Goal: Task Accomplishment & Management: Manage account settings

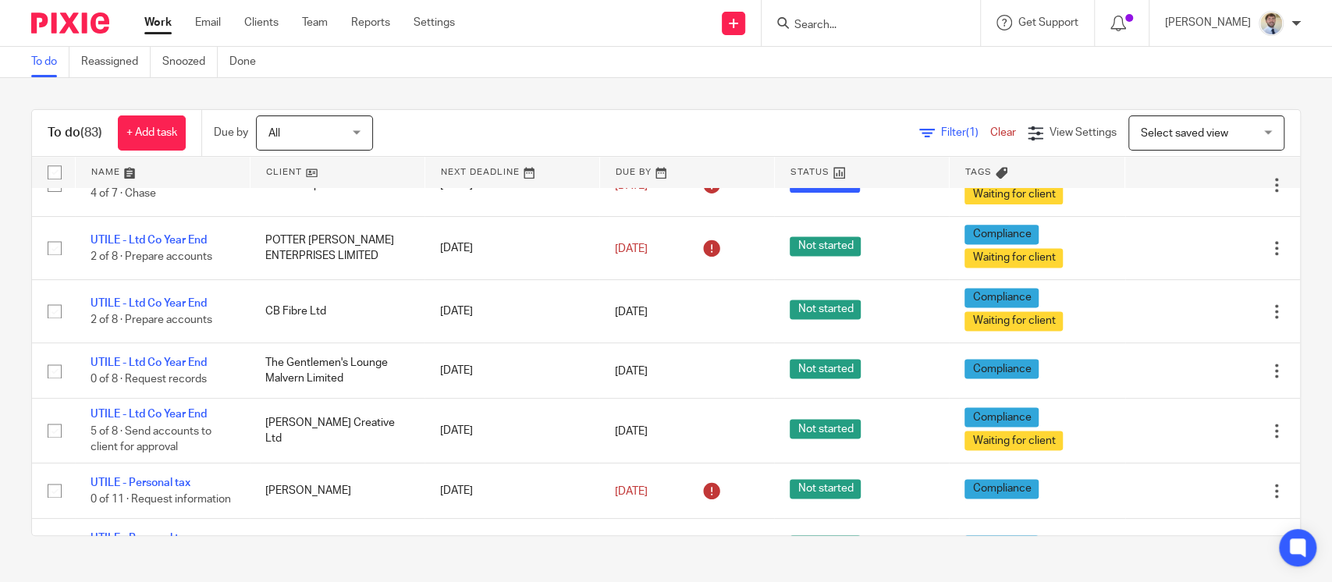
scroll to position [1436, 0]
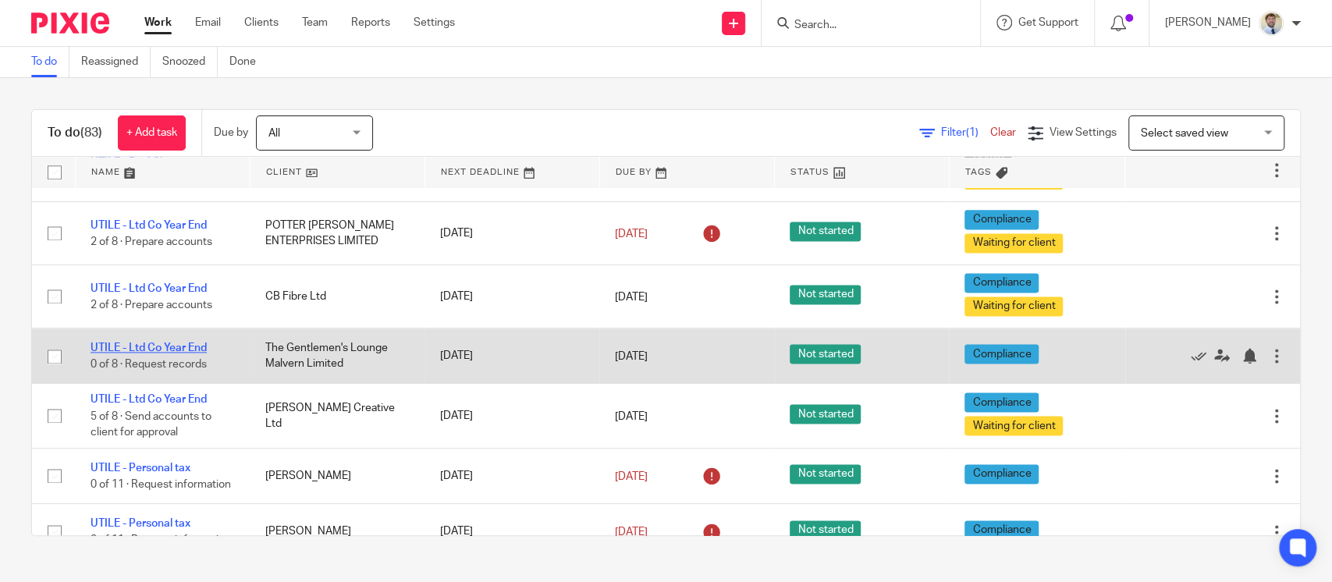
click at [173, 353] on link "UTILE - Ltd Co Year End" at bounding box center [149, 348] width 116 height 11
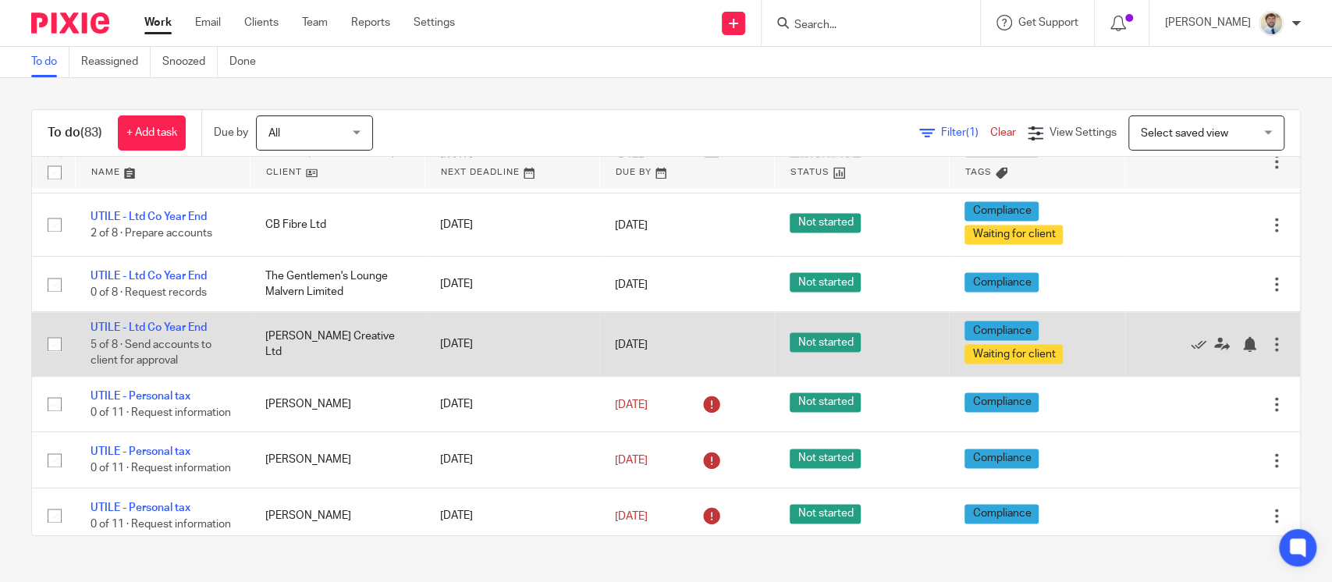
scroll to position [1508, 0]
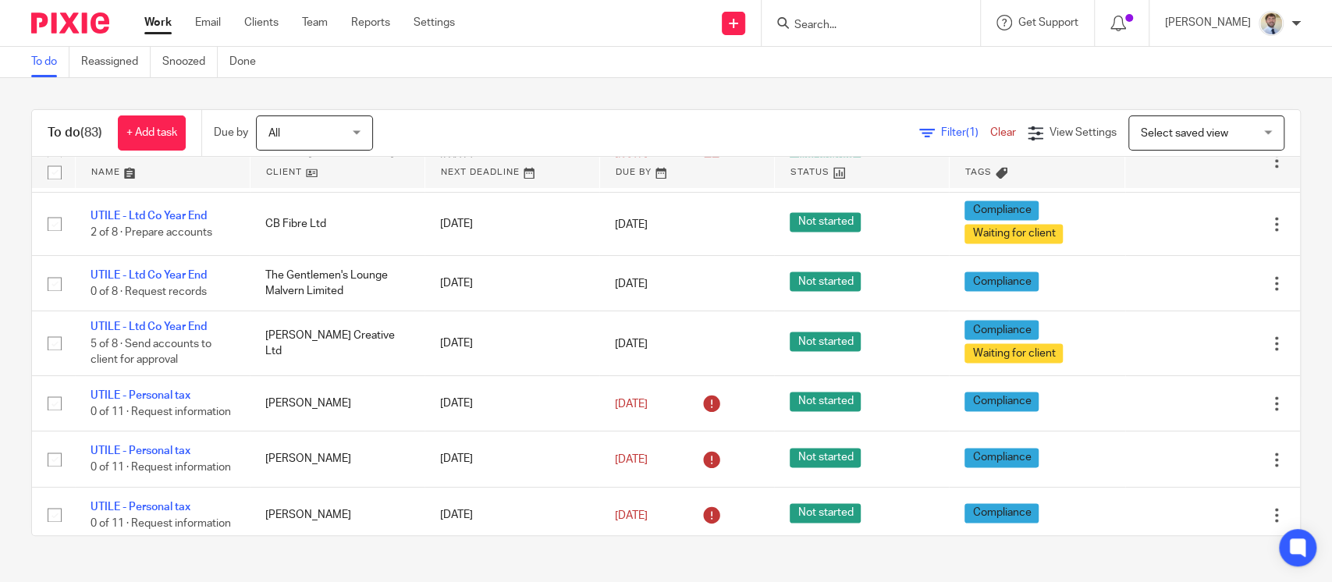
click at [923, 23] on input "Search" at bounding box center [863, 26] width 140 height 14
type input "pathfini"
click at [896, 56] on link at bounding box center [887, 60] width 194 height 23
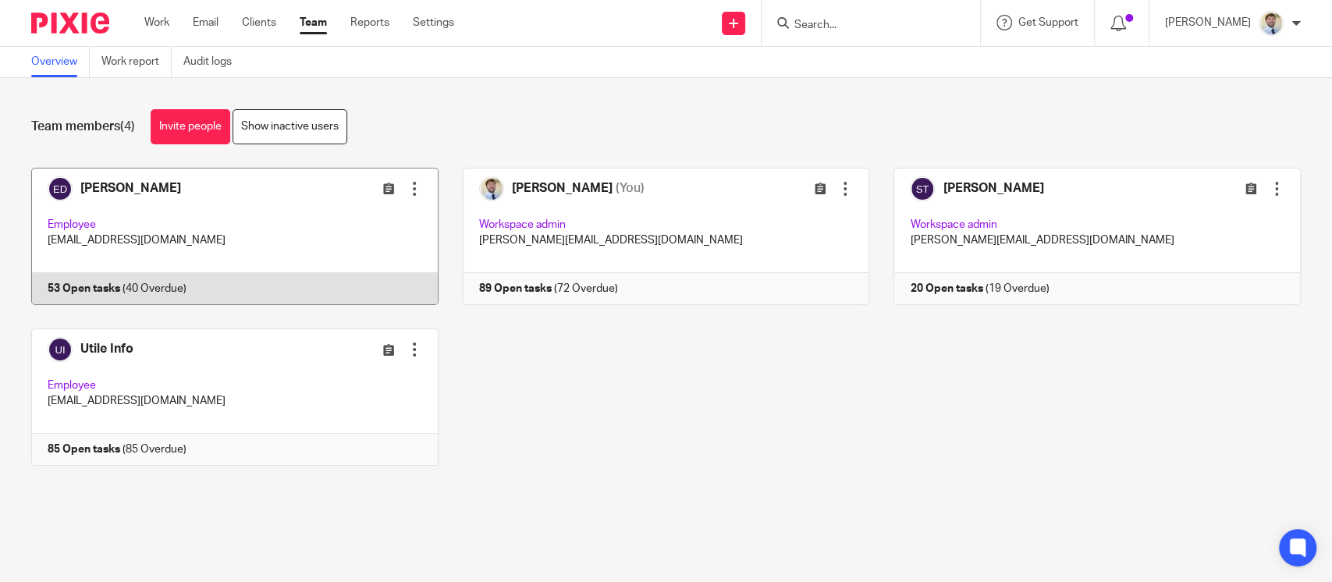
click at [188, 204] on link at bounding box center [223, 236] width 432 height 137
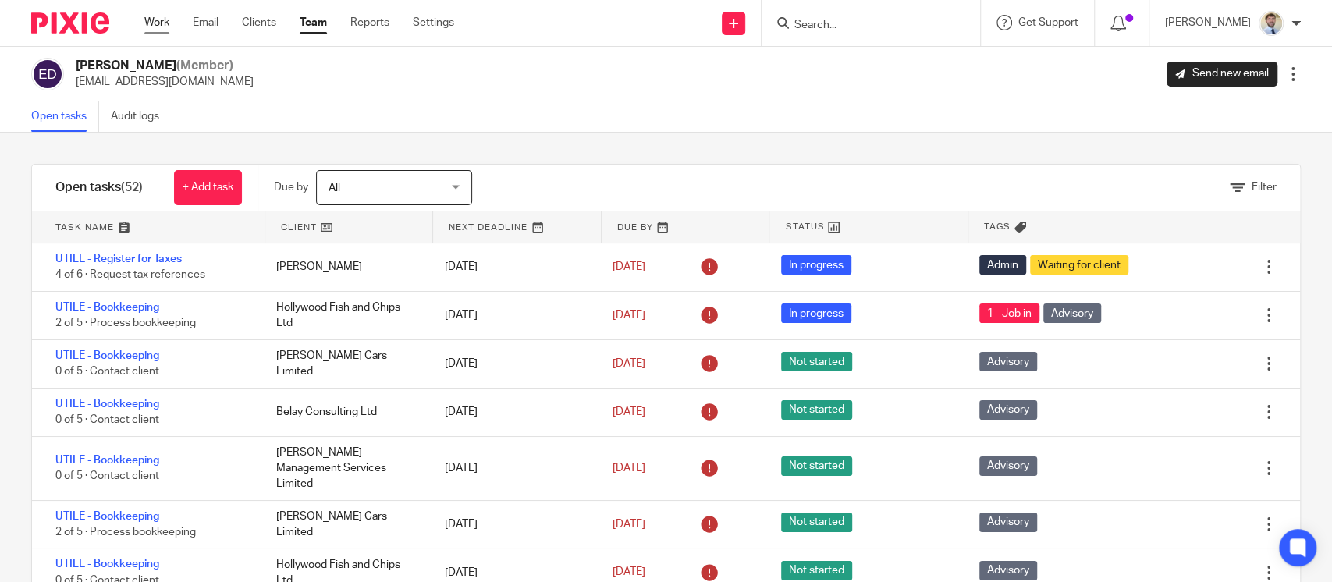
click at [161, 25] on link "Work" at bounding box center [156, 23] width 25 height 16
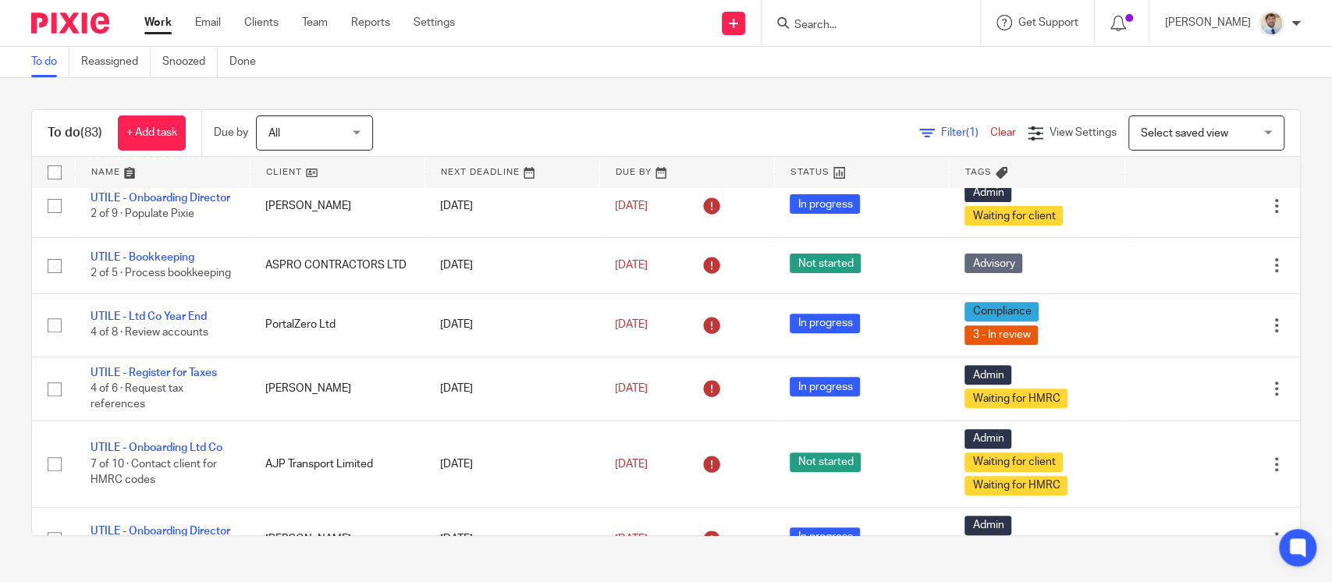
scroll to position [363, 0]
click at [18, 312] on div "To do (83) + Add task Due by All All Today Tomorrow This week Next week This mo…" at bounding box center [666, 322] width 1332 height 489
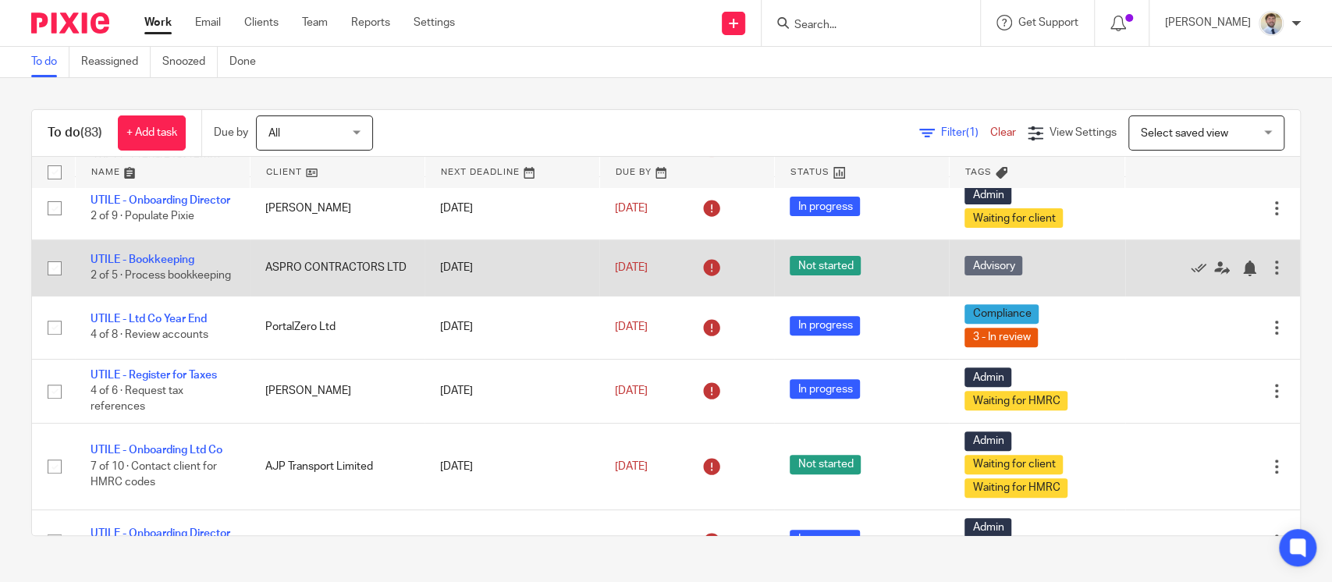
scroll to position [360, 0]
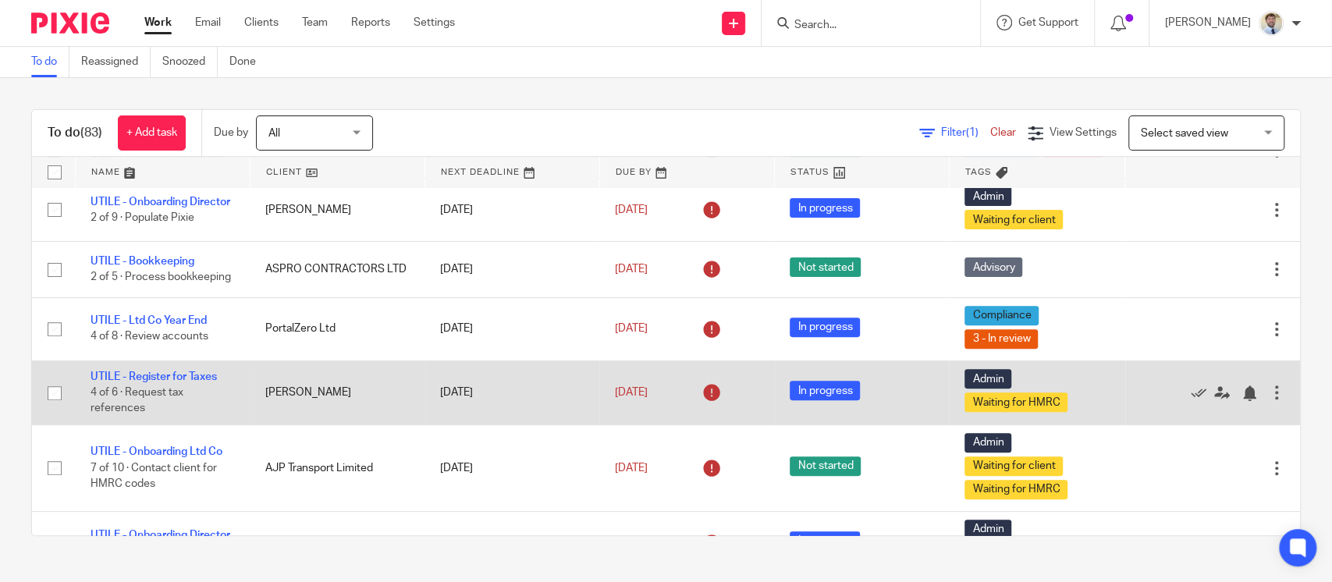
click at [255, 396] on td "[PERSON_NAME]" at bounding box center [337, 393] width 175 height 64
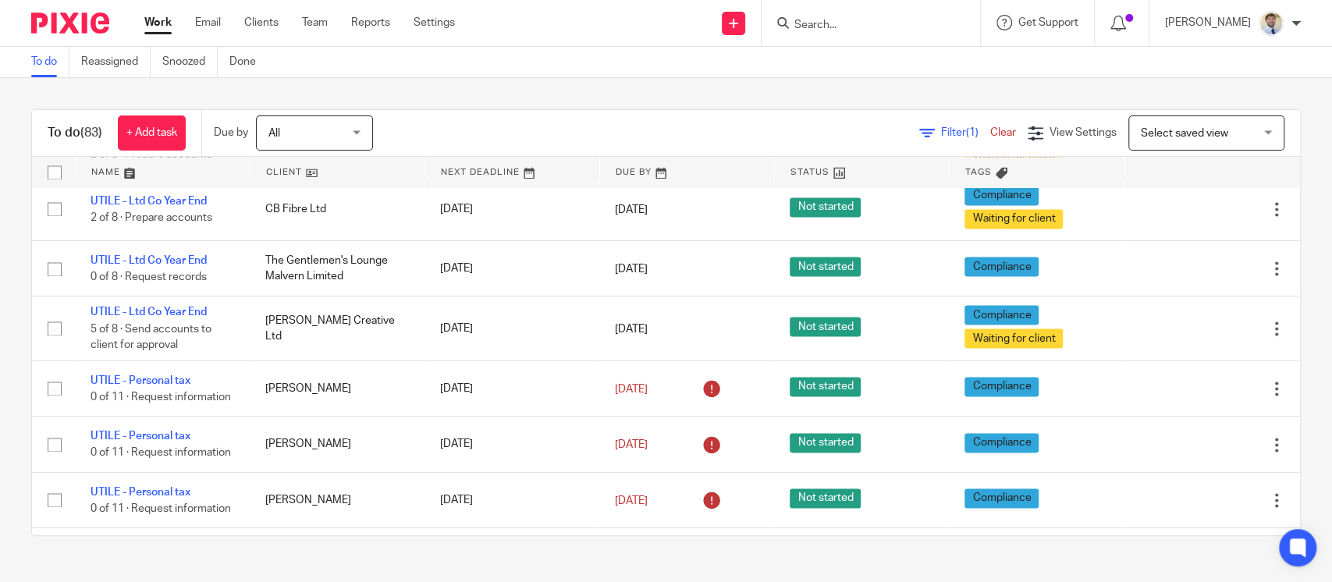
scroll to position [1651, 0]
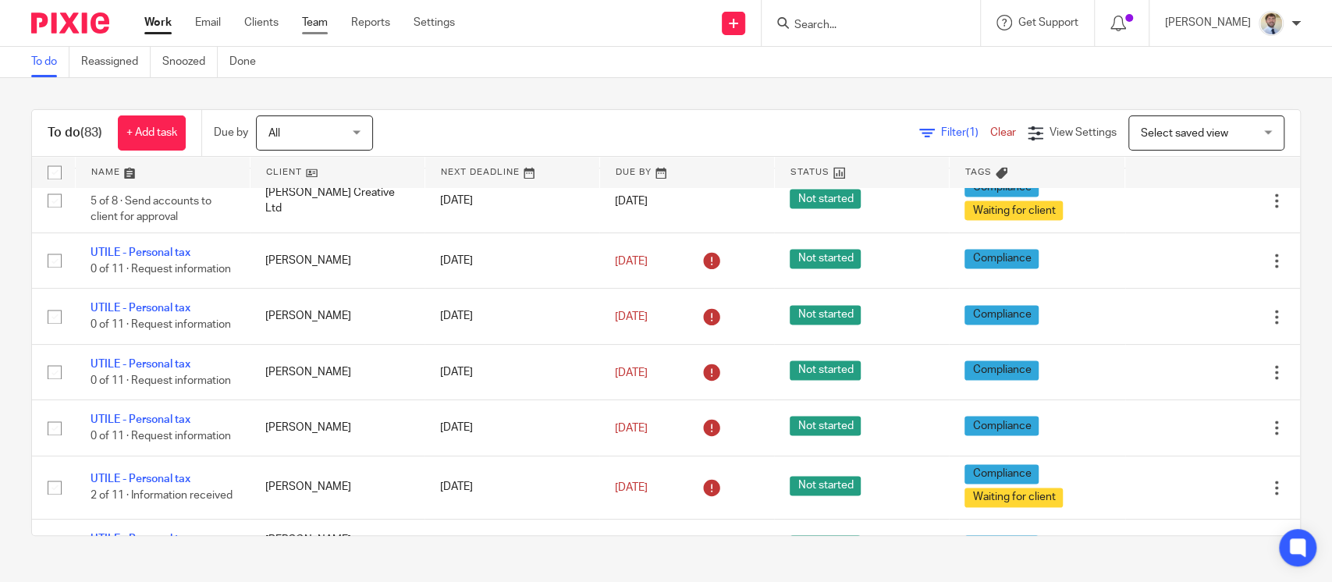
click at [317, 16] on link "Team" at bounding box center [315, 23] width 26 height 16
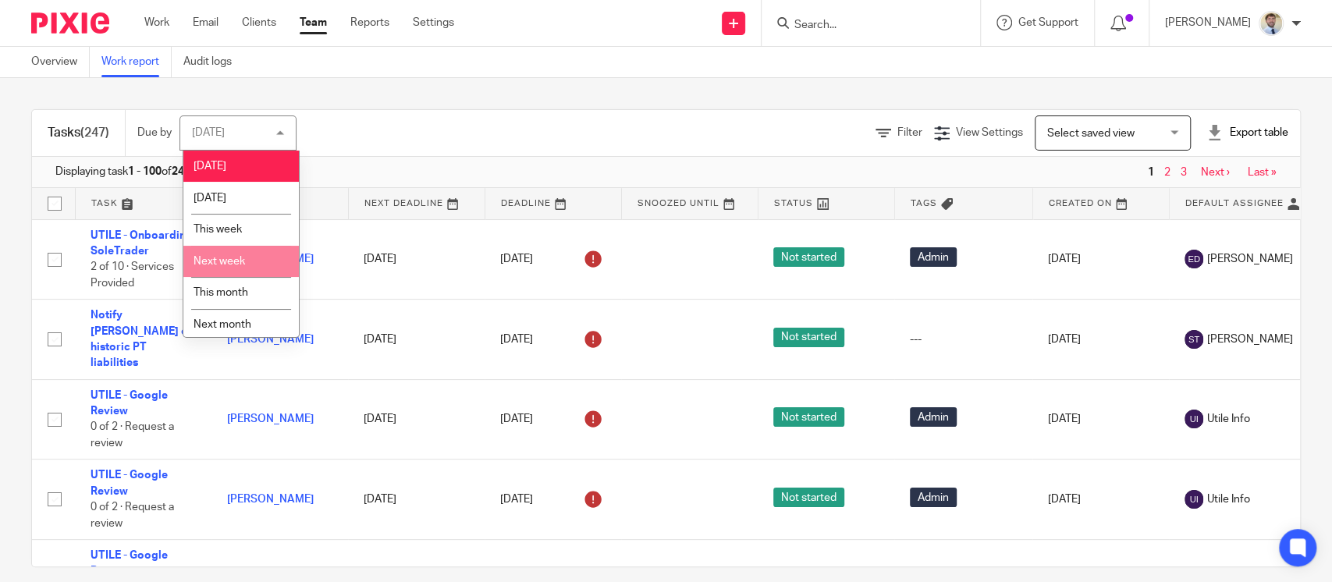
scroll to position [37, 0]
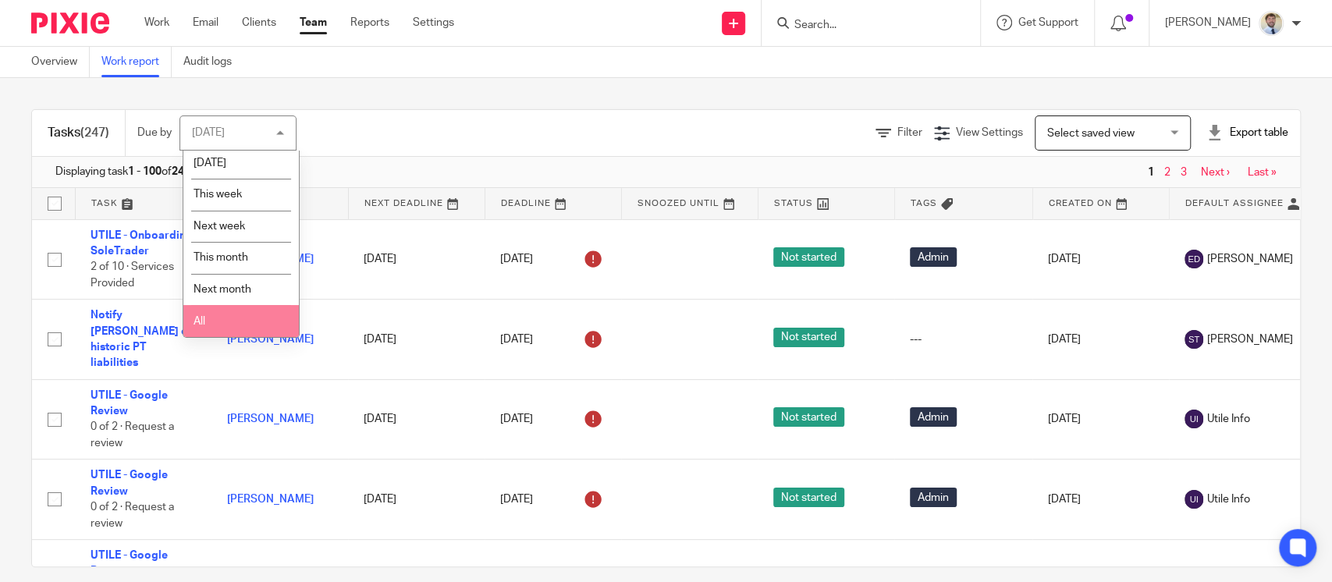
click at [212, 322] on li "All" at bounding box center [240, 321] width 115 height 32
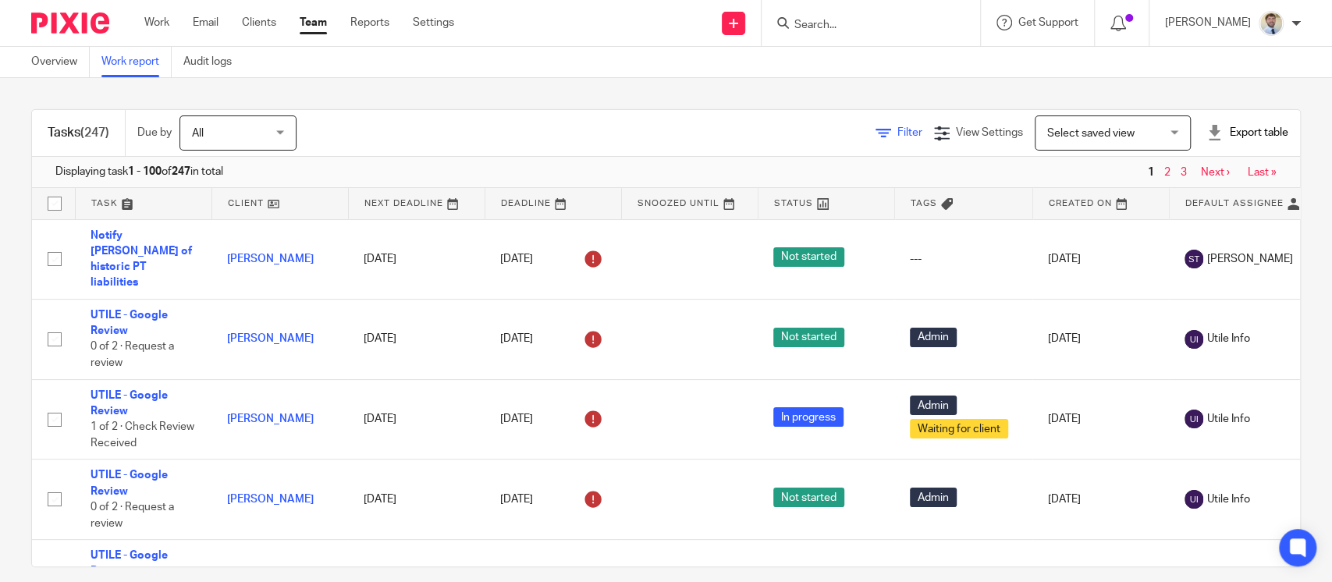
click at [897, 131] on span "Filter" at bounding box center [909, 132] width 25 height 11
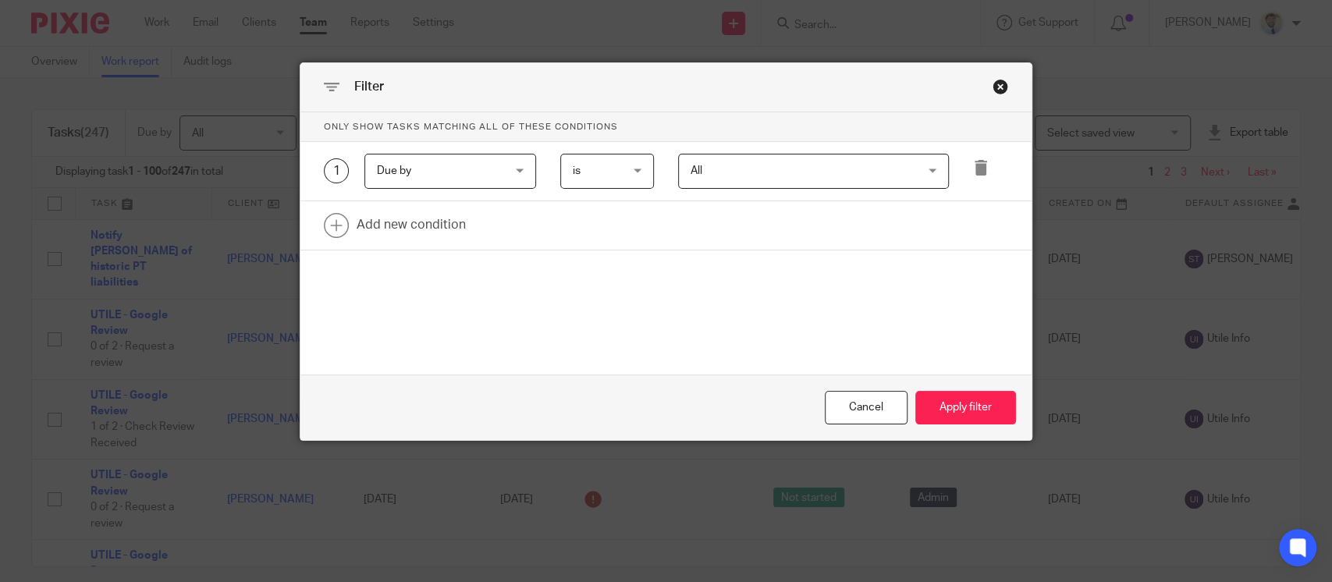
click at [421, 172] on span "Due by" at bounding box center [440, 171] width 126 height 33
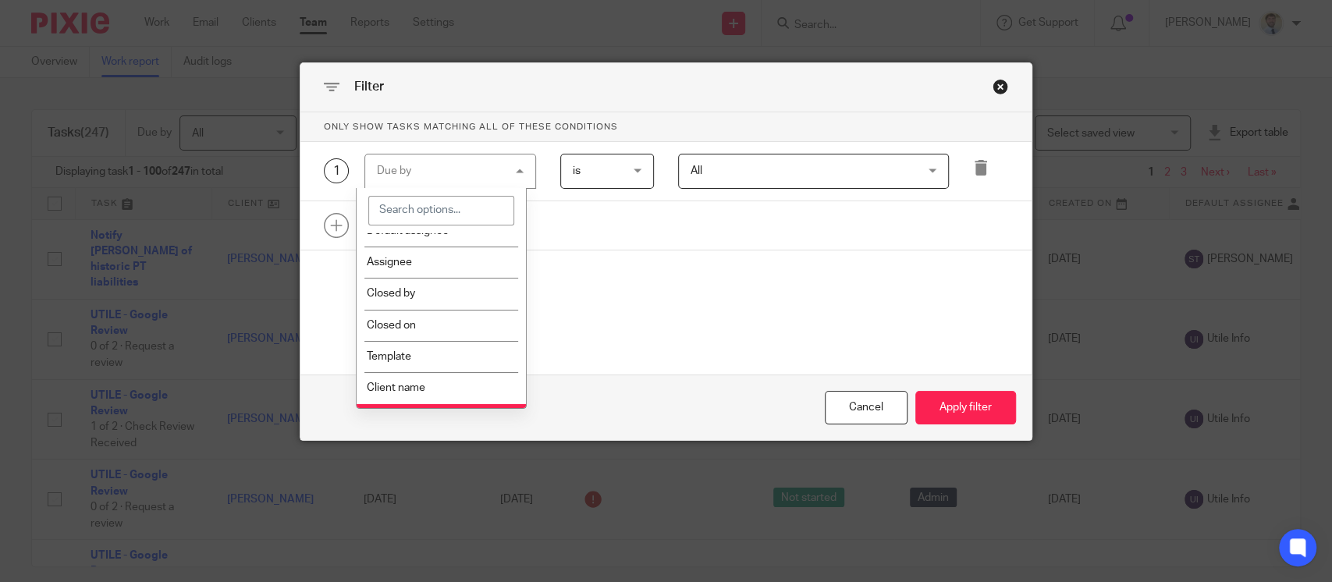
scroll to position [185, 0]
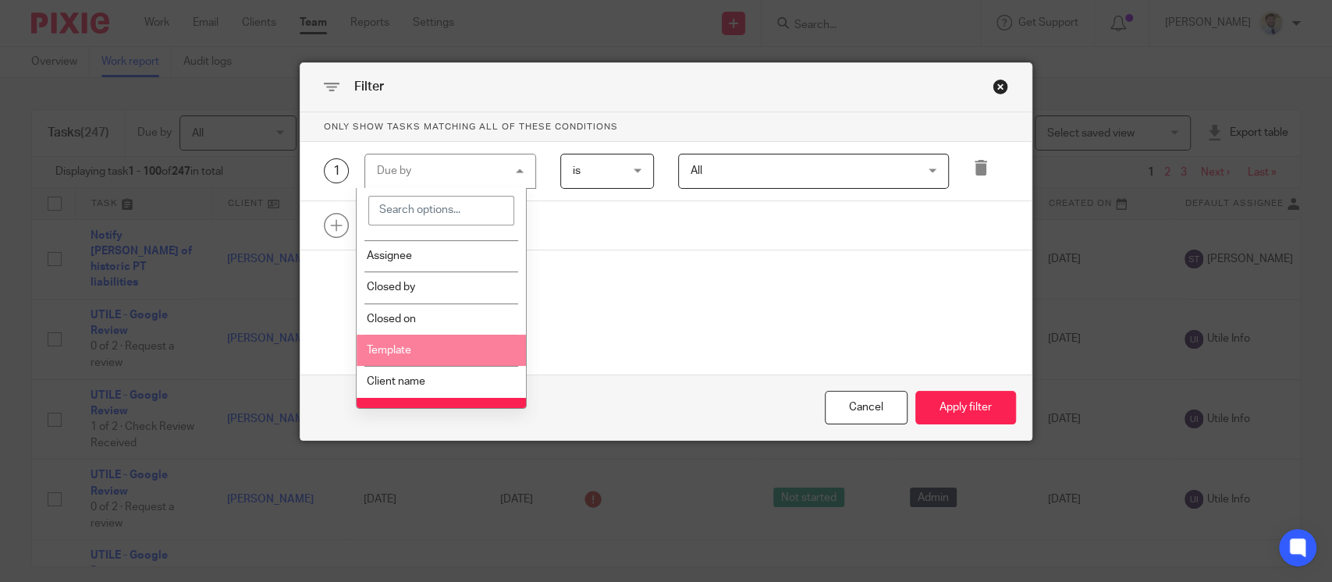
click at [449, 337] on li "Template" at bounding box center [441, 350] width 169 height 31
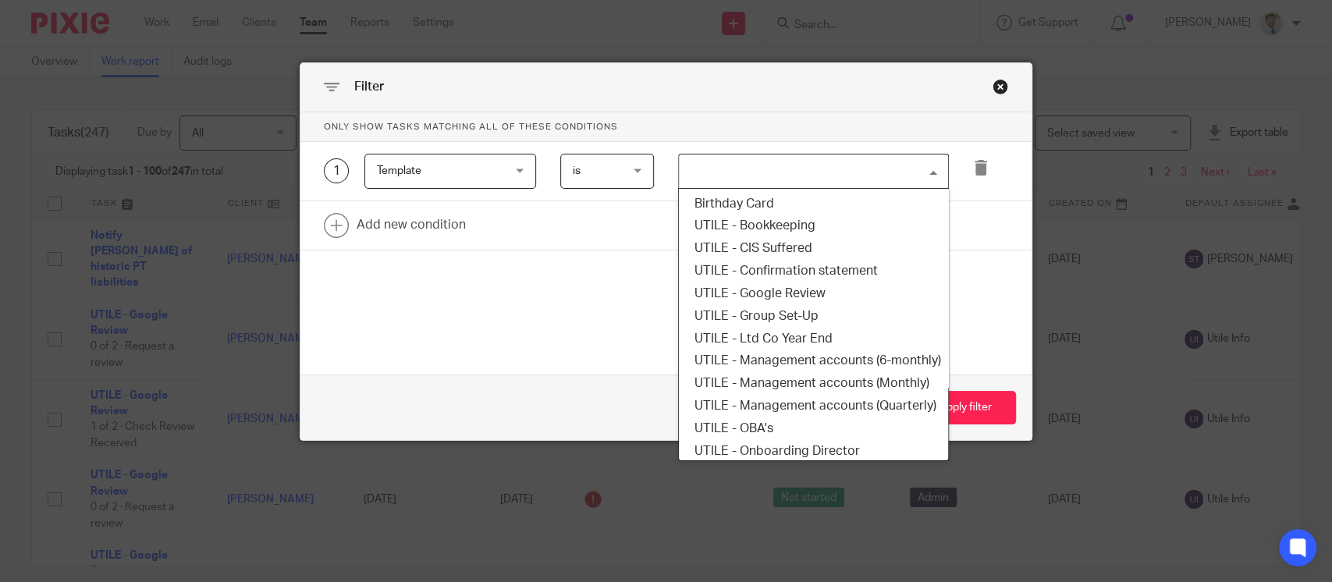
click at [742, 155] on div "Search for option" at bounding box center [810, 170] width 262 height 30
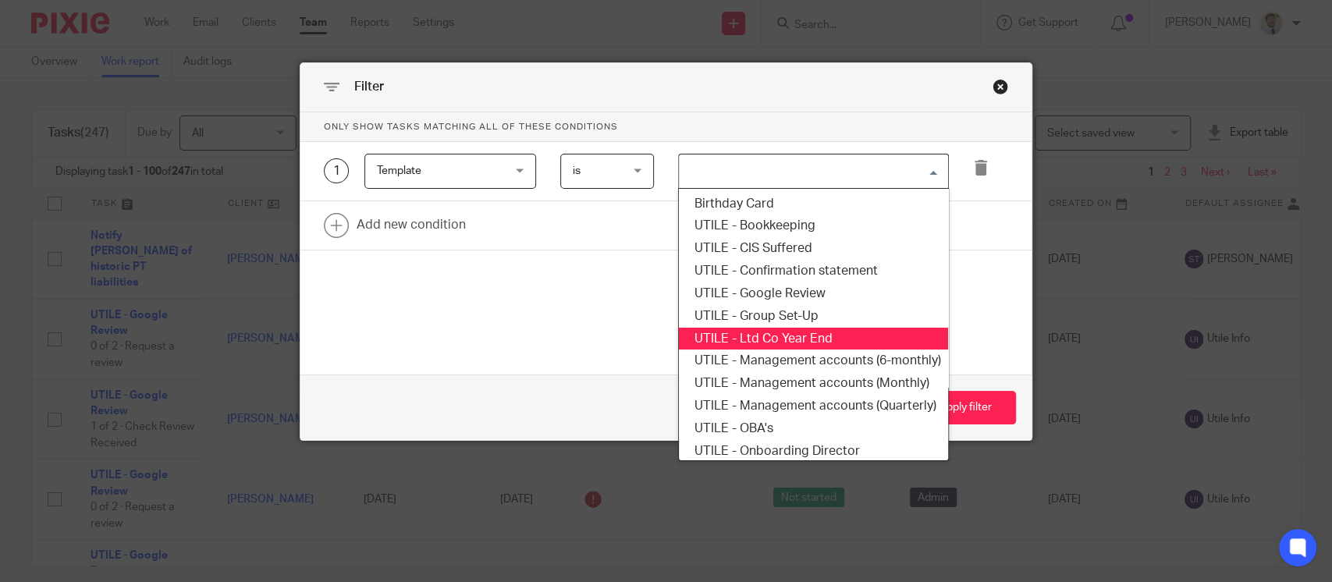
click at [767, 343] on li "UTILE - Ltd Co Year End" at bounding box center [813, 339] width 269 height 23
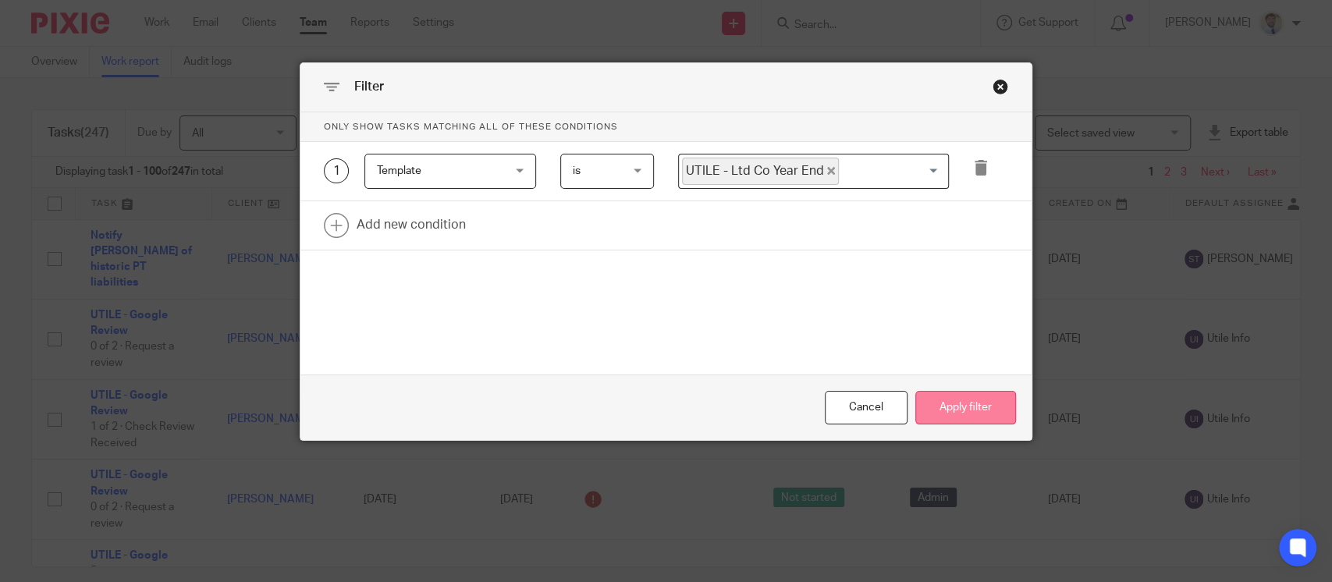
click at [921, 401] on button "Apply filter" at bounding box center [965, 408] width 101 height 34
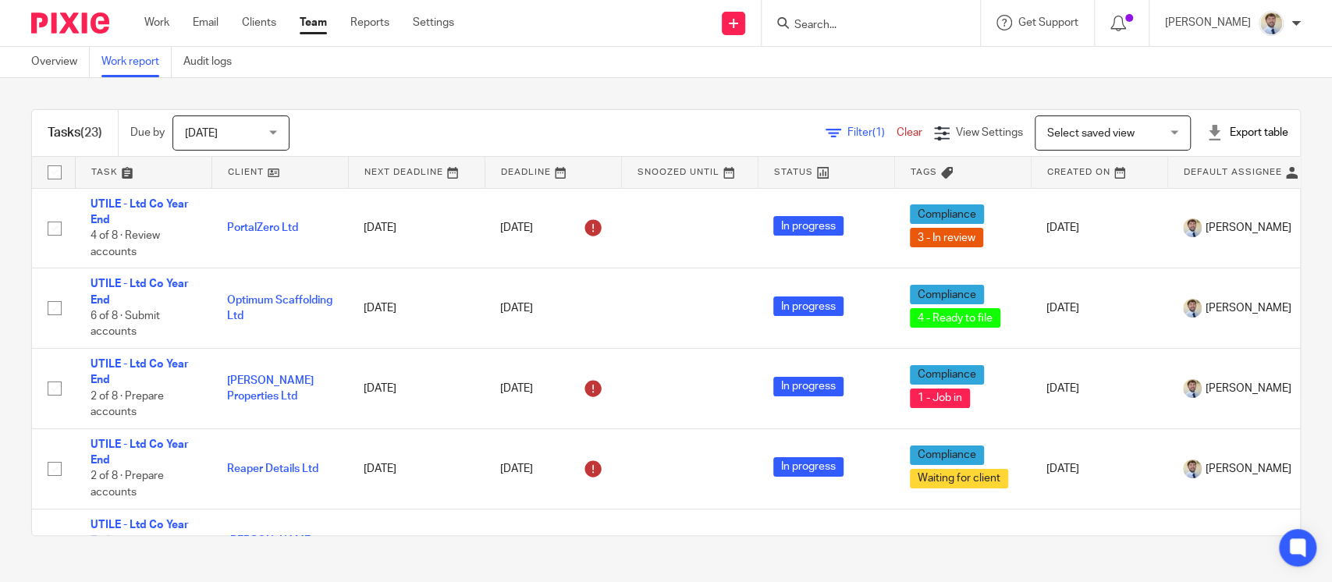
click at [336, 580] on main "Overview Work report Audit logs Tasks (23) Due by Today Today Today Tomorrow Th…" at bounding box center [666, 291] width 1332 height 582
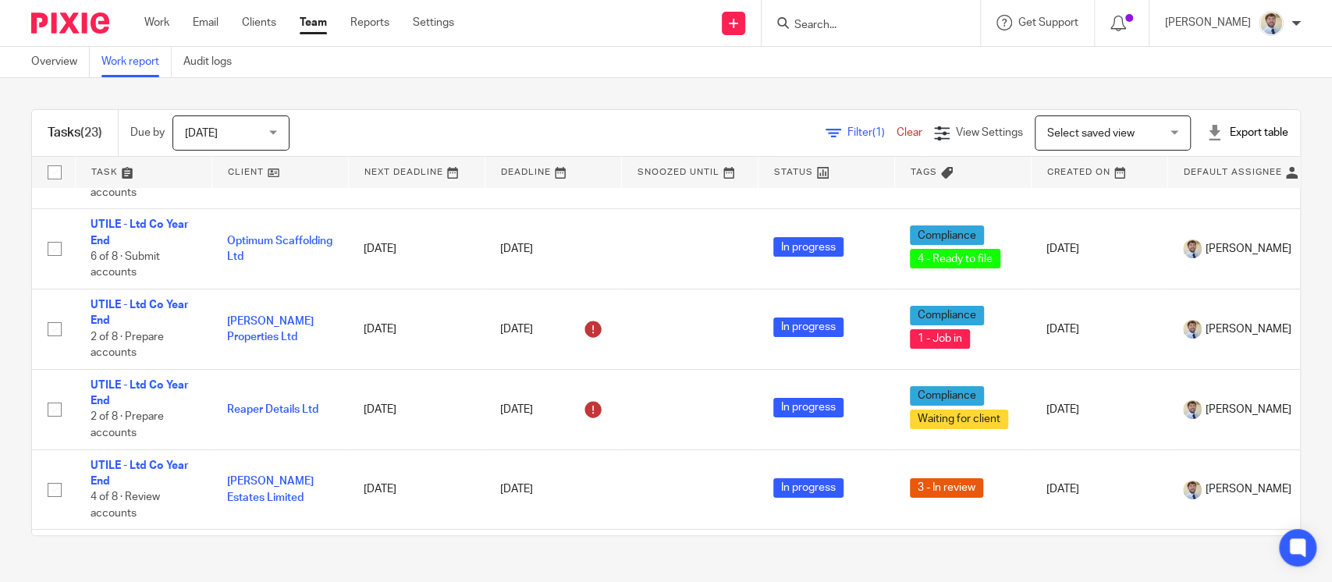
scroll to position [58, 0]
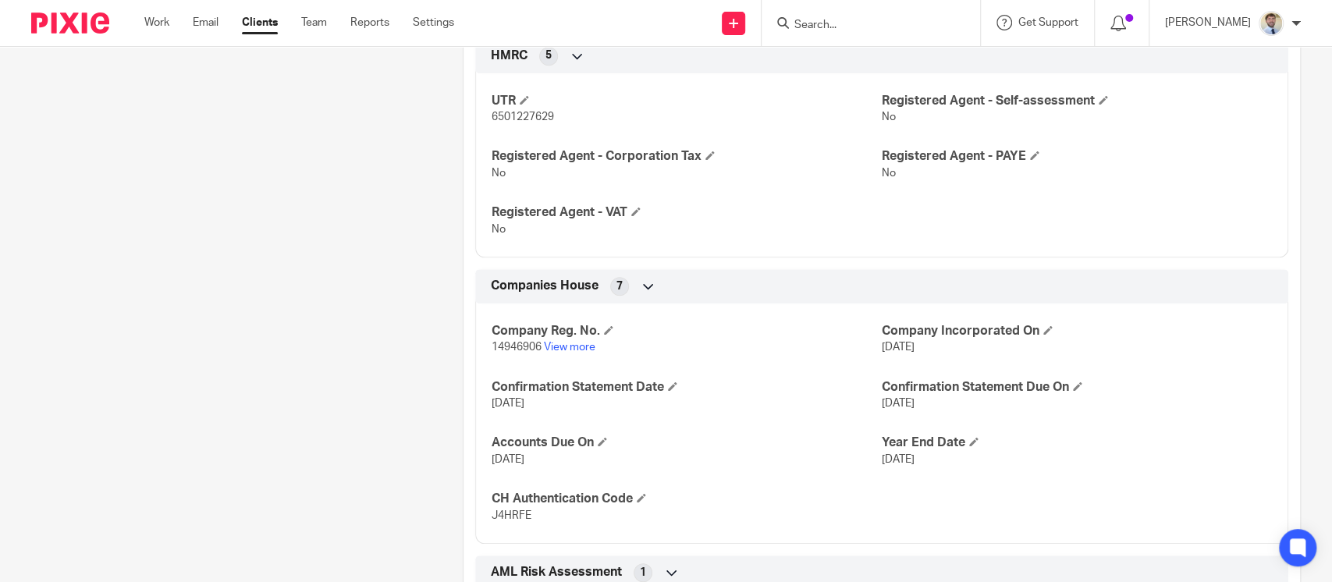
scroll to position [638, 0]
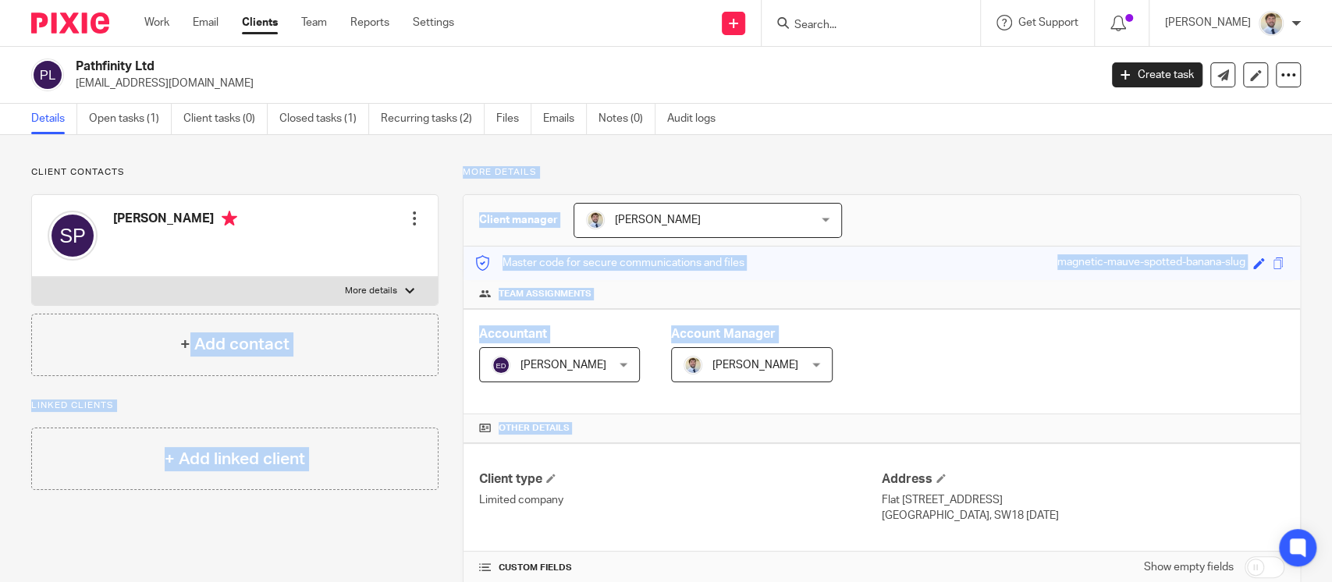
drag, startPoint x: 187, startPoint y: 334, endPoint x: 446, endPoint y: 460, distance: 288.3
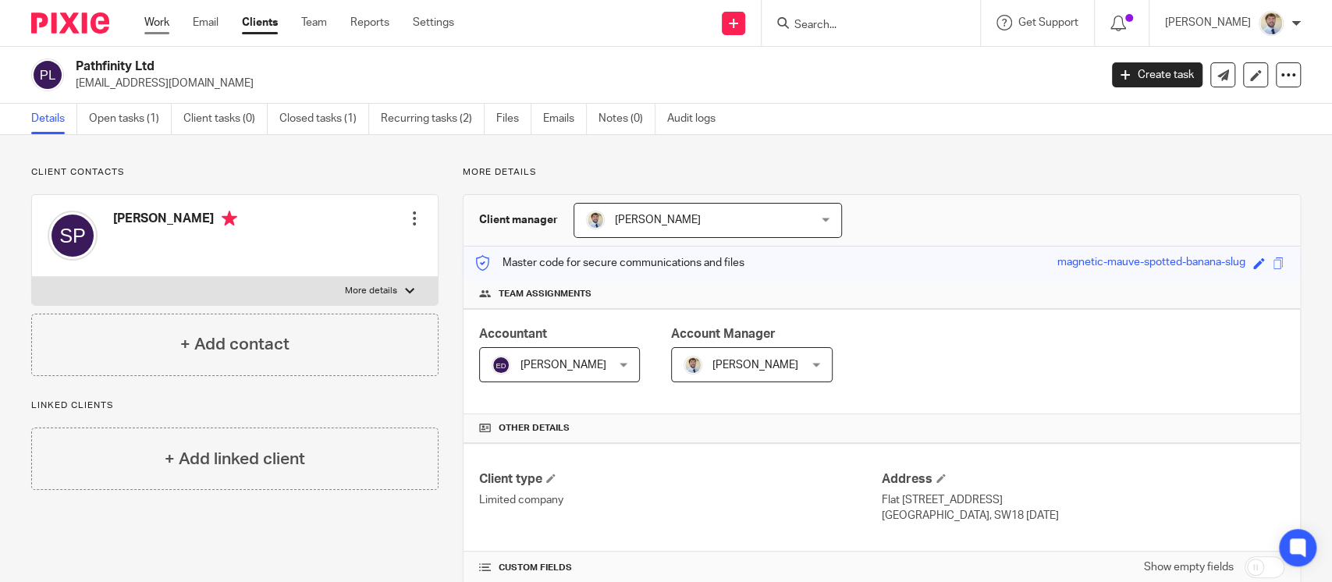
click at [162, 22] on link "Work" at bounding box center [156, 23] width 25 height 16
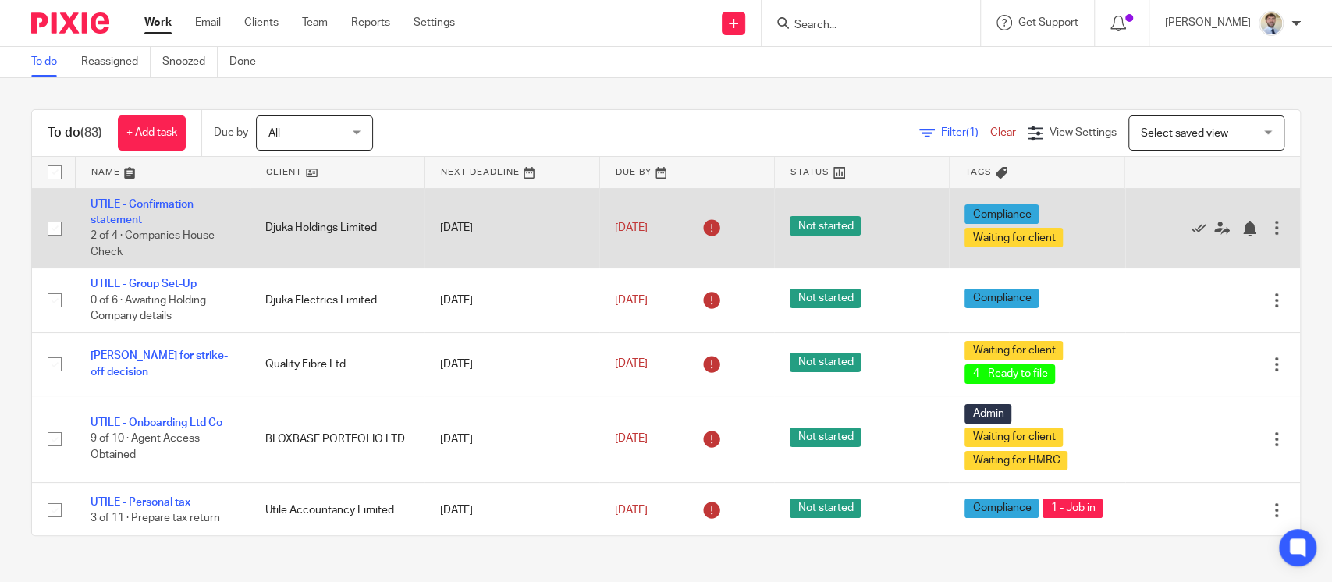
click at [371, 218] on td "Djuka Holdings Limited" at bounding box center [337, 228] width 175 height 80
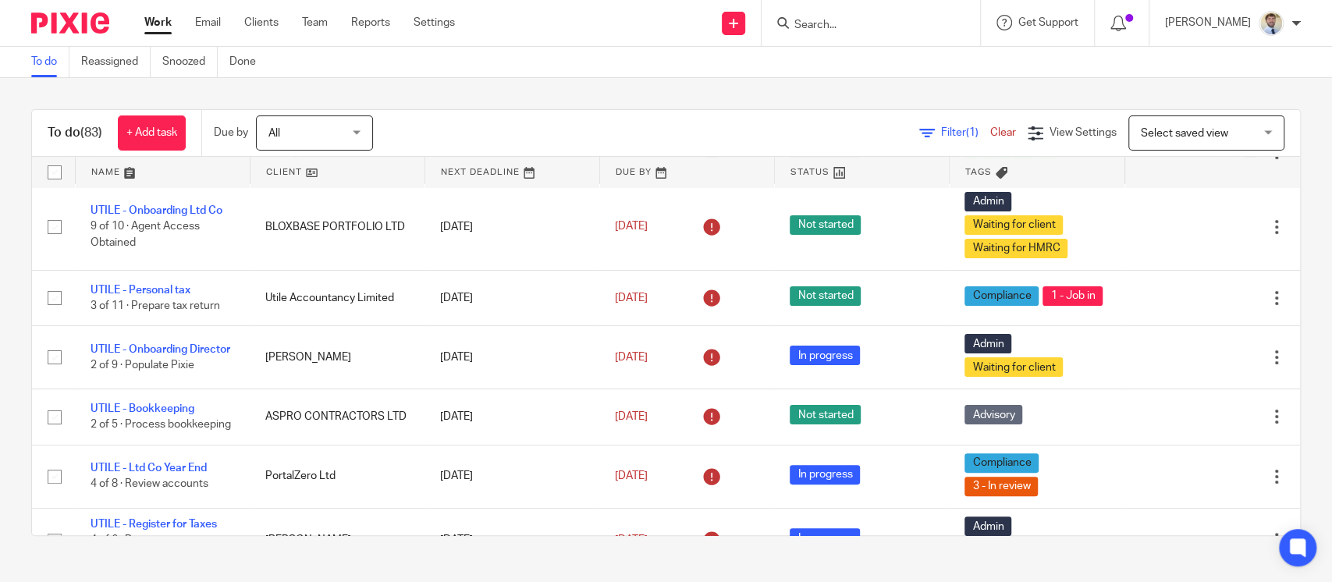
scroll to position [212, 0]
drag, startPoint x: 398, startPoint y: 292, endPoint x: 329, endPoint y: 22, distance: 278.8
click at [329, 22] on body "Work Email Clients Team Reports Settings Work Email Clients Team Reports Settin…" at bounding box center [666, 291] width 1332 height 582
click at [310, 16] on link "Team" at bounding box center [315, 23] width 26 height 16
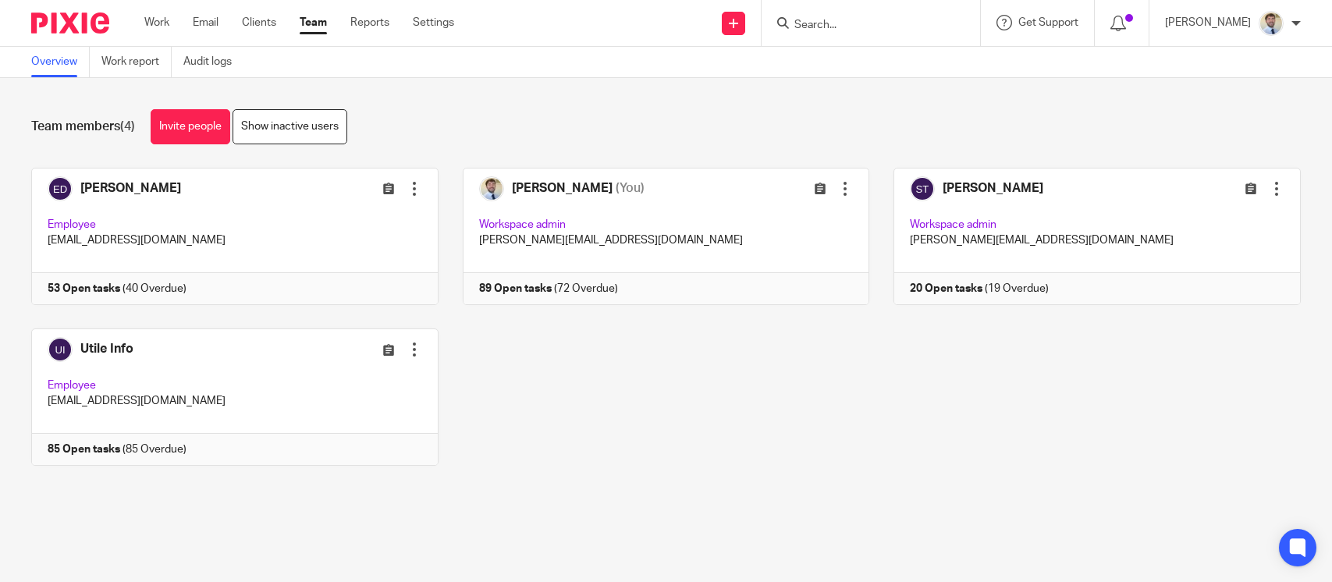
click at [923, 267] on link at bounding box center [1085, 236] width 432 height 137
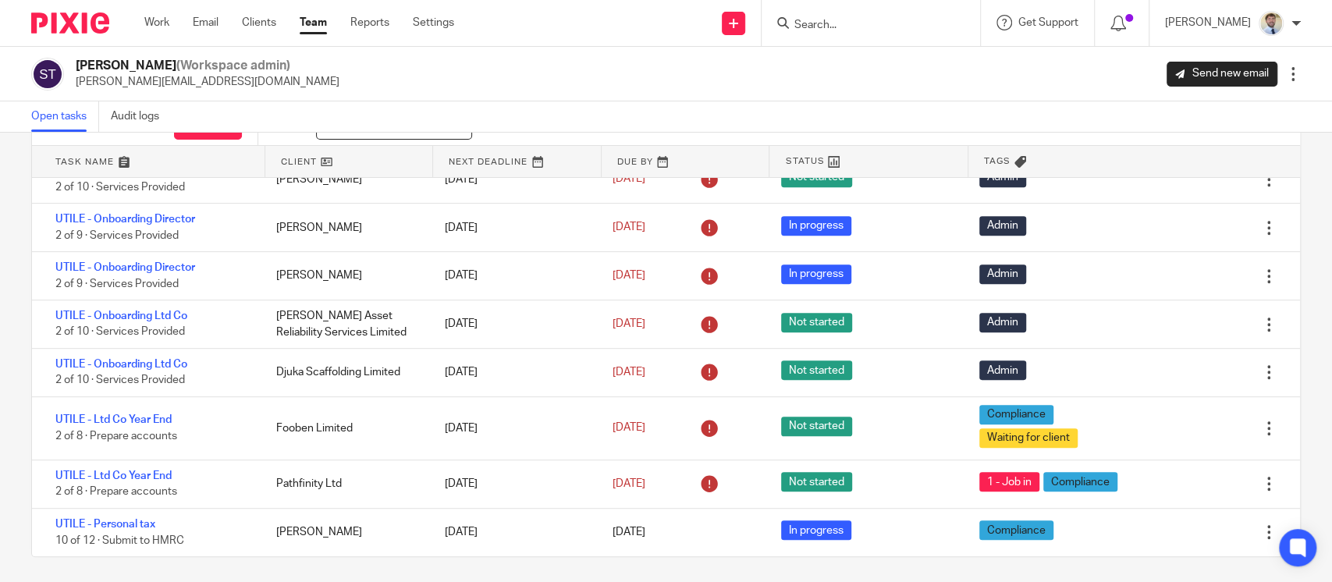
scroll to position [71, 0]
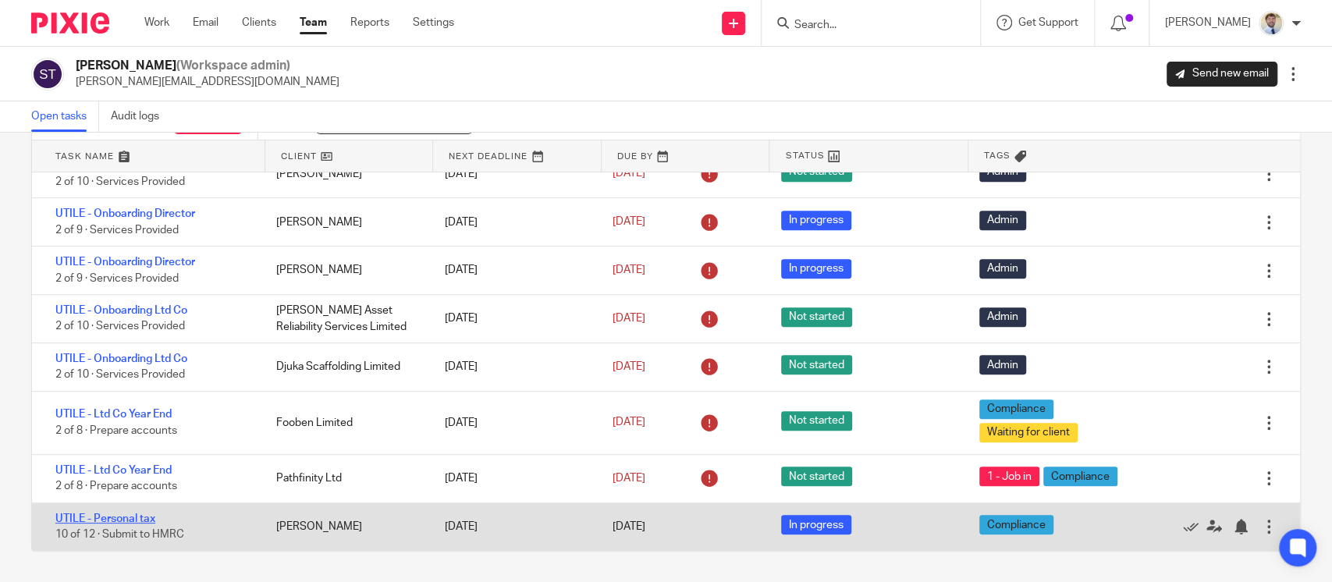
click at [130, 517] on link "UTILE - Personal tax" at bounding box center [105, 518] width 100 height 11
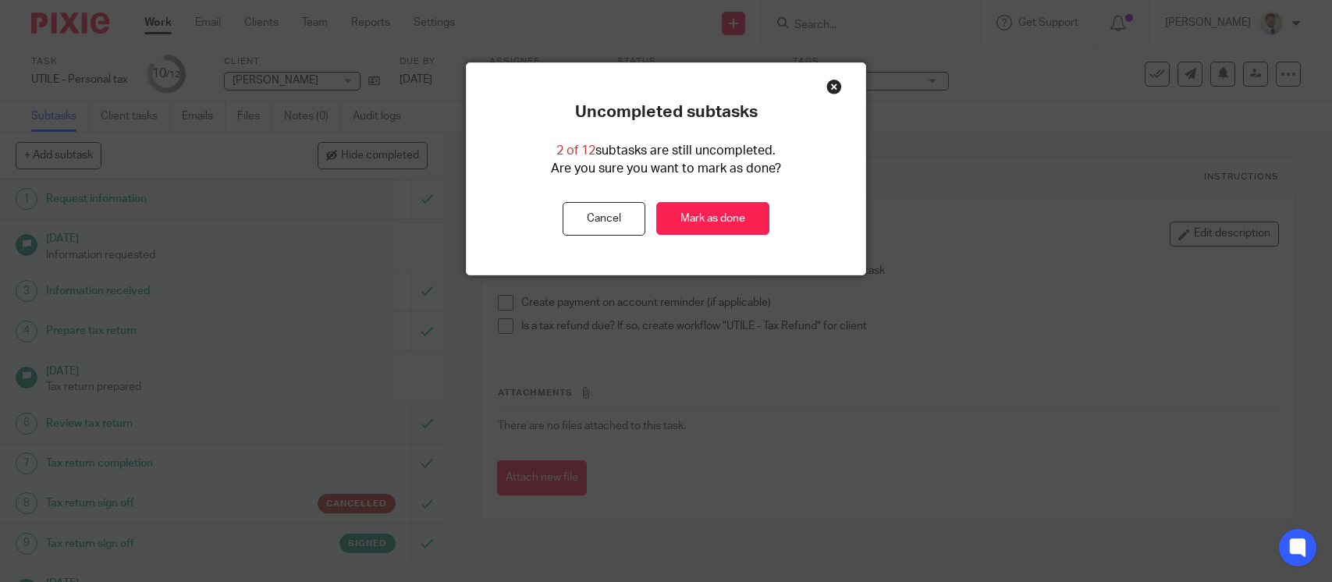
click at [701, 222] on link "Mark as done" at bounding box center [712, 219] width 113 height 34
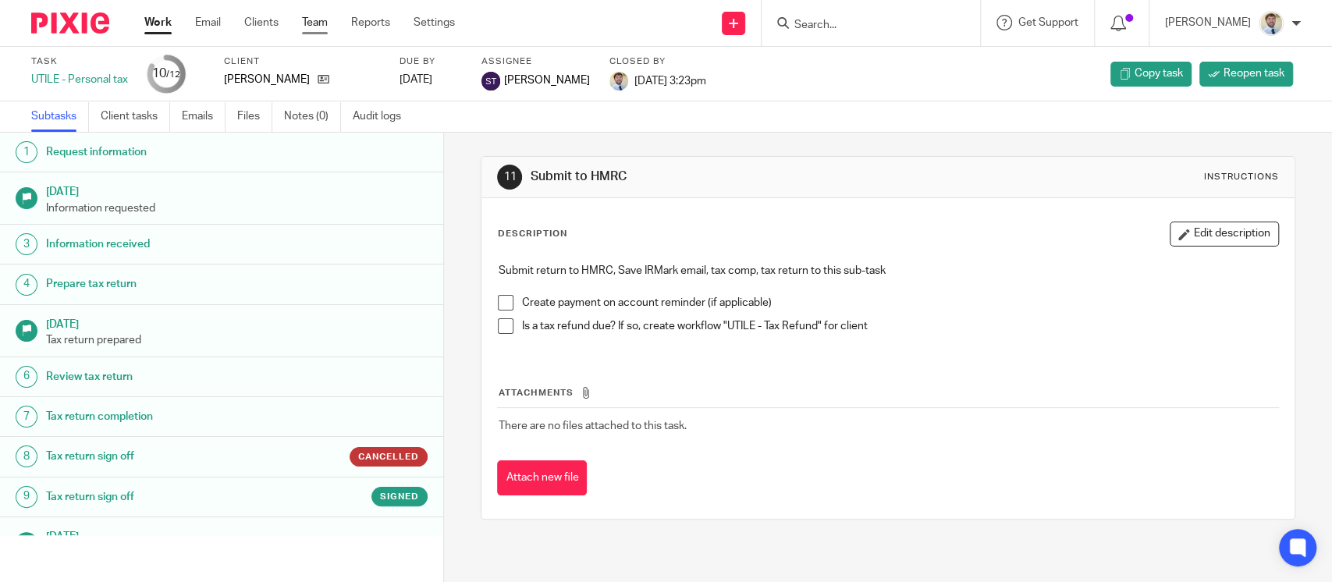
click at [321, 30] on link "Team" at bounding box center [315, 23] width 26 height 16
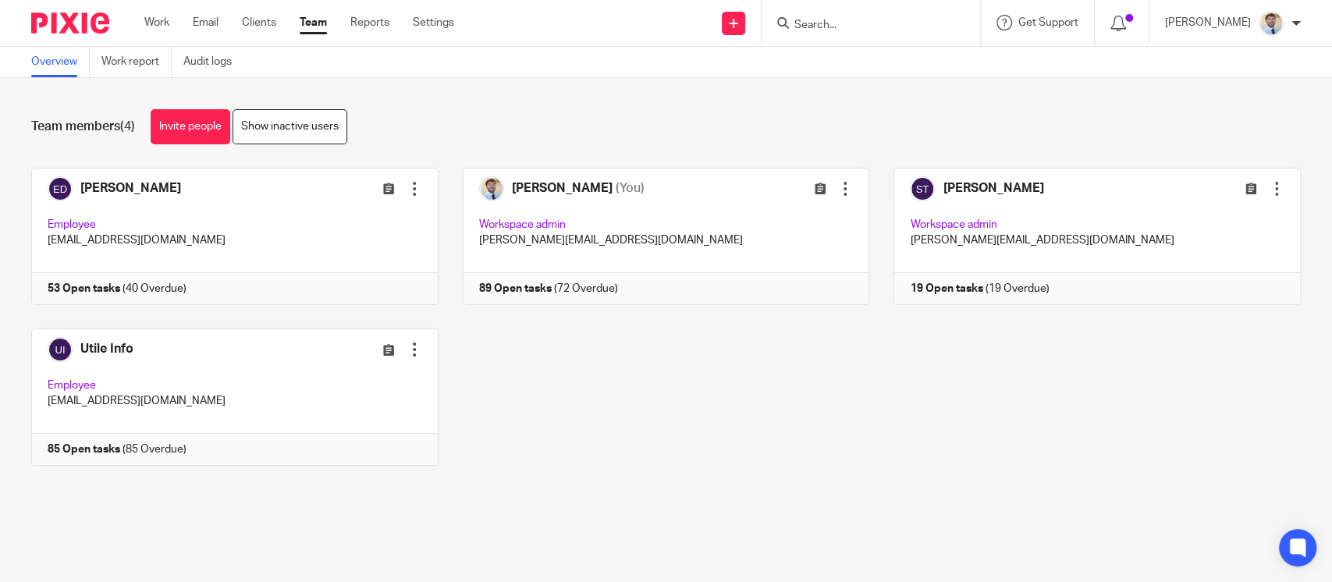
click at [1031, 261] on link at bounding box center [1085, 236] width 432 height 137
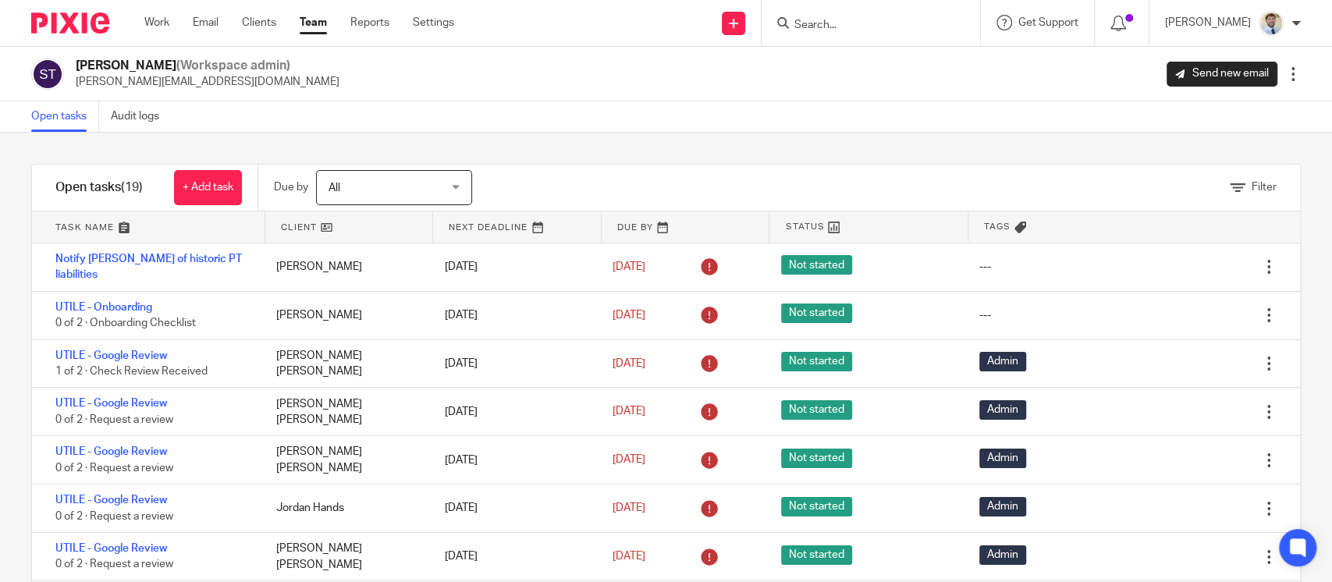
click at [883, 27] on input "Search" at bounding box center [863, 26] width 140 height 14
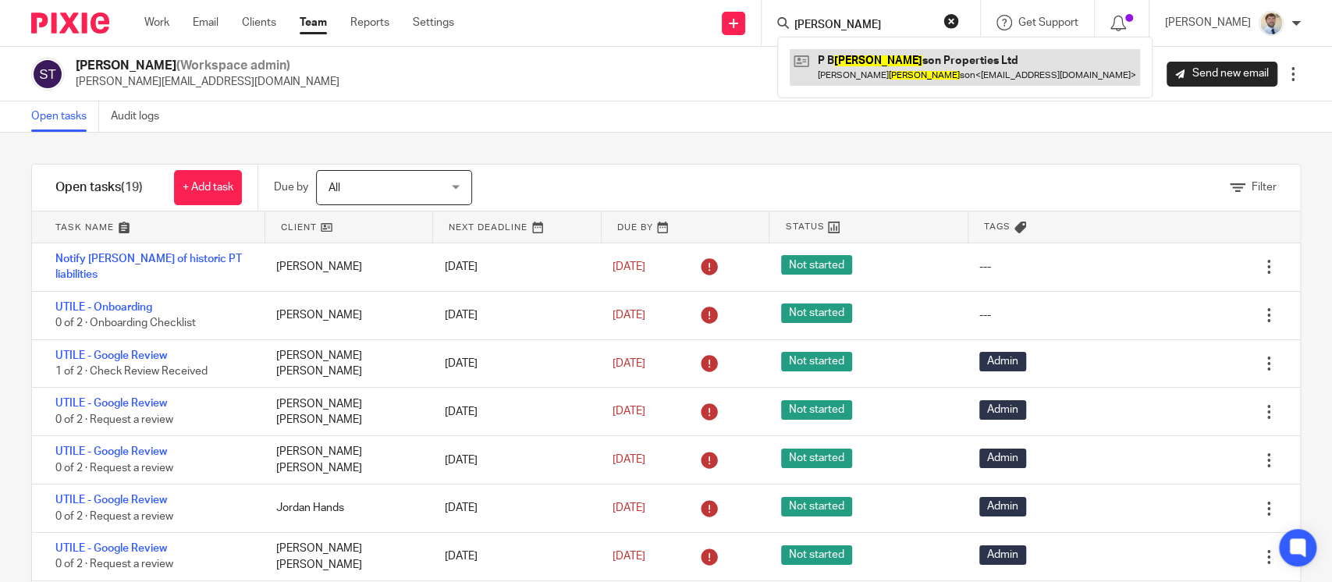
type input "[PERSON_NAME]"
click at [876, 50] on link at bounding box center [965, 67] width 350 height 36
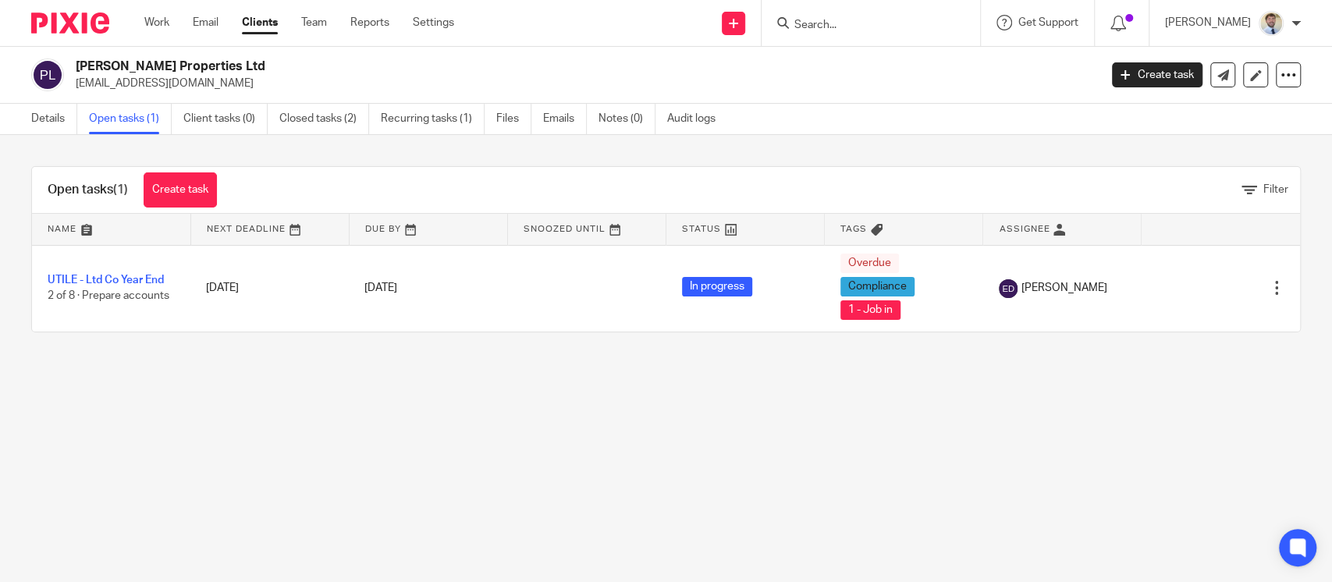
click at [591, 398] on main "[PERSON_NAME] Properties Ltd [EMAIL_ADDRESS][DOMAIN_NAME] Create task Update fr…" at bounding box center [666, 291] width 1332 height 582
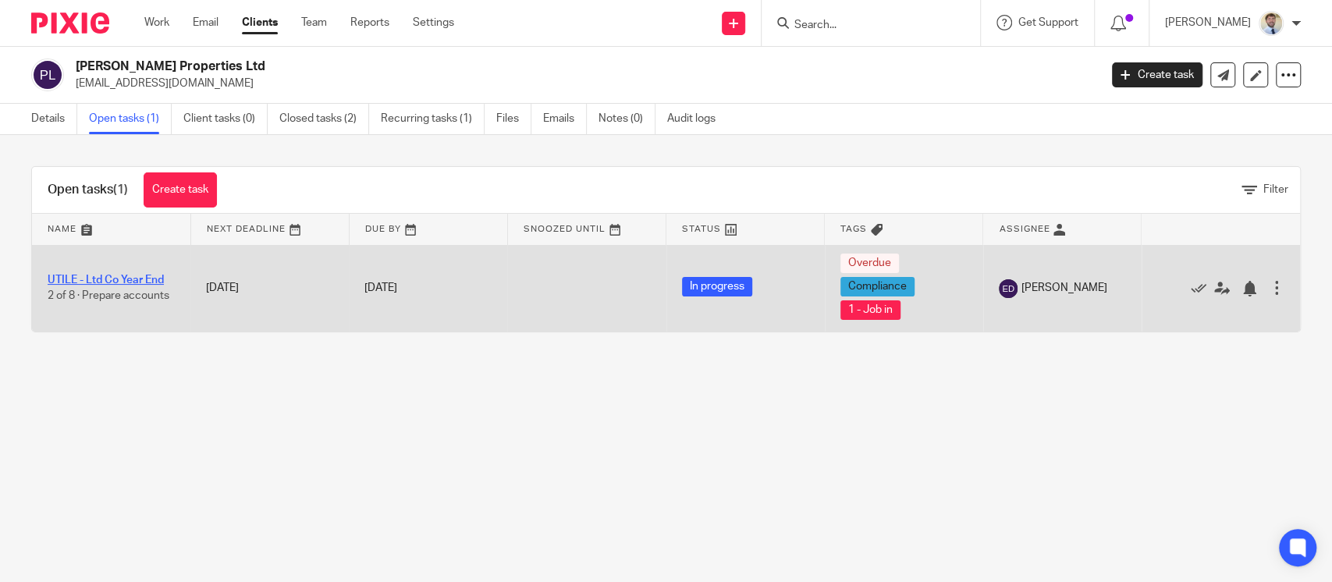
click at [99, 279] on link "UTILE - Ltd Co Year End" at bounding box center [106, 280] width 116 height 11
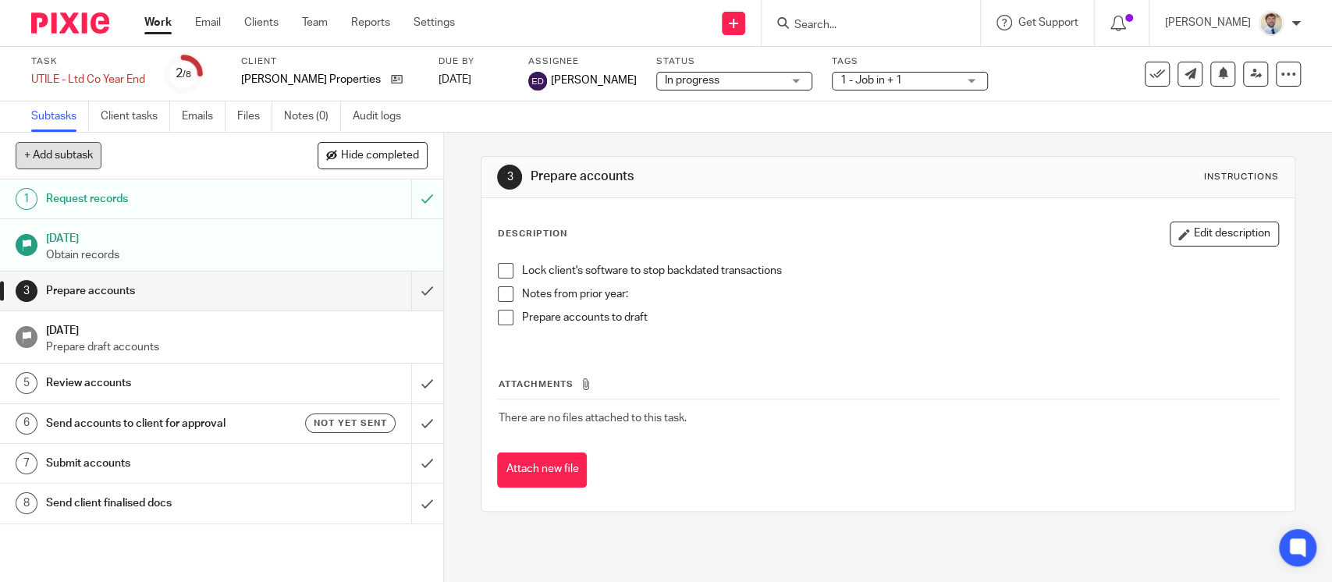
click at [41, 147] on button "+ Add subtask" at bounding box center [59, 155] width 86 height 27
click at [41, 147] on input "text" at bounding box center [166, 156] width 300 height 27
type input "Review records"
click at [385, 159] on p "+ Add" at bounding box center [404, 156] width 45 height 27
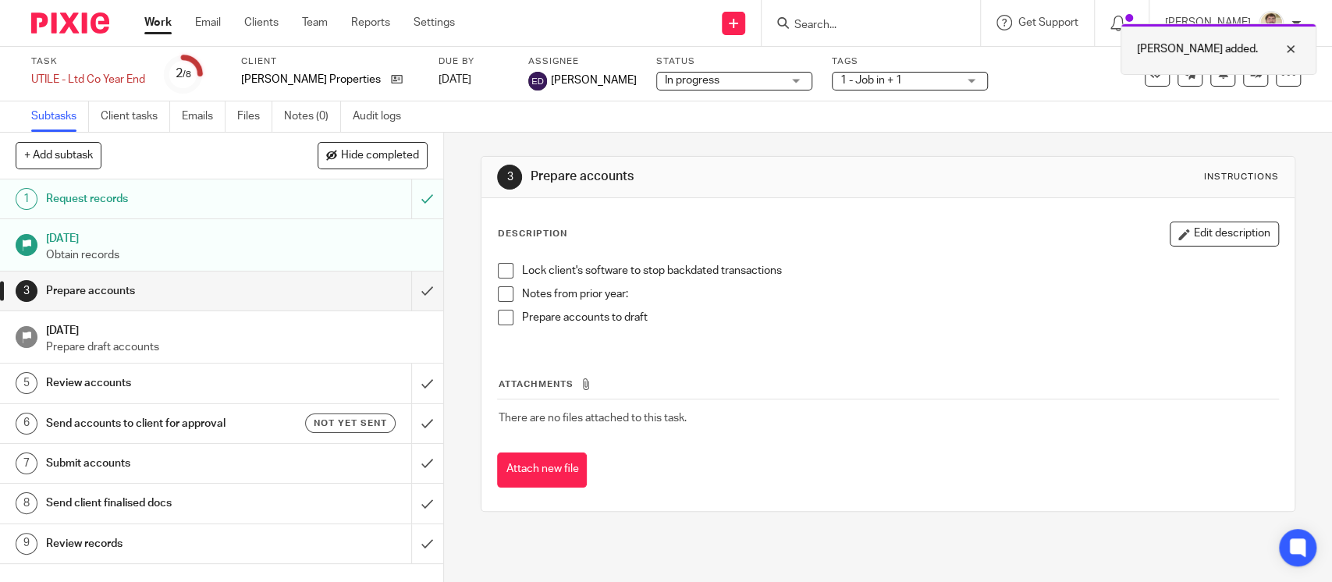
click at [1291, 48] on div at bounding box center [1279, 49] width 42 height 19
click at [1280, 79] on icon at bounding box center [1288, 74] width 16 height 16
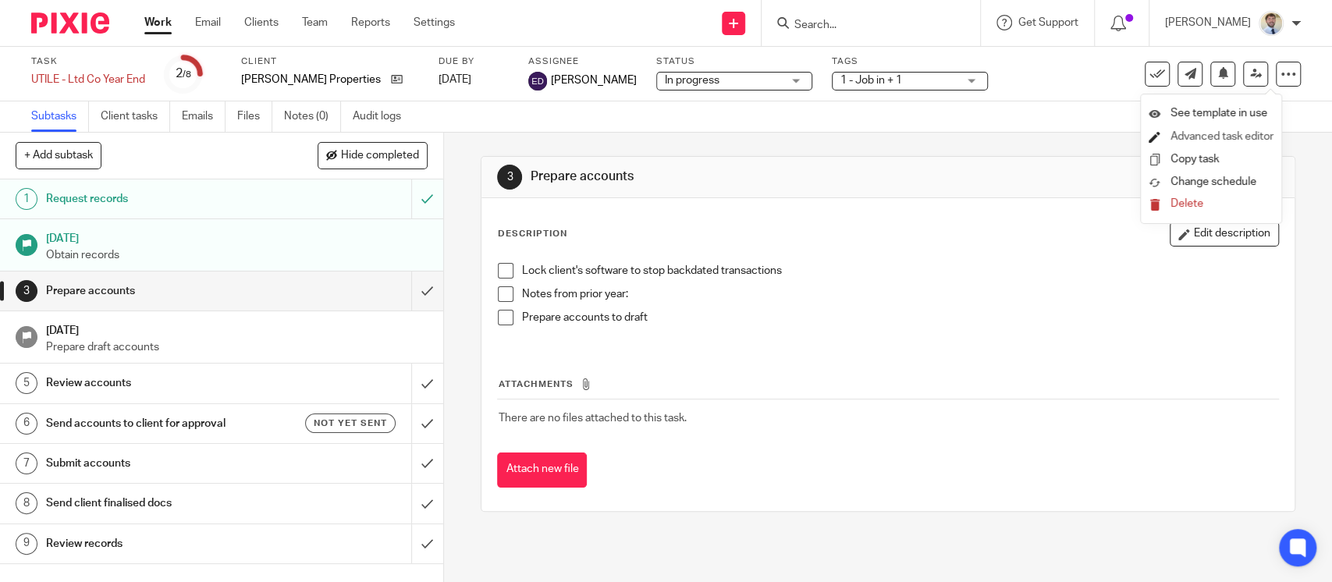
click at [1190, 134] on link "Advanced task editor" at bounding box center [1221, 136] width 103 height 11
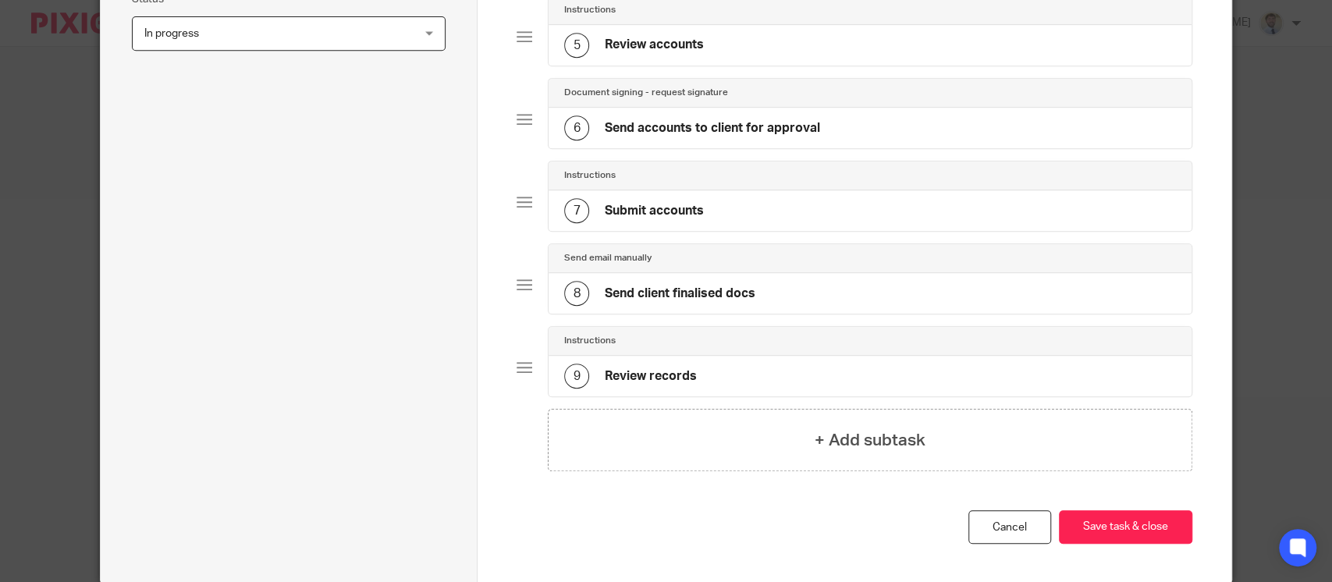
scroll to position [516, 0]
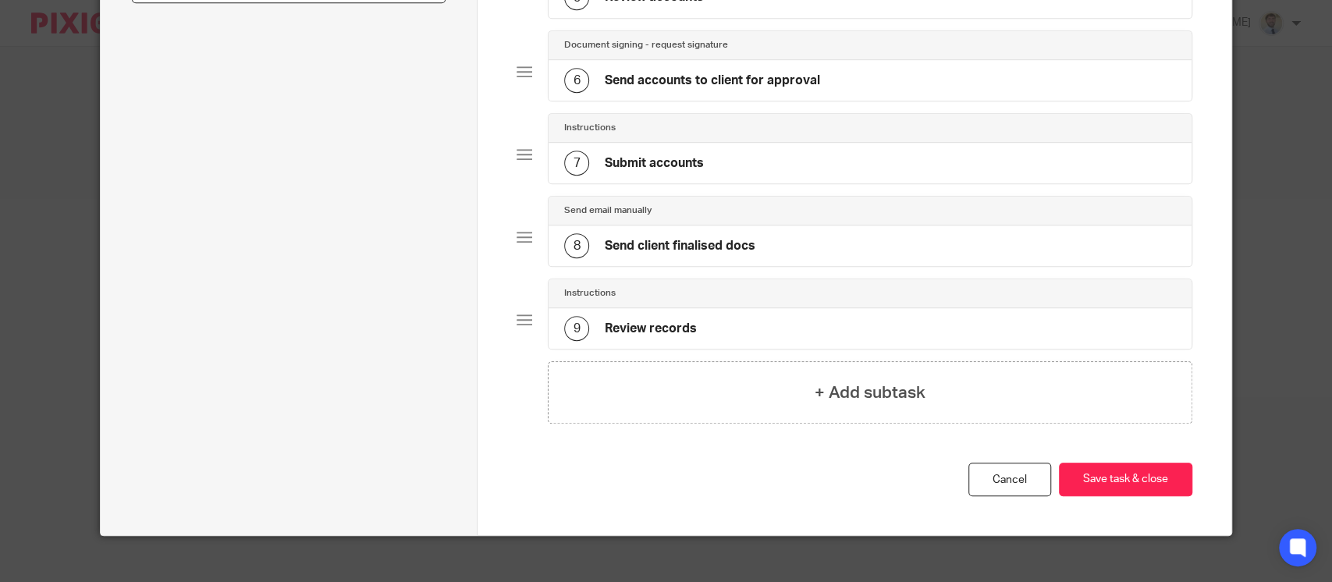
click at [501, 352] on div "Total 9 Send email manually 1 Request records 1 Months after task starts Obtain…" at bounding box center [855, 41] width 754 height 988
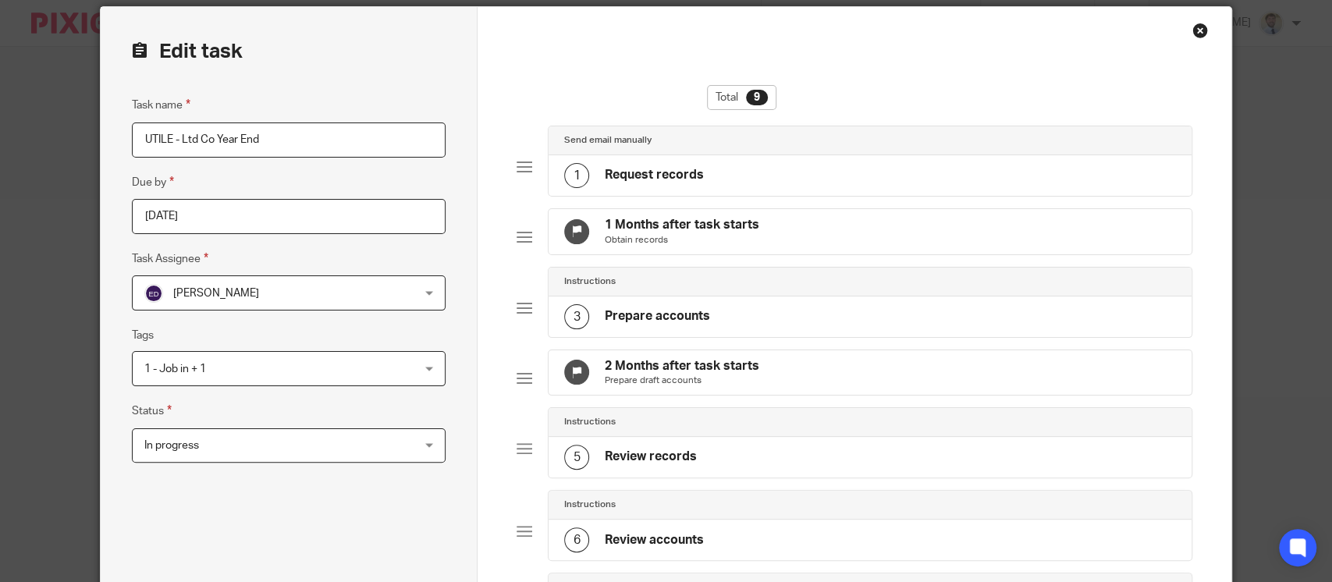
scroll to position [44, 0]
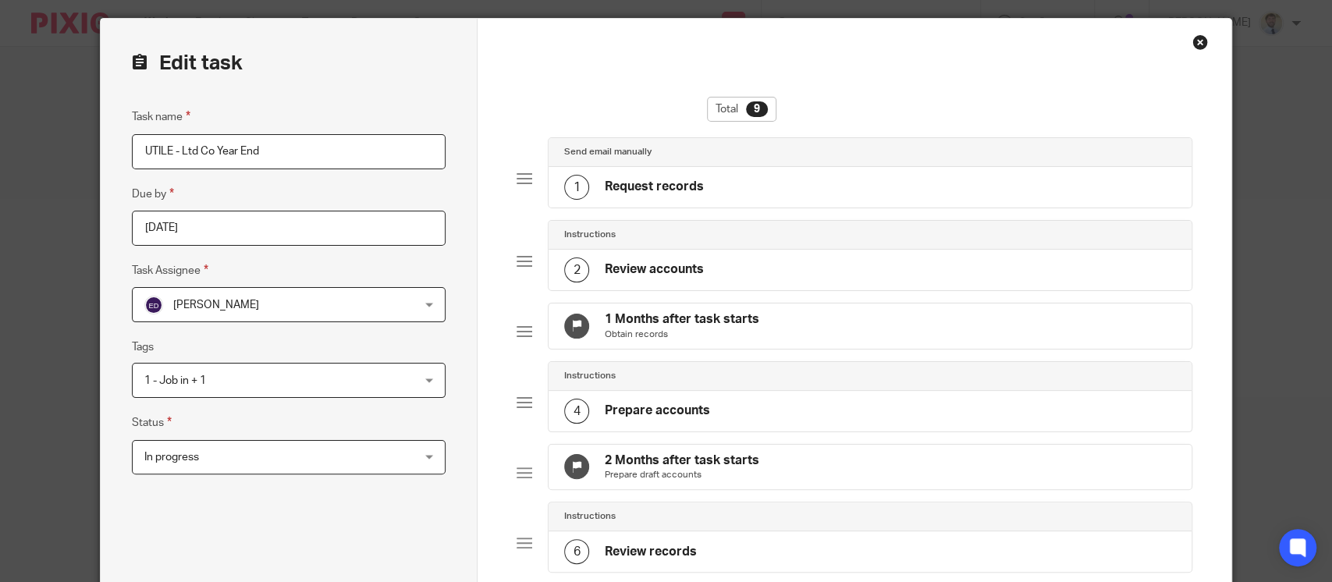
click at [517, 270] on div "Instructions 2 Review accounts" at bounding box center [855, 261] width 676 height 83
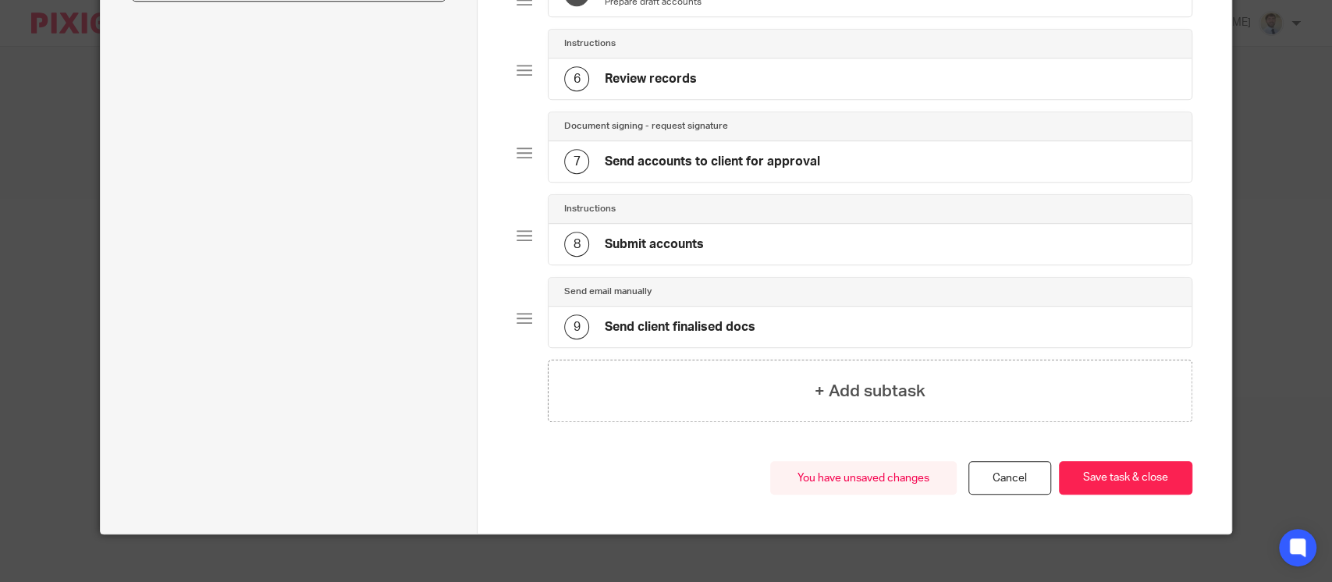
scroll to position [556, 0]
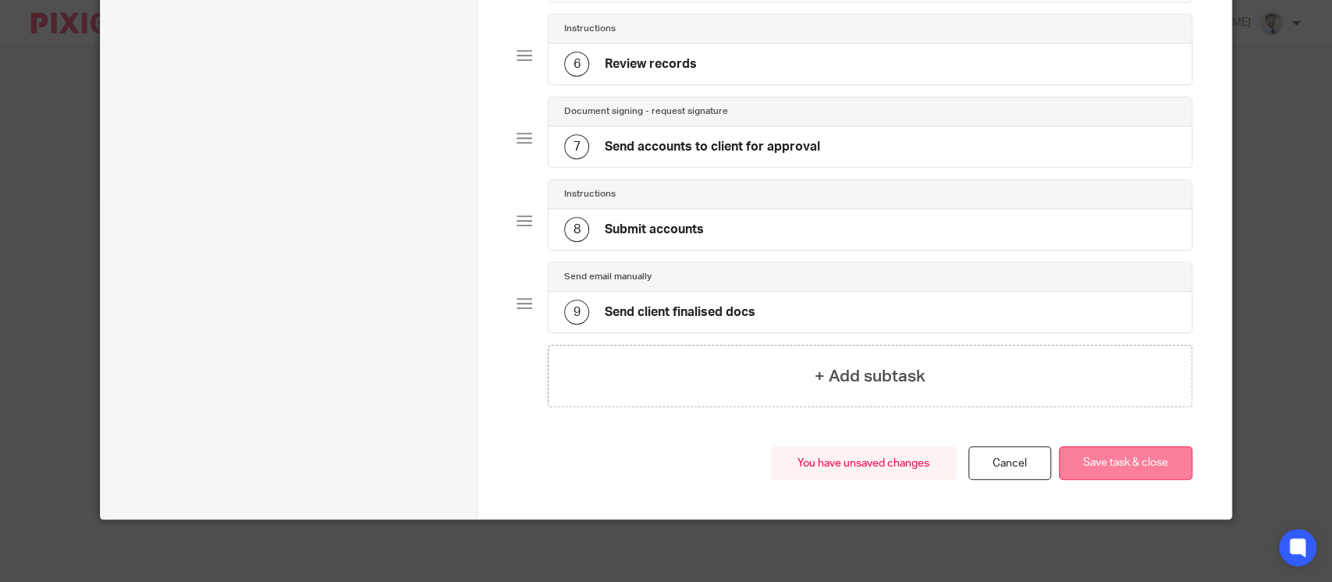
click at [1124, 471] on button "Save task & close" at bounding box center [1125, 463] width 133 height 34
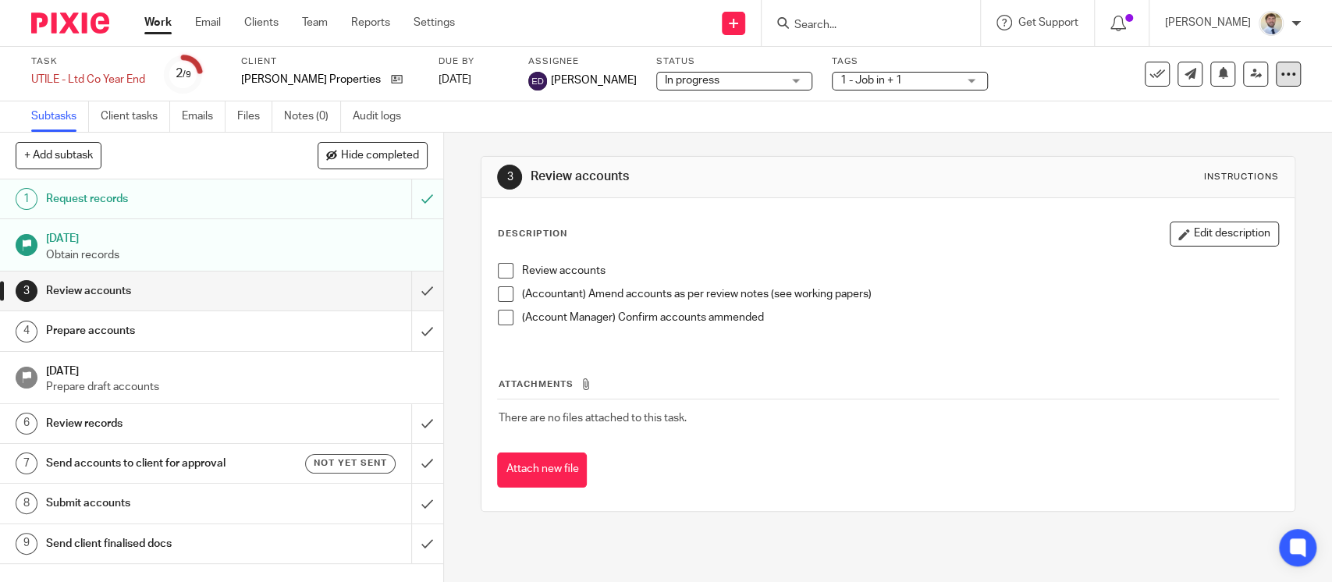
click at [1280, 70] on icon at bounding box center [1288, 74] width 16 height 16
click at [1217, 131] on link "Advanced task editor" at bounding box center [1221, 136] width 103 height 11
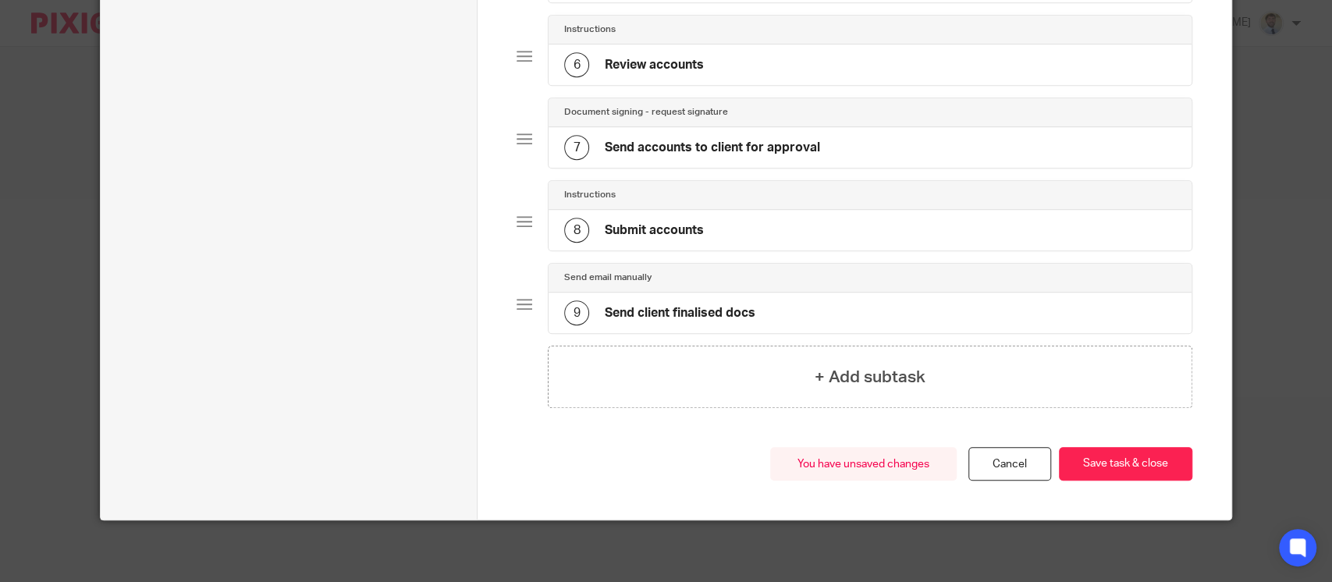
scroll to position [556, 0]
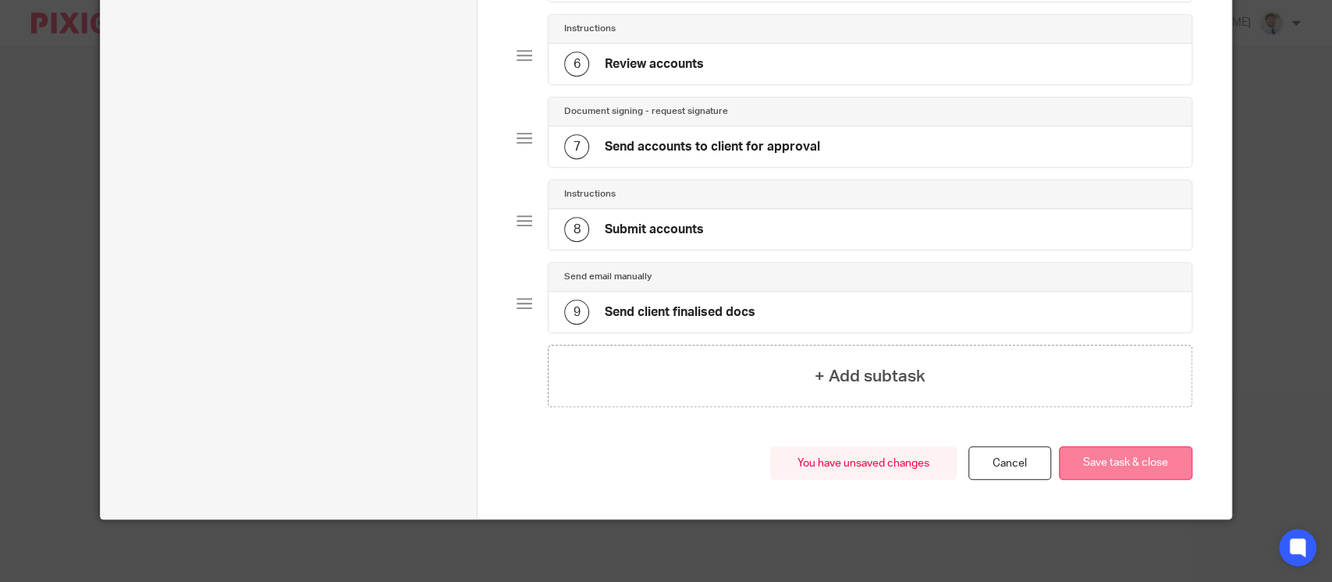
click at [1147, 462] on button "Save task & close" at bounding box center [1125, 463] width 133 height 34
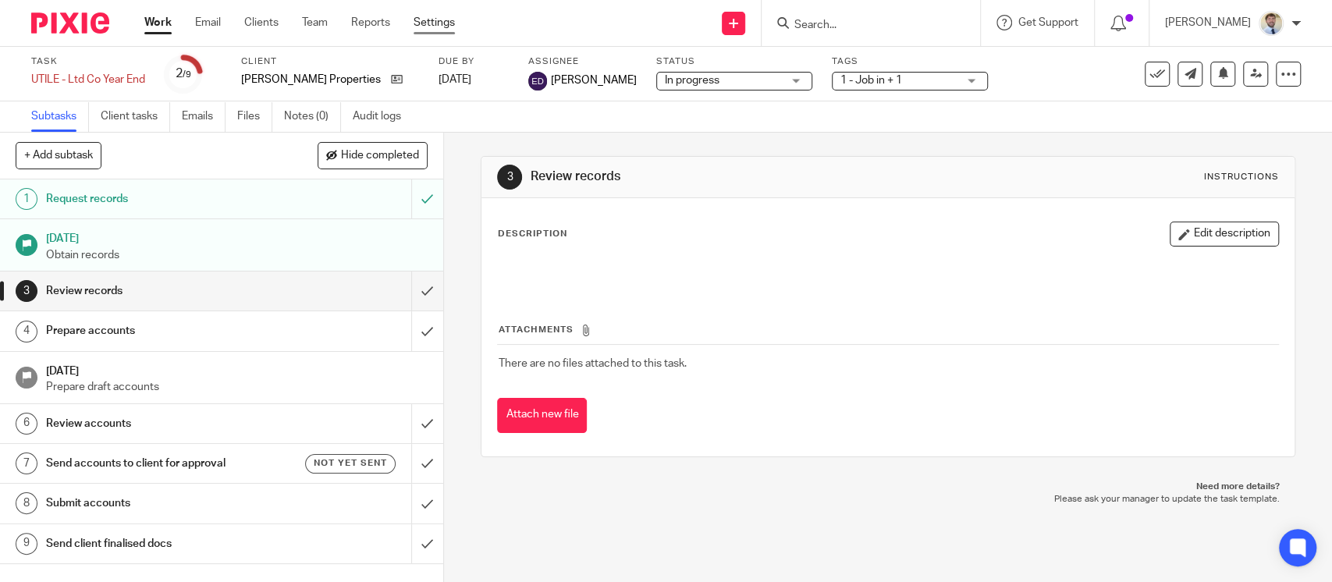
drag, startPoint x: 413, startPoint y: 22, endPoint x: 442, endPoint y: 18, distance: 29.9
click at [442, 18] on ul "Work Email Clients Team Reports Settings" at bounding box center [311, 23] width 334 height 16
click at [442, 18] on link "Settings" at bounding box center [434, 23] width 41 height 16
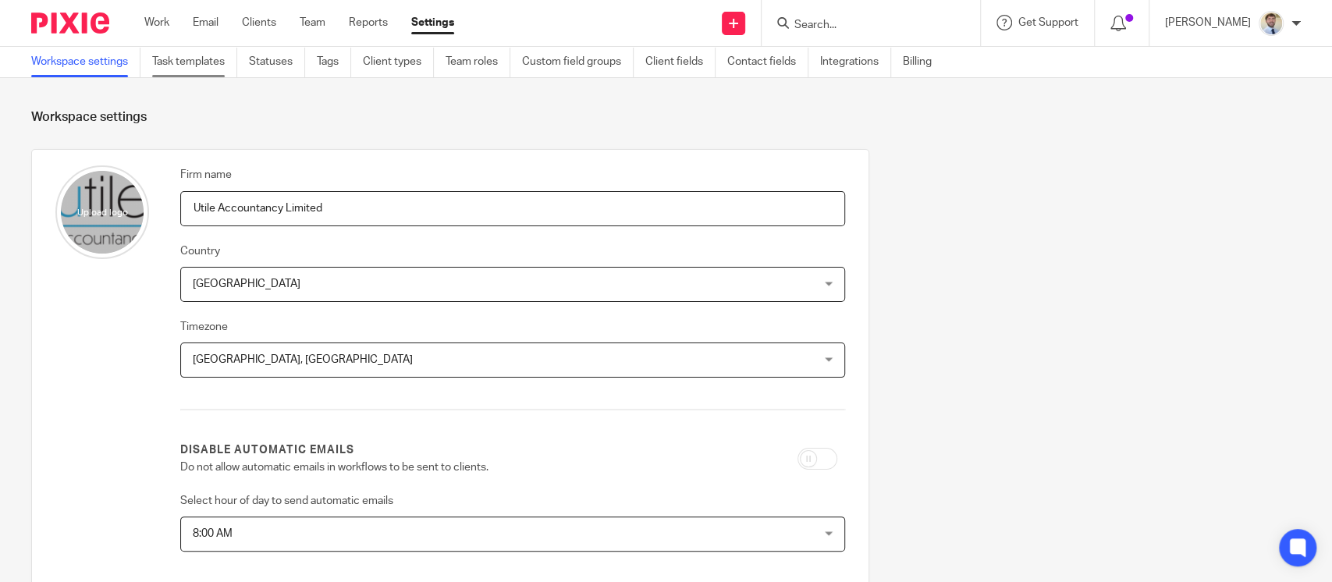
click at [208, 55] on link "Task templates" at bounding box center [194, 62] width 85 height 30
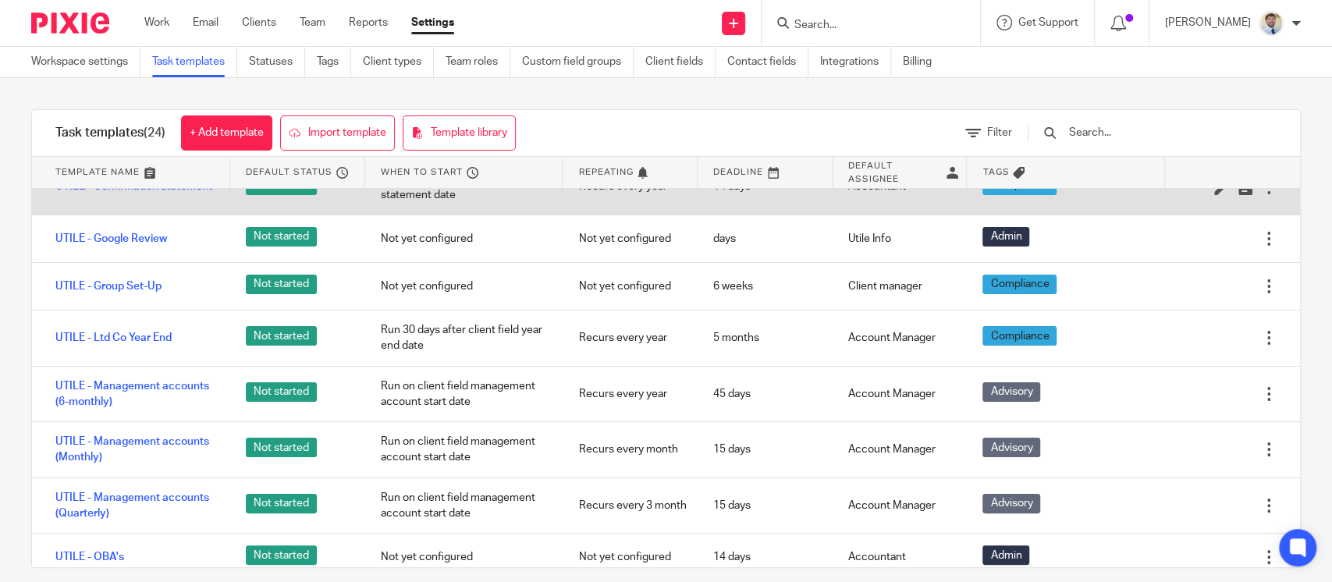
scroll to position [191, 0]
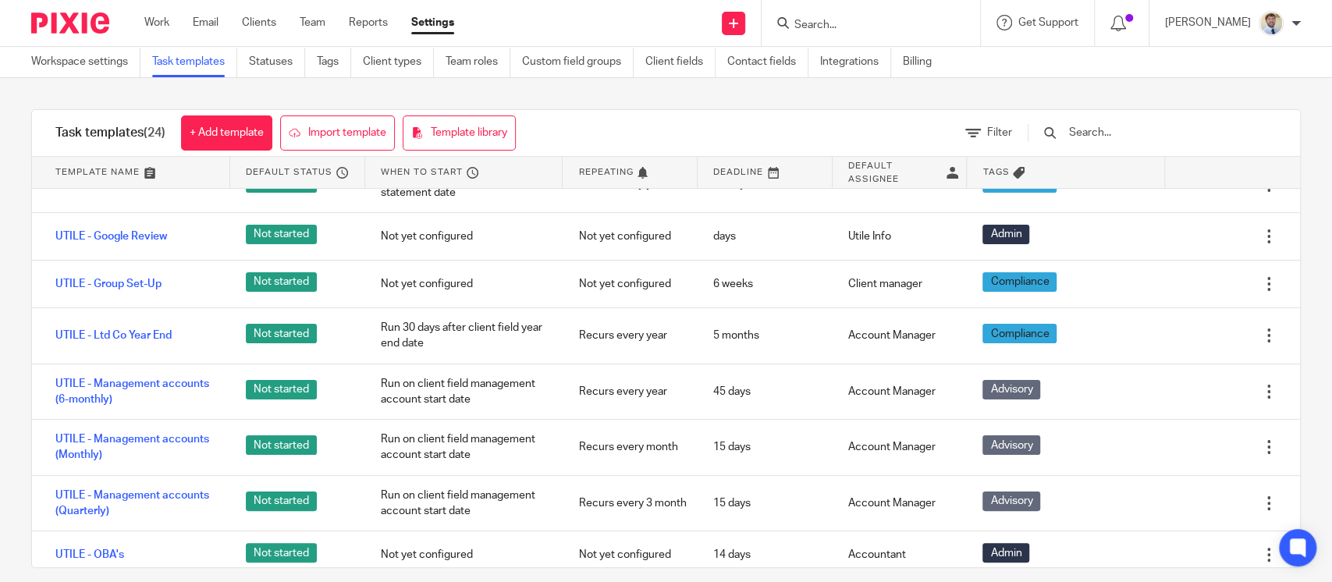
click at [884, 20] on input "Search" at bounding box center [863, 26] width 140 height 14
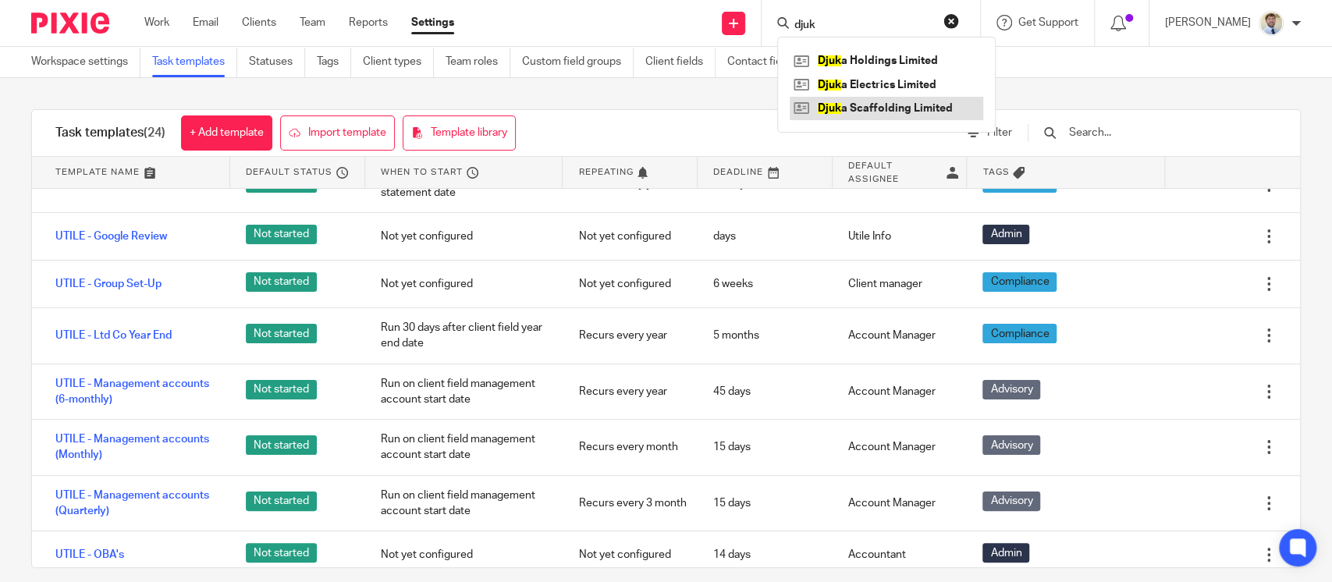
type input "djuk"
click at [959, 23] on button "reset" at bounding box center [951, 21] width 16 height 16
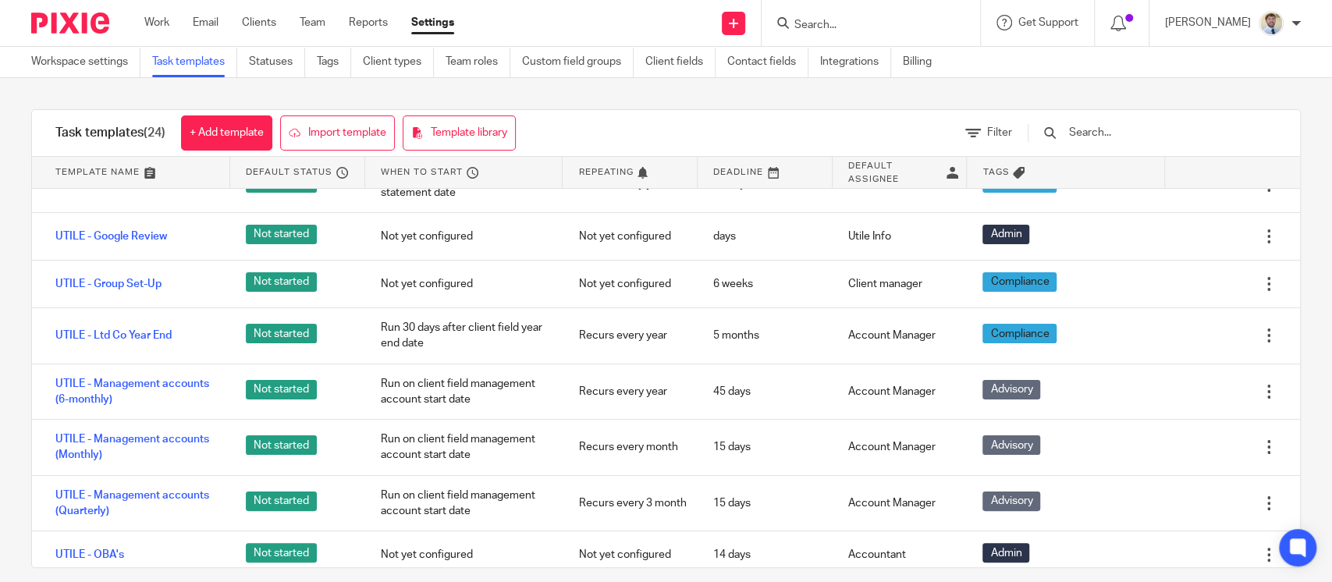
click at [539, 128] on div "Task templates (24) + Add template Import template Template library" at bounding box center [285, 133] width 507 height 46
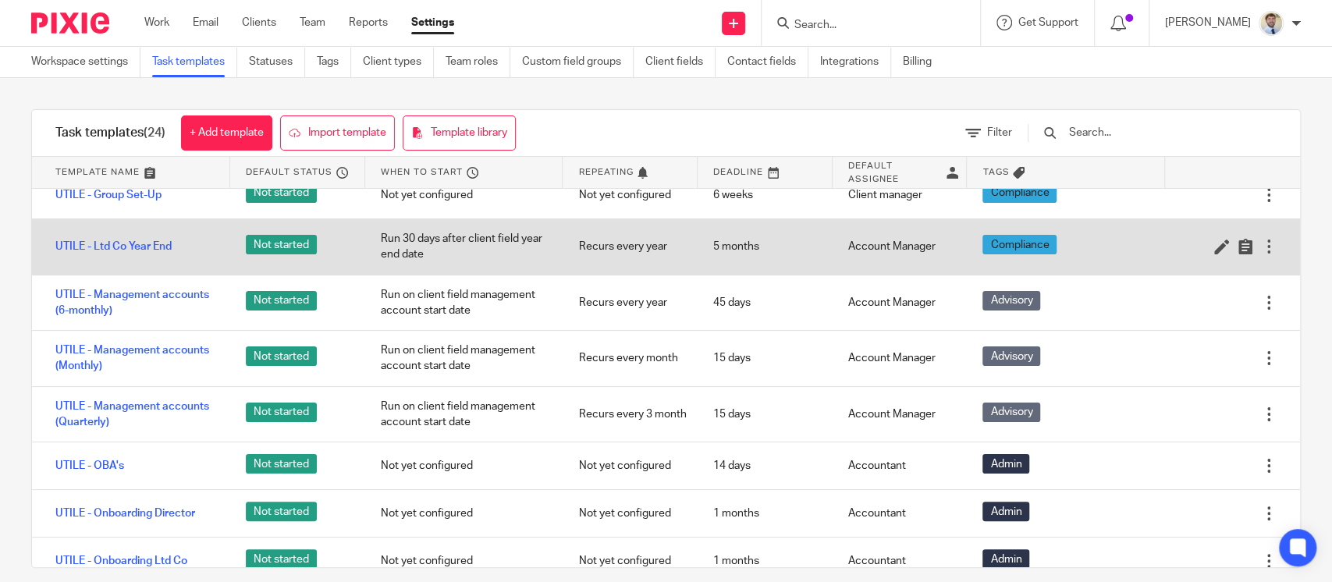
scroll to position [279, 0]
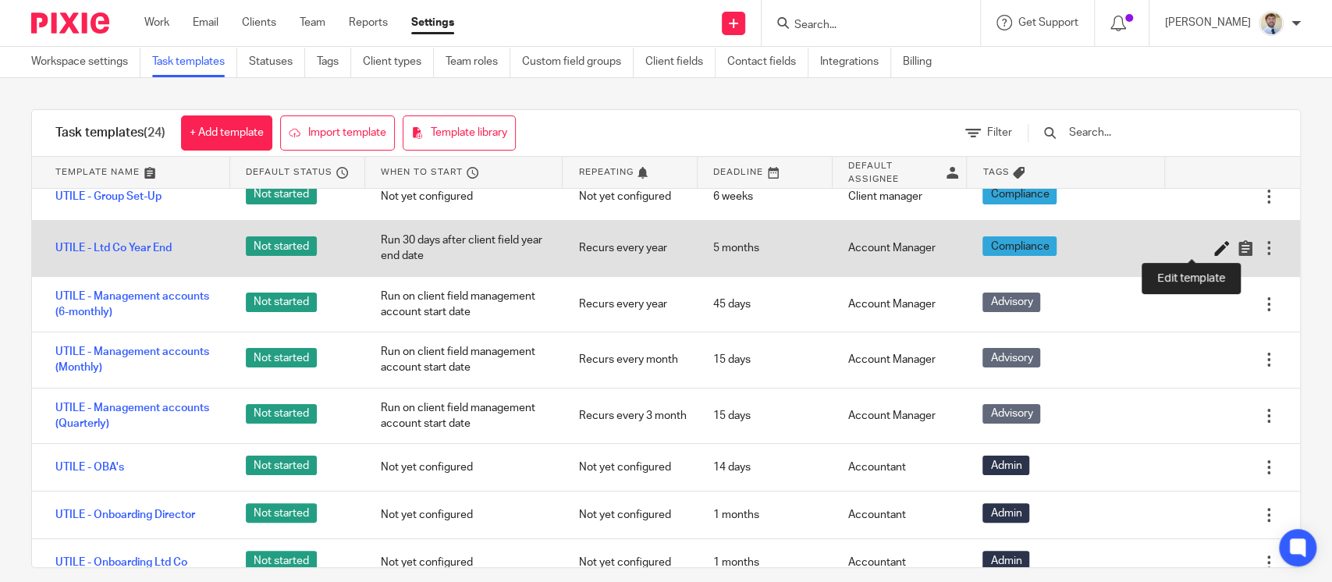
click at [1214, 243] on icon at bounding box center [1222, 248] width 16 height 16
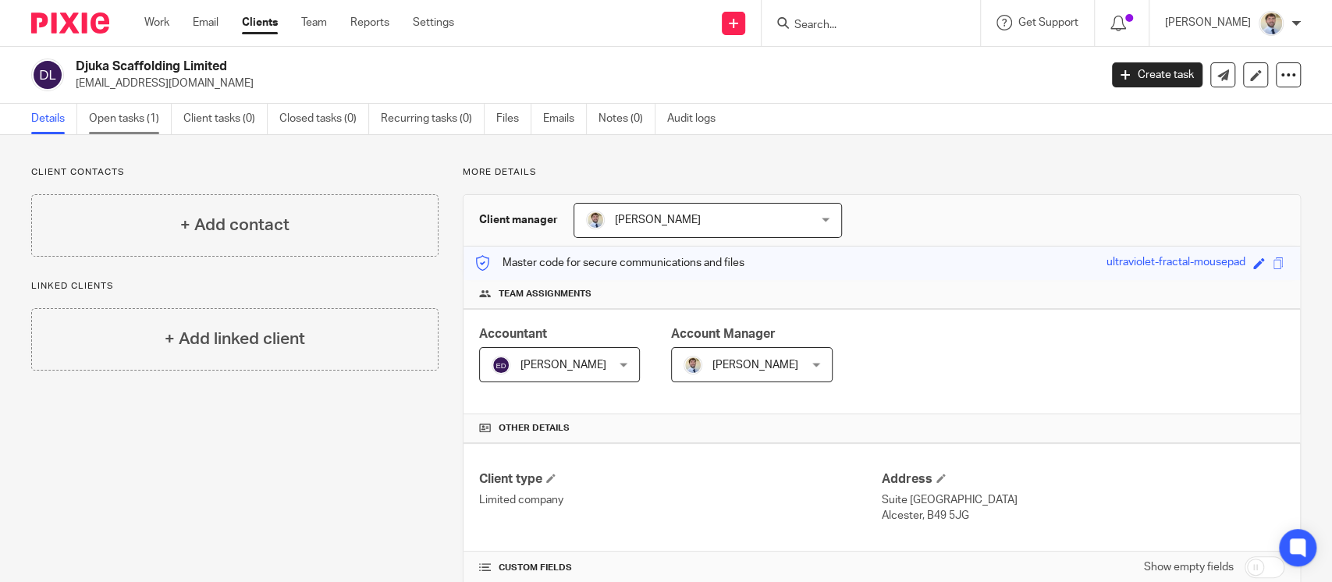
click at [132, 127] on link "Open tasks (1)" at bounding box center [130, 119] width 83 height 30
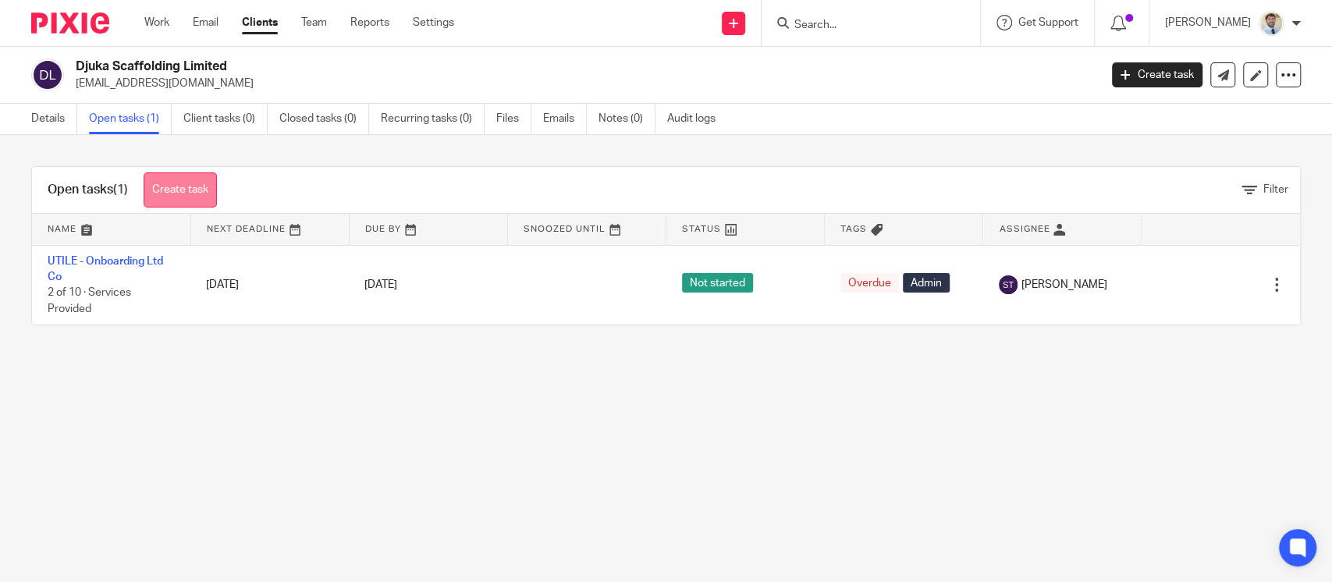
click at [194, 194] on link "Create task" at bounding box center [180, 189] width 73 height 35
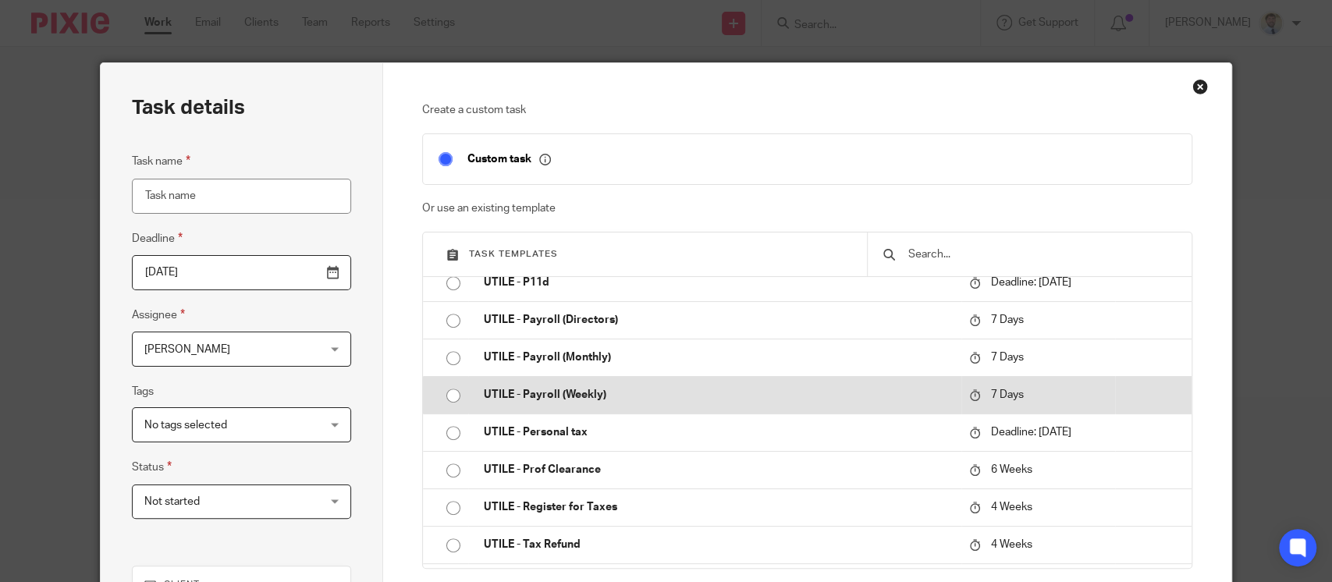
scroll to position [538, 0]
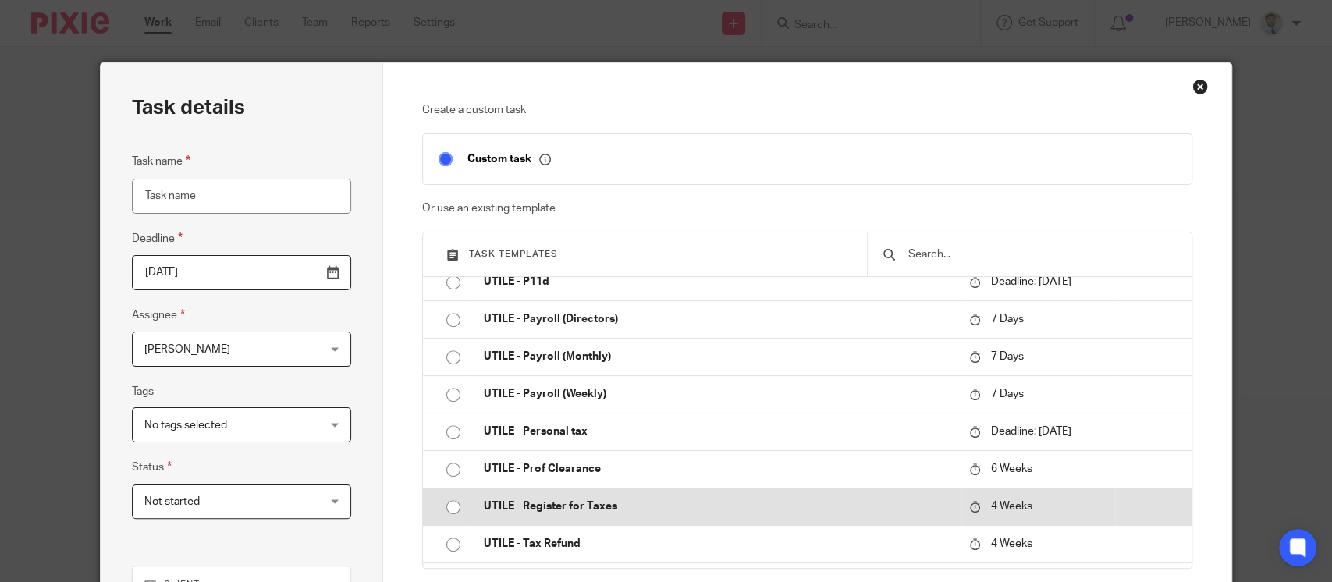
click at [488, 491] on td "UTILE - Register for Taxes" at bounding box center [714, 506] width 492 height 37
type input "[DATE]"
type input "UTILE - Register for Taxes"
checkbox input "false"
radio input "true"
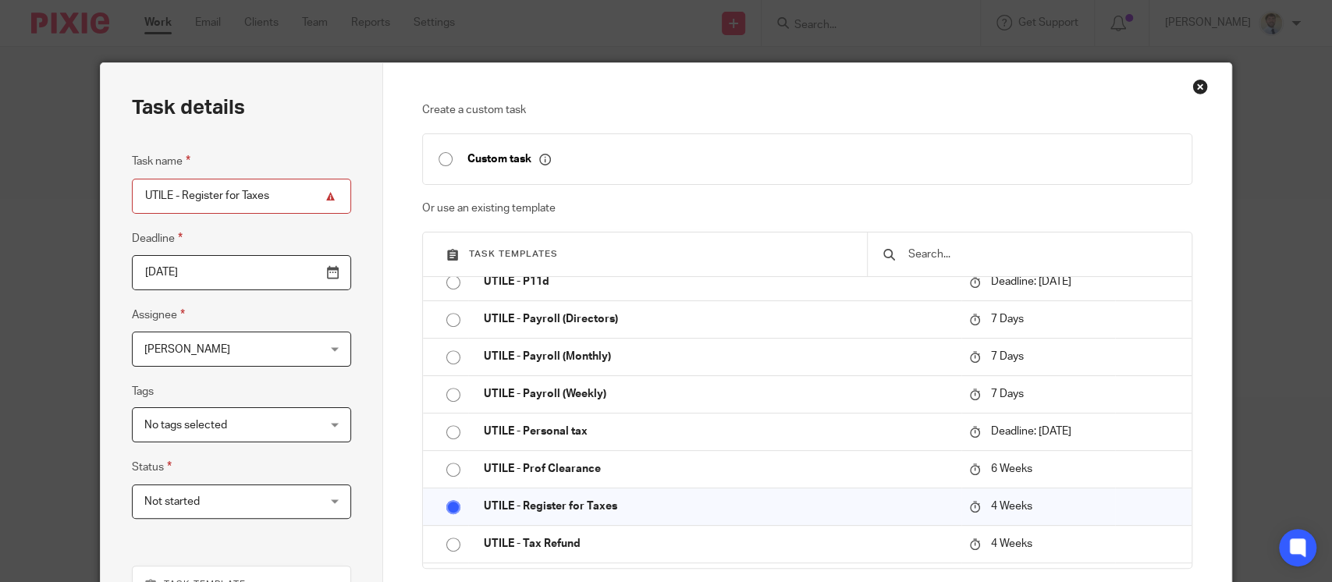
click at [256, 365] on div "James Read James Read" at bounding box center [241, 349] width 219 height 35
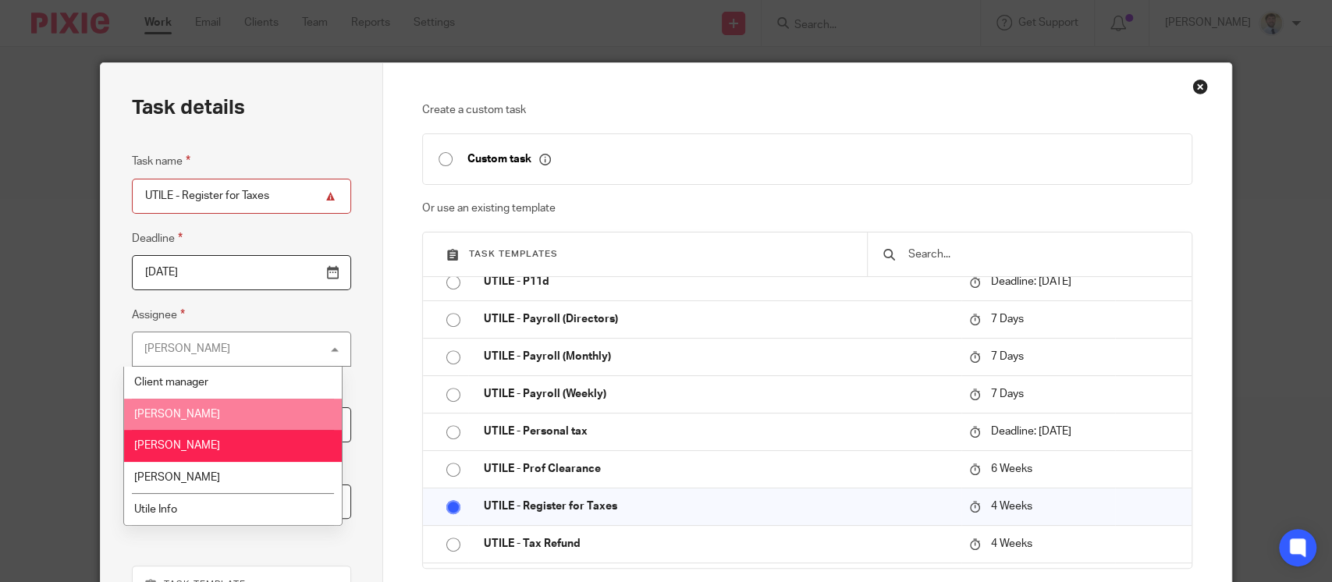
click at [224, 411] on li "[PERSON_NAME]" at bounding box center [233, 415] width 218 height 32
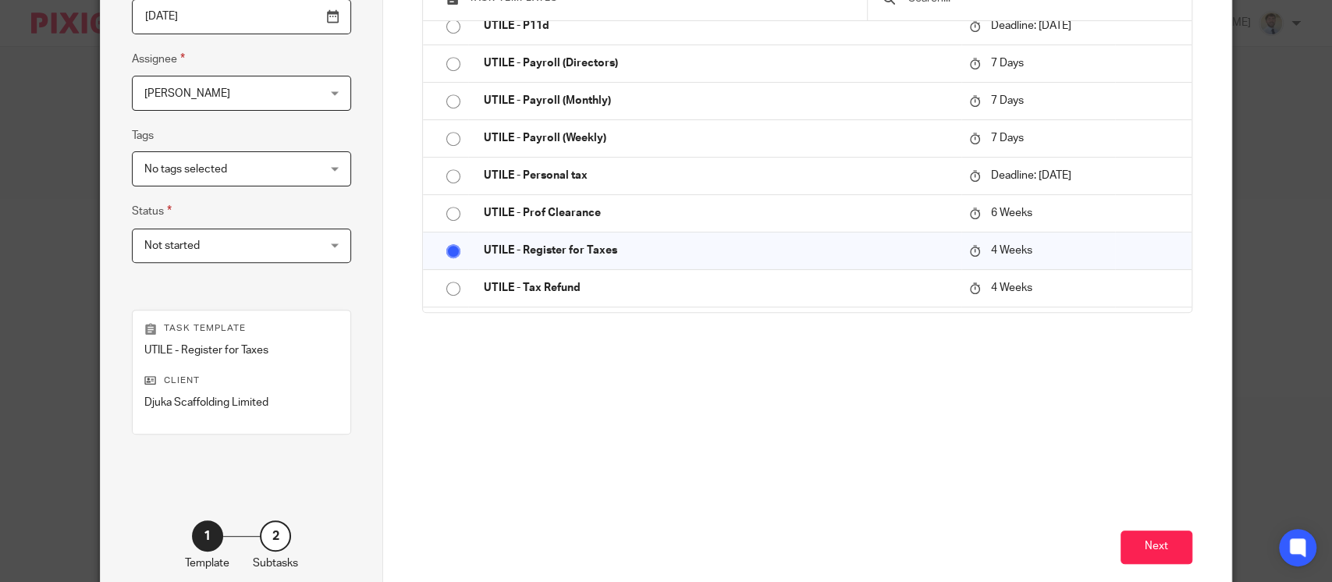
scroll to position [262, 0]
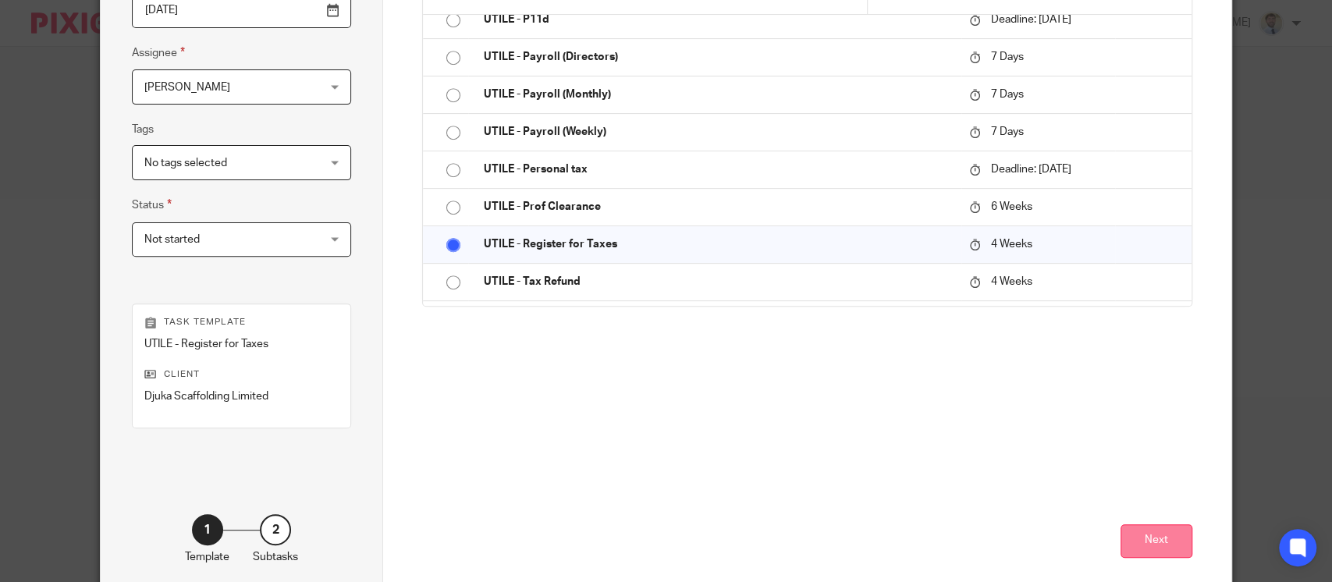
click at [1139, 534] on button "Next" at bounding box center [1157, 541] width 72 height 34
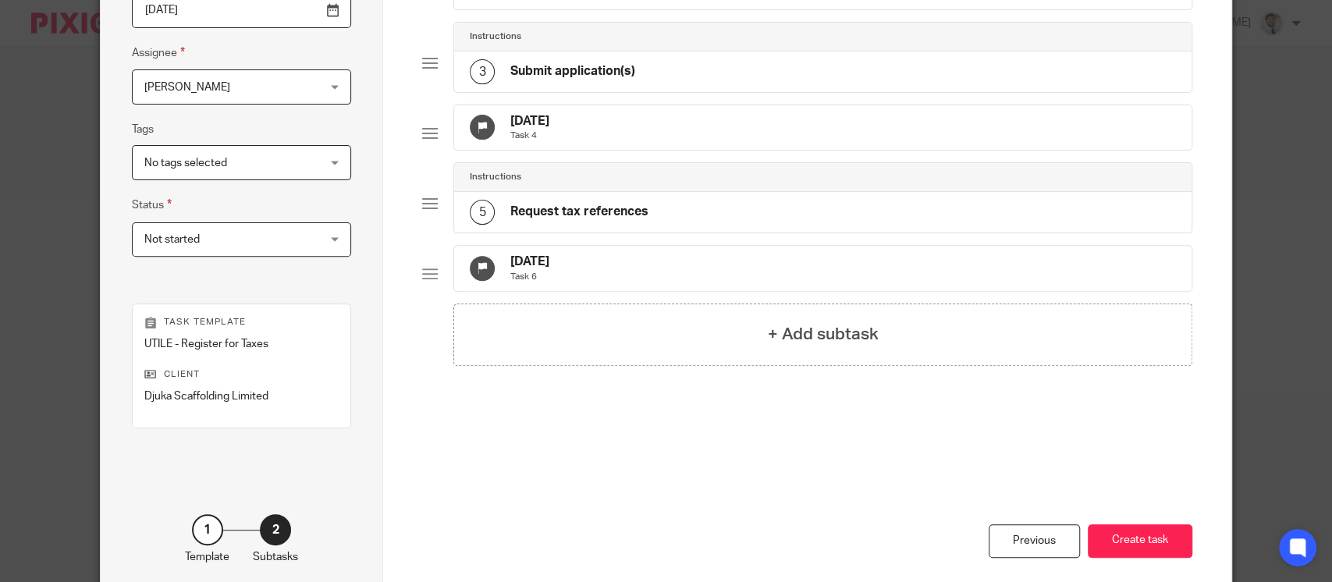
click at [1139, 534] on button "Create task" at bounding box center [1140, 541] width 105 height 34
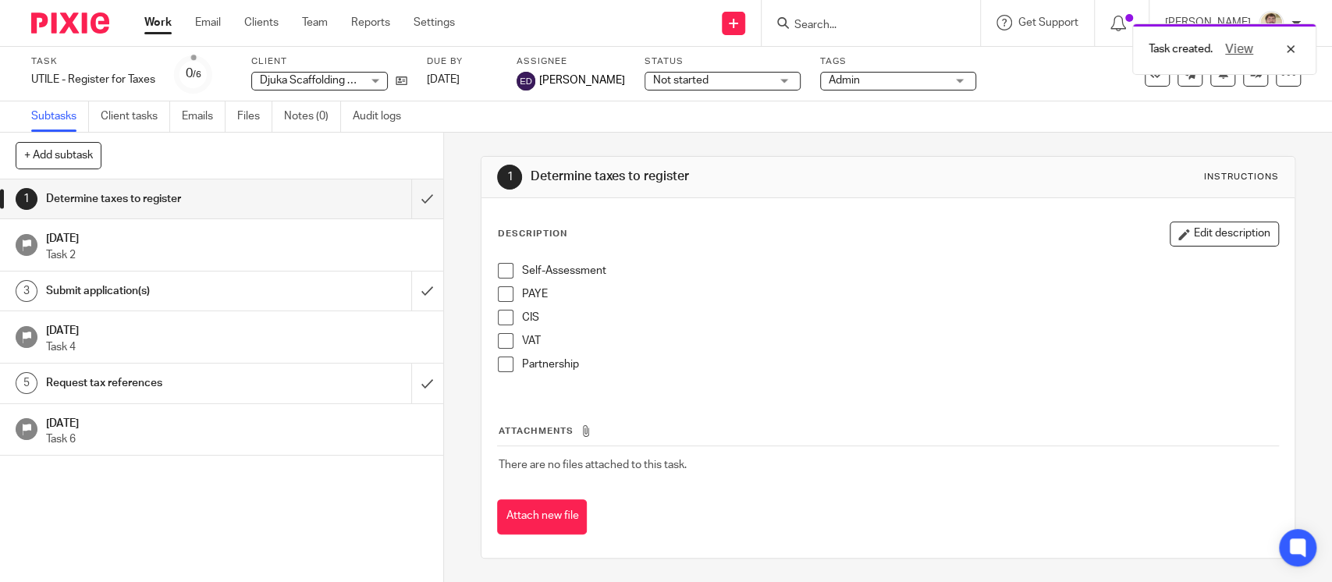
click at [505, 297] on span at bounding box center [506, 294] width 16 height 16
click at [867, 25] on input "Search" at bounding box center [863, 26] width 140 height 14
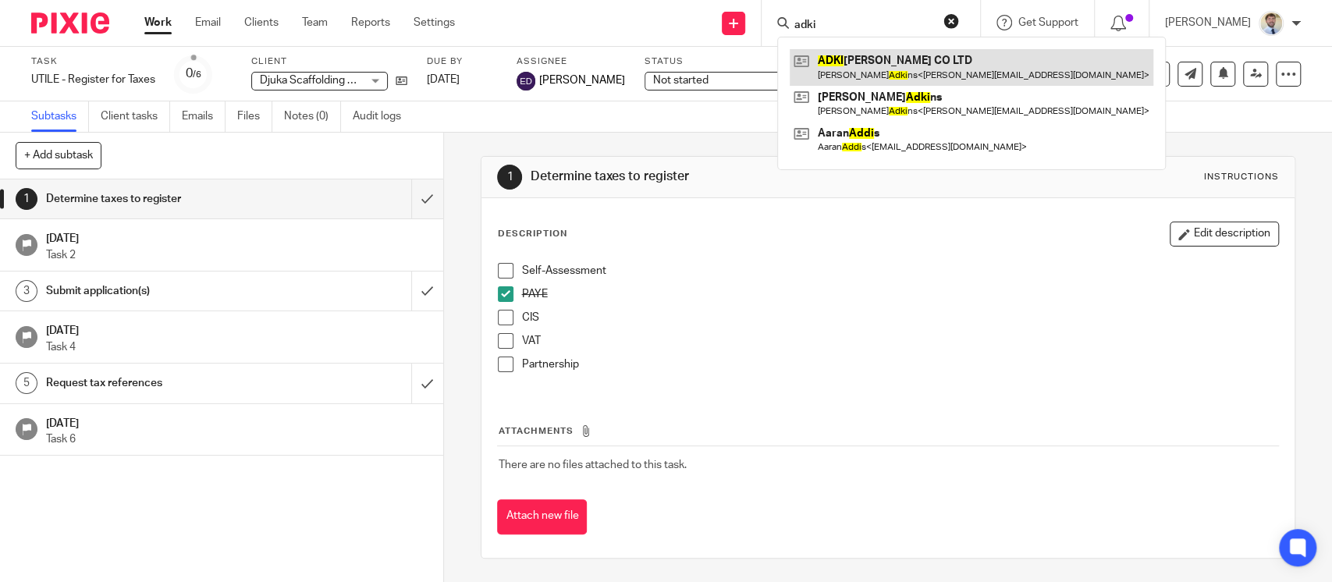
type input "adki"
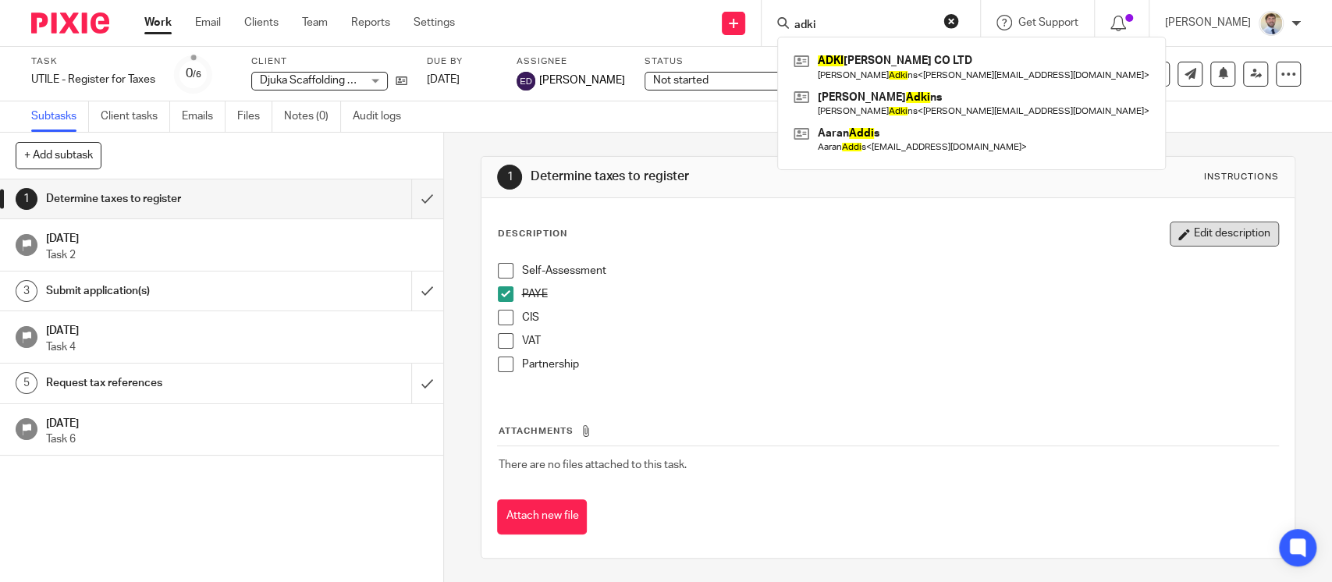
click at [1170, 234] on button "Edit description" at bounding box center [1224, 234] width 109 height 25
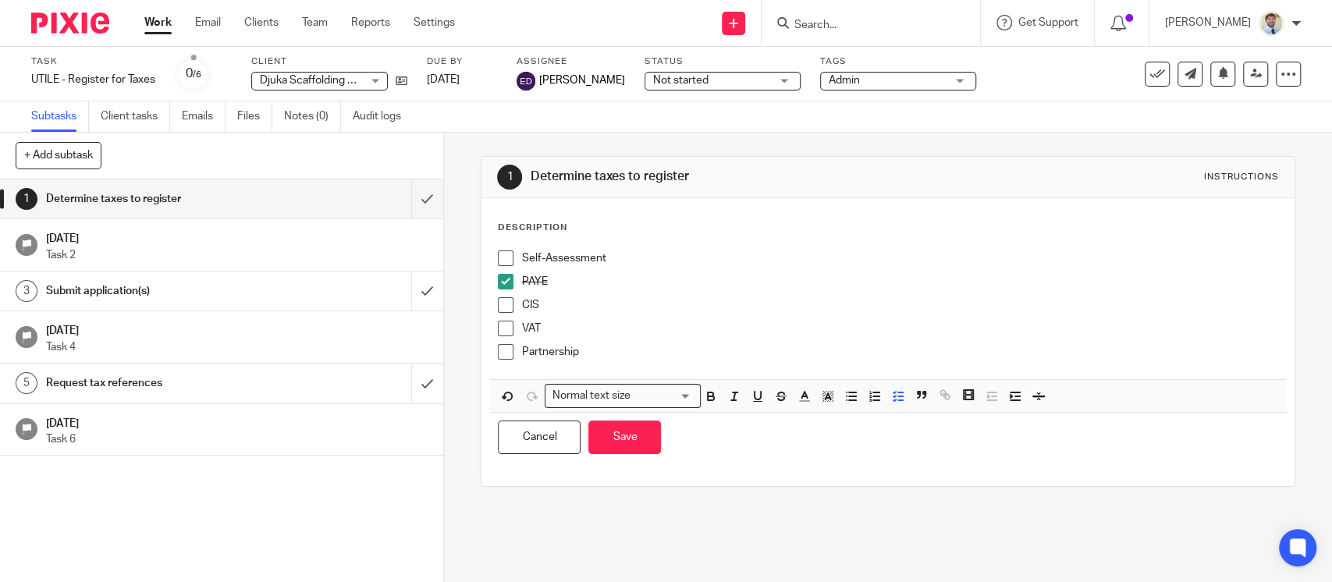
click at [592, 276] on p "PAYE" at bounding box center [899, 282] width 756 height 16
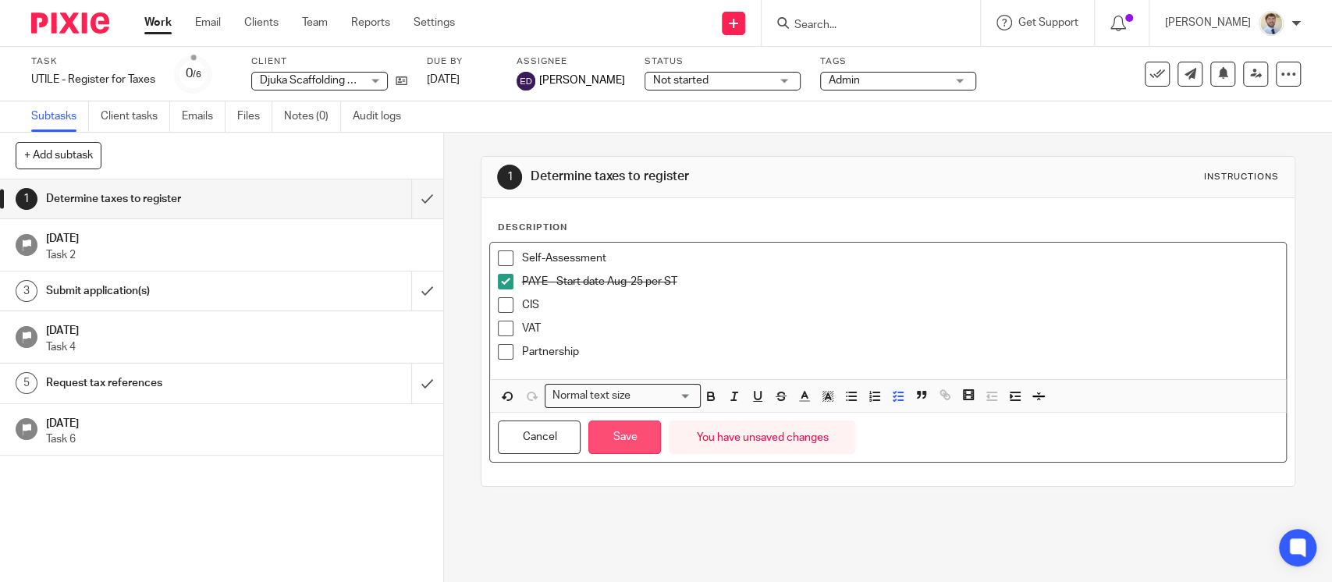
click at [606, 427] on button "Save" at bounding box center [624, 438] width 73 height 34
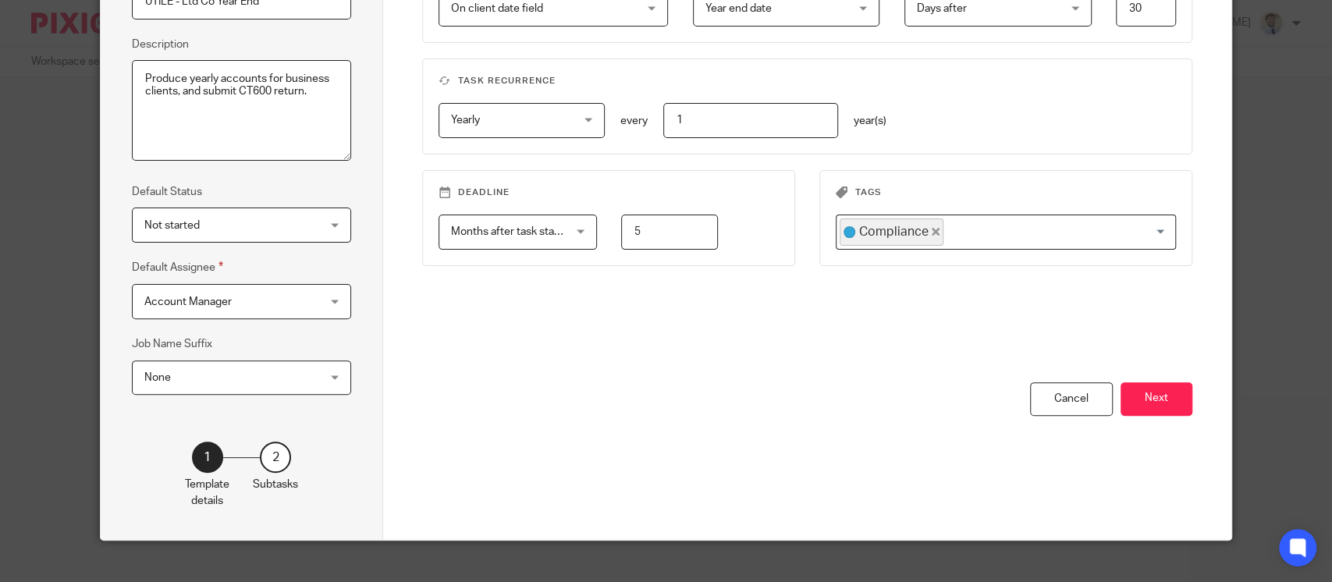
scroll to position [195, 0]
click at [1142, 398] on button "Next" at bounding box center [1157, 399] width 72 height 34
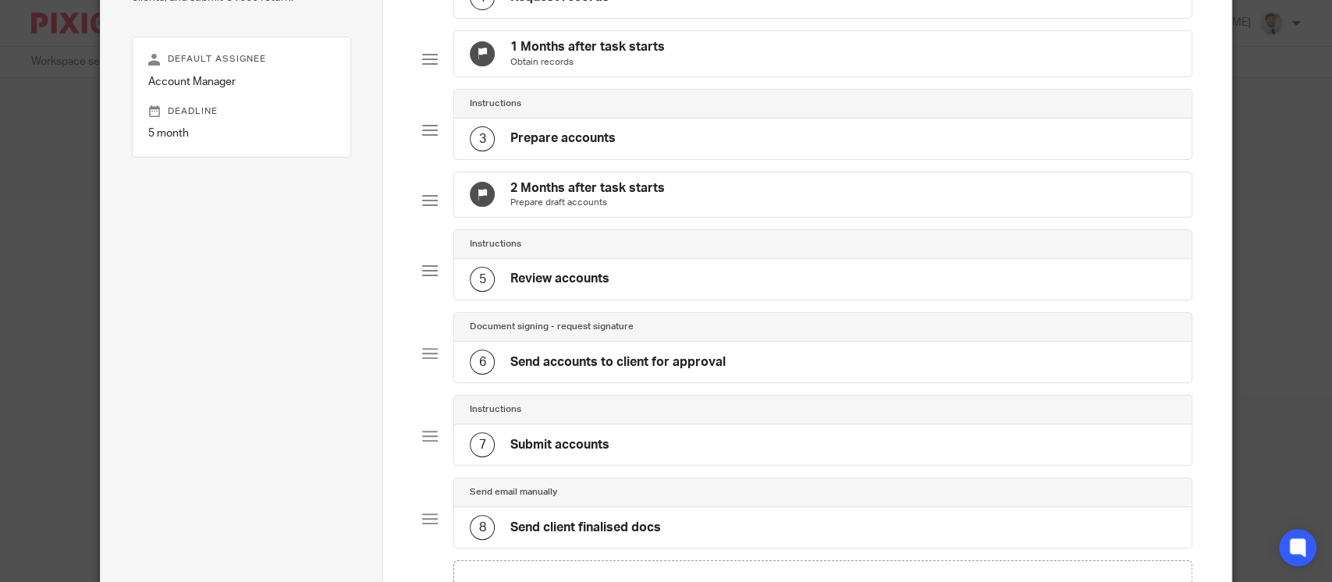
scroll to position [433, 0]
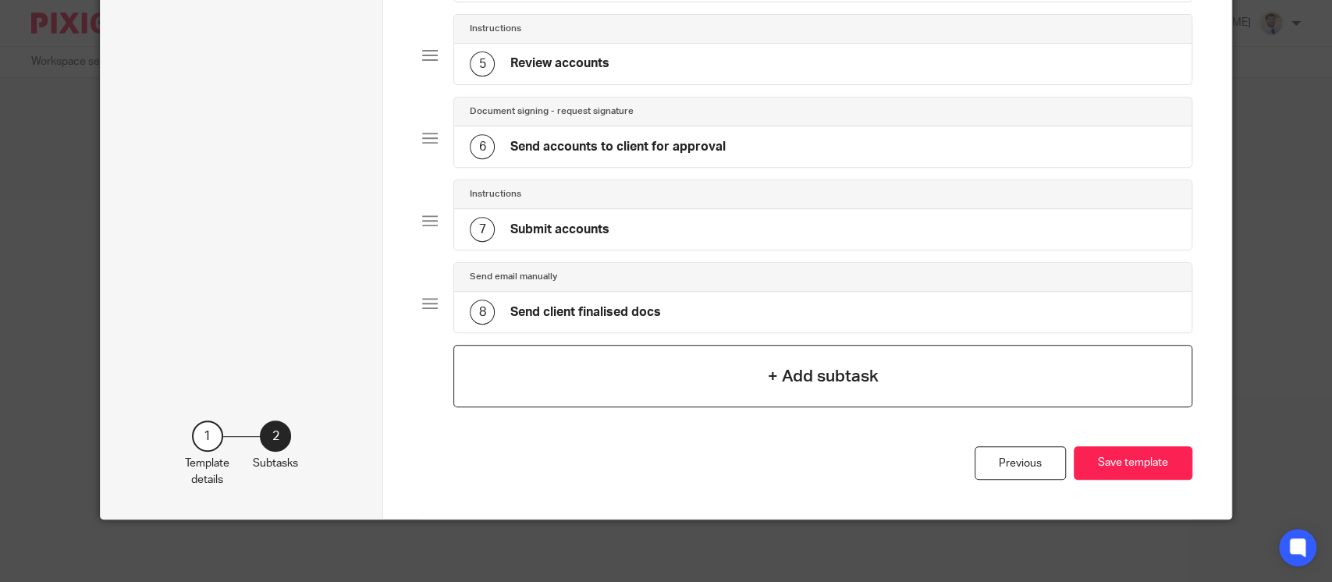
click at [1023, 384] on div "+ Add subtask" at bounding box center [822, 376] width 739 height 62
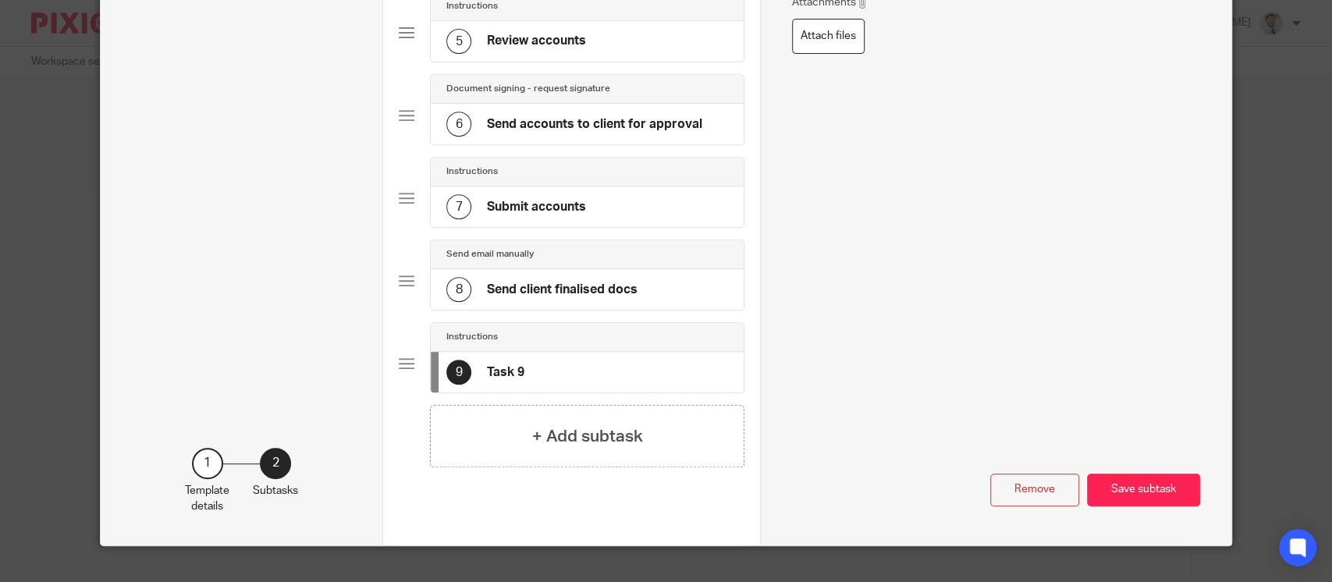
scroll to position [0, 0]
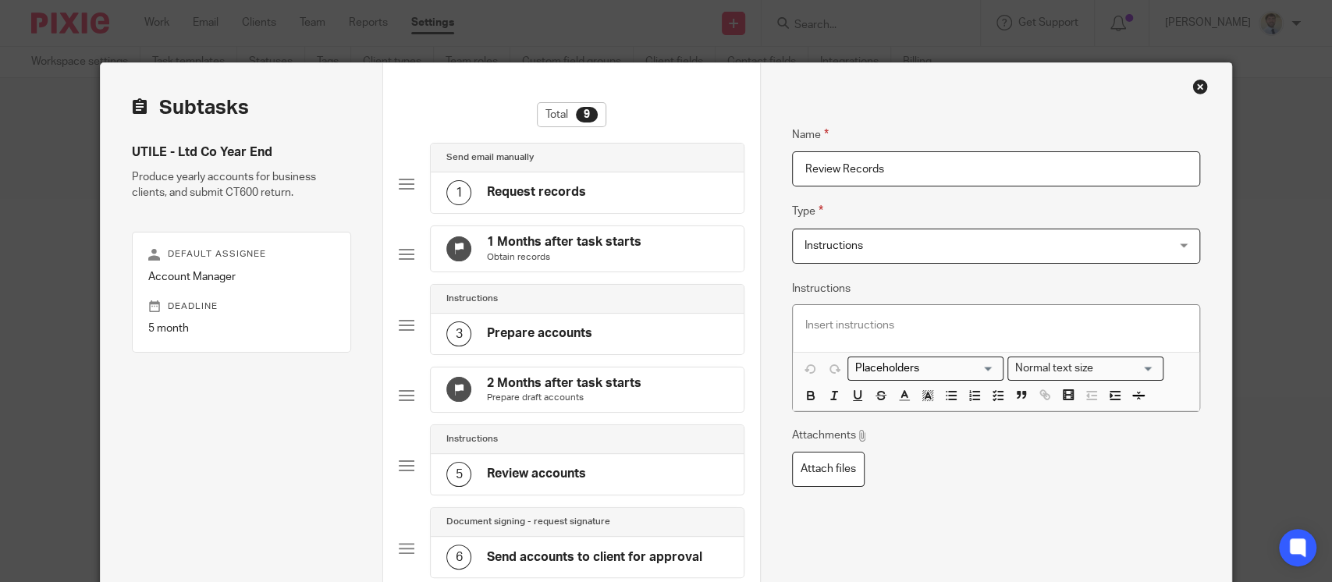
type input "Review Records"
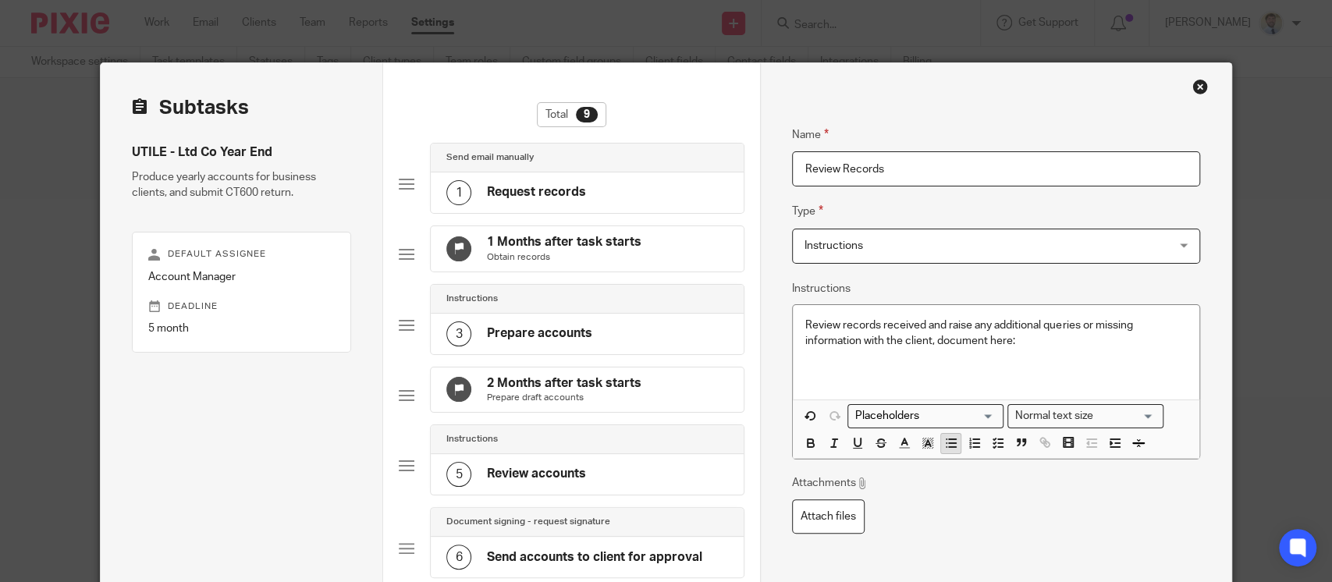
click at [944, 446] on icon "button" at bounding box center [951, 443] width 14 height 14
click at [949, 443] on line "button" at bounding box center [952, 443] width 7 height 0
click at [998, 443] on line "button" at bounding box center [1000, 443] width 5 height 0
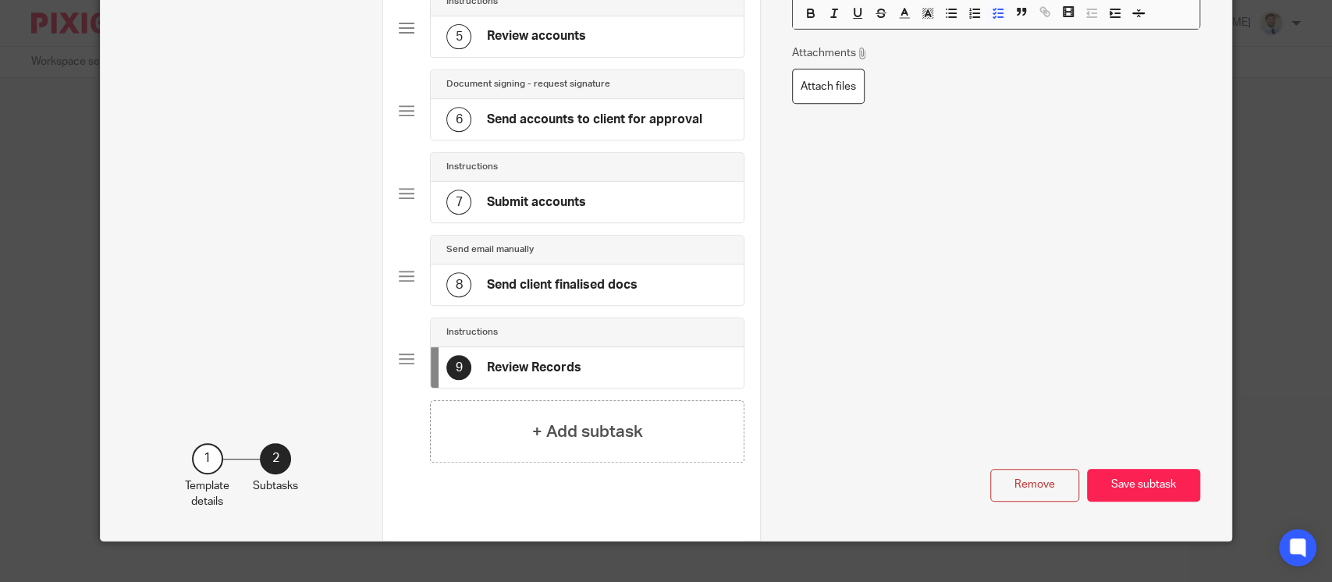
scroll to position [482, 0]
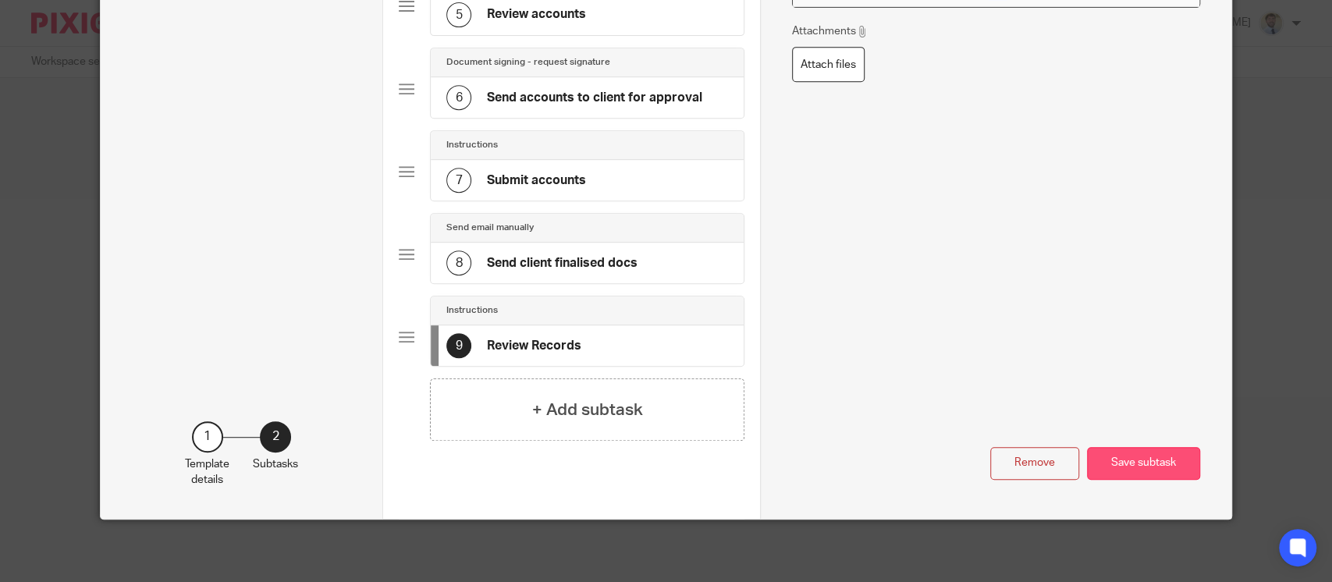
click at [1132, 470] on button "Save subtask" at bounding box center [1143, 464] width 113 height 34
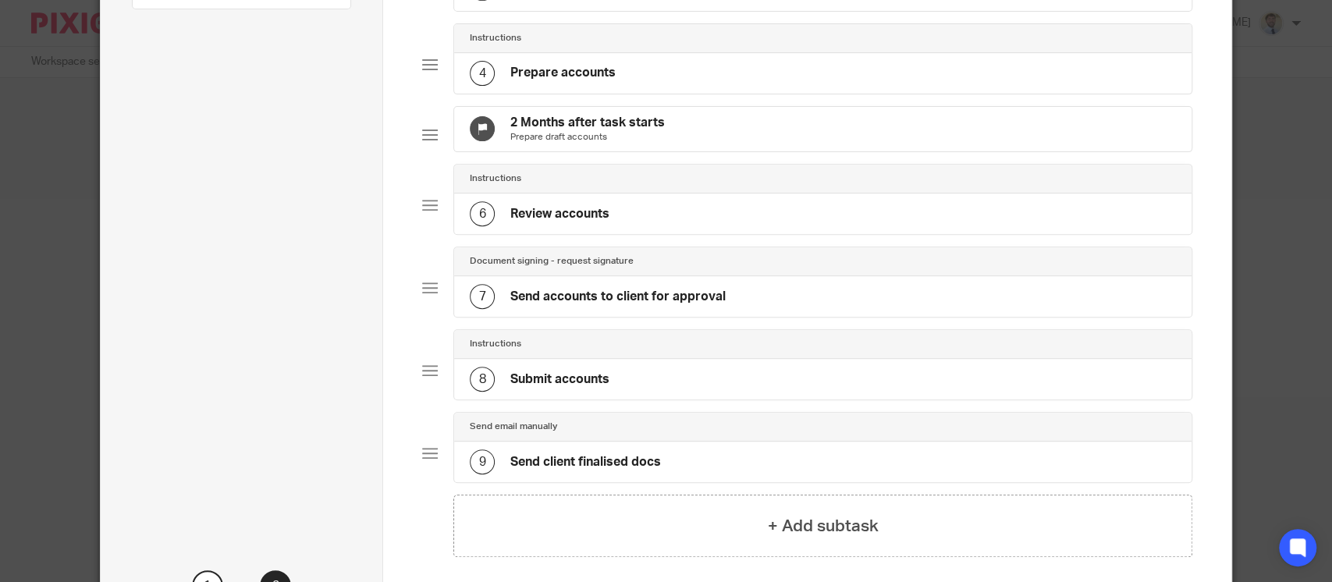
scroll to position [516, 0]
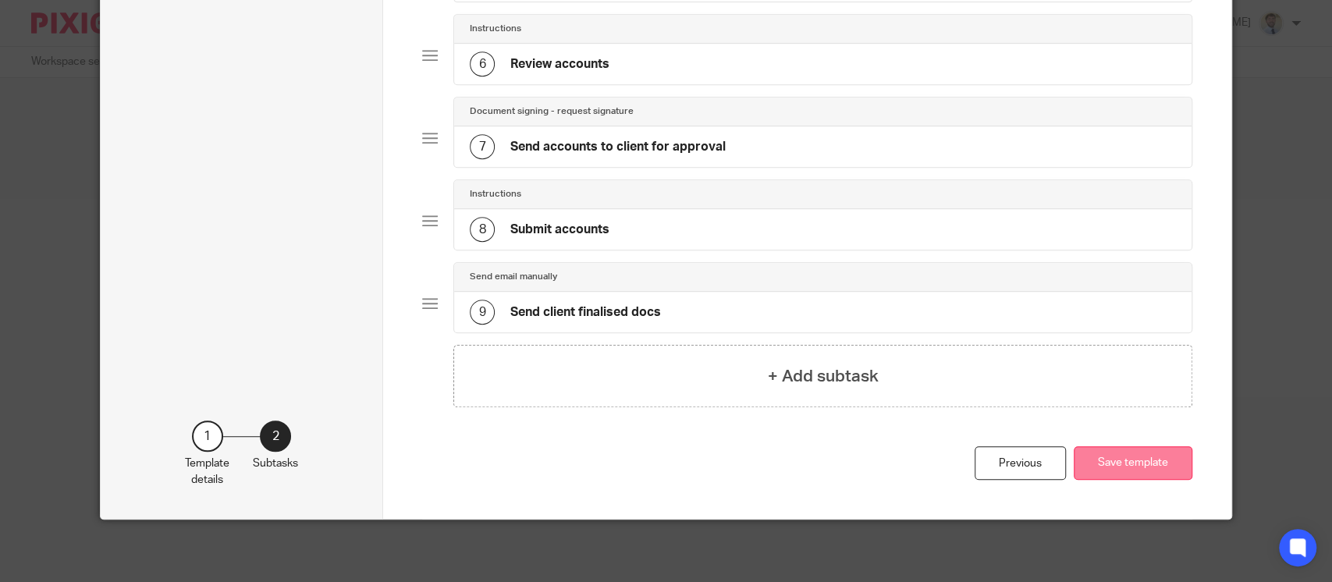
click at [1109, 465] on button "Save template" at bounding box center [1133, 463] width 119 height 34
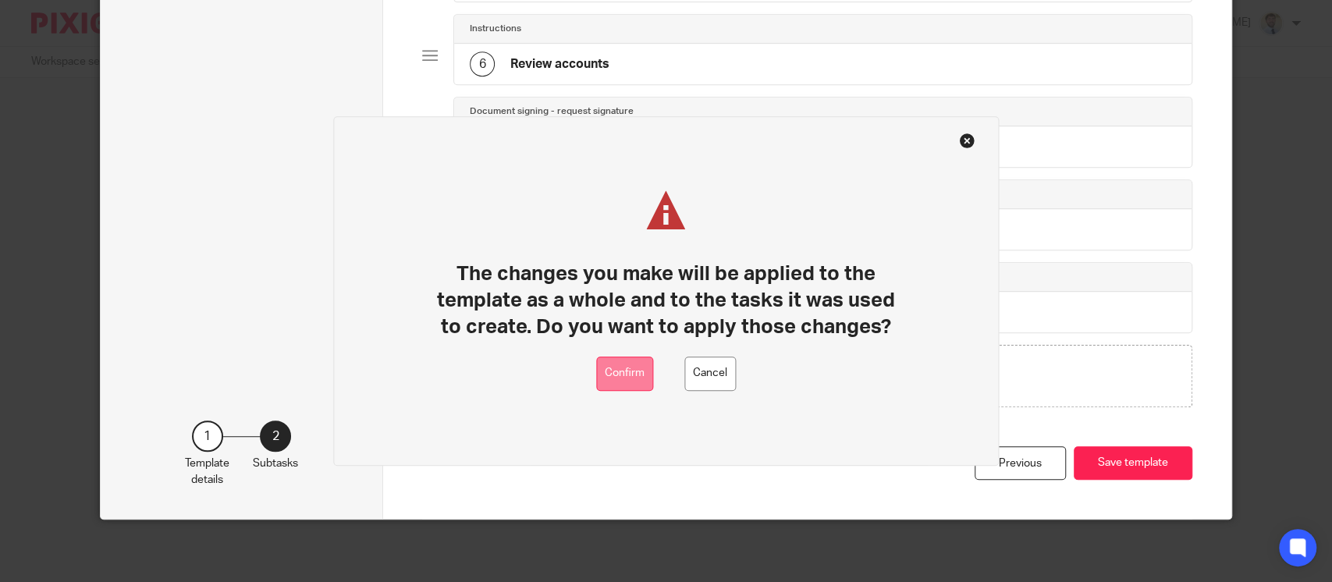
click at [620, 376] on button "Confirm" at bounding box center [624, 374] width 57 height 35
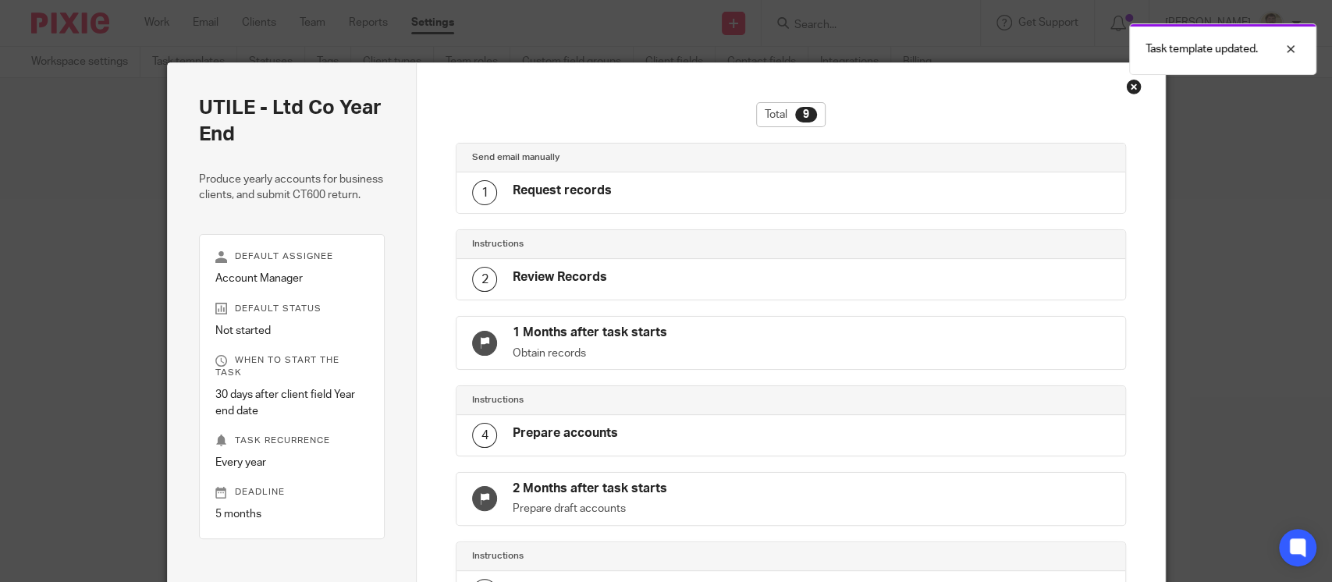
click at [1126, 86] on div "Close this dialog window" at bounding box center [1134, 87] width 16 height 16
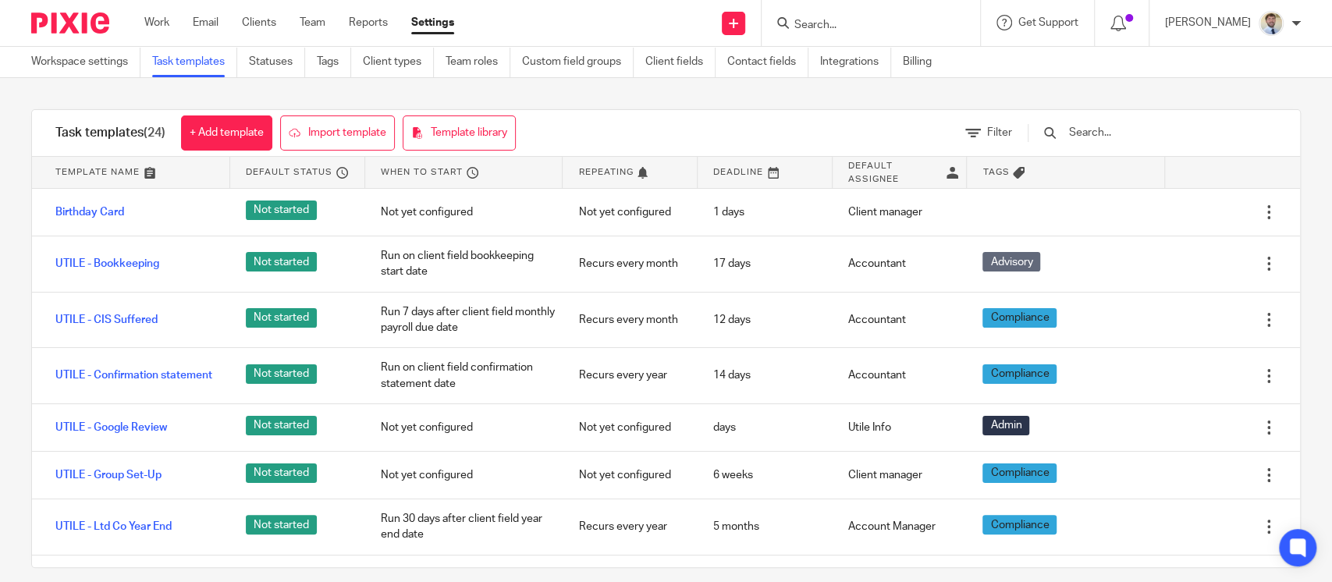
click at [825, 28] on input "Search" at bounding box center [863, 26] width 140 height 14
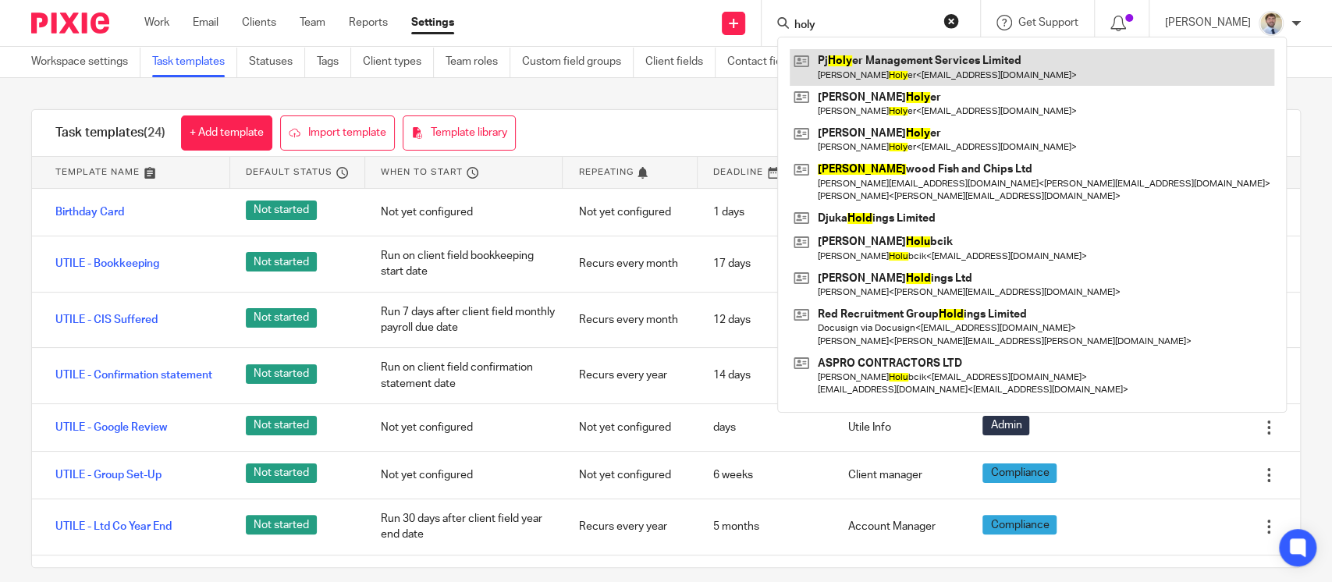
type input "holy"
click at [891, 59] on link at bounding box center [1032, 67] width 485 height 36
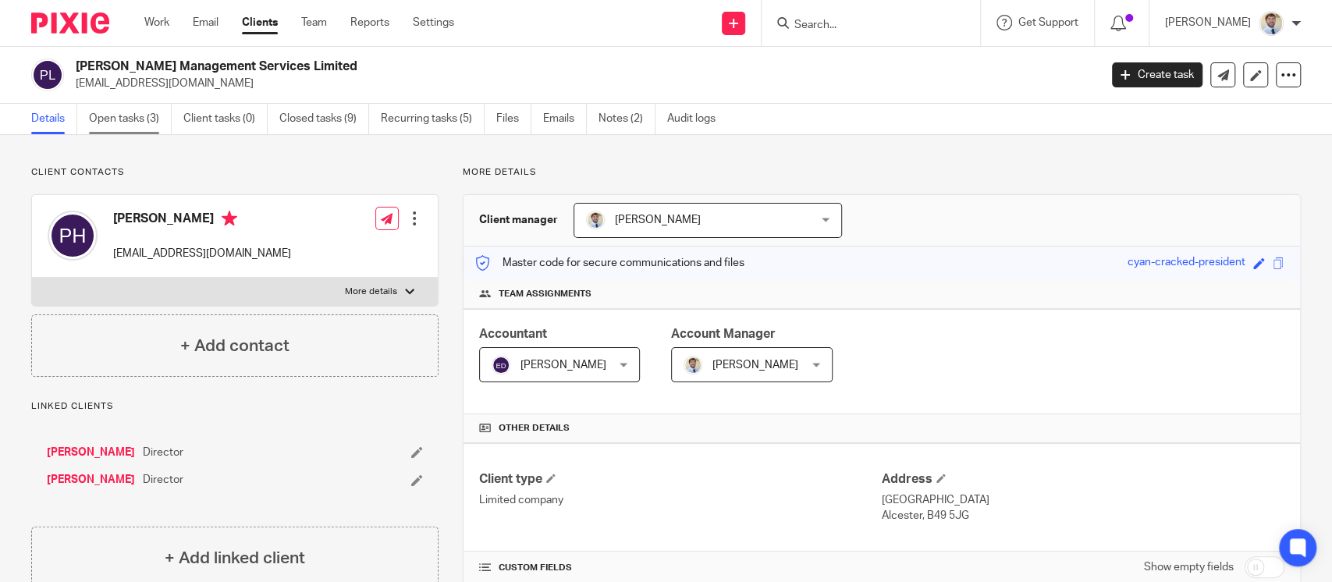
click at [144, 112] on link "Open tasks (3)" at bounding box center [130, 119] width 83 height 30
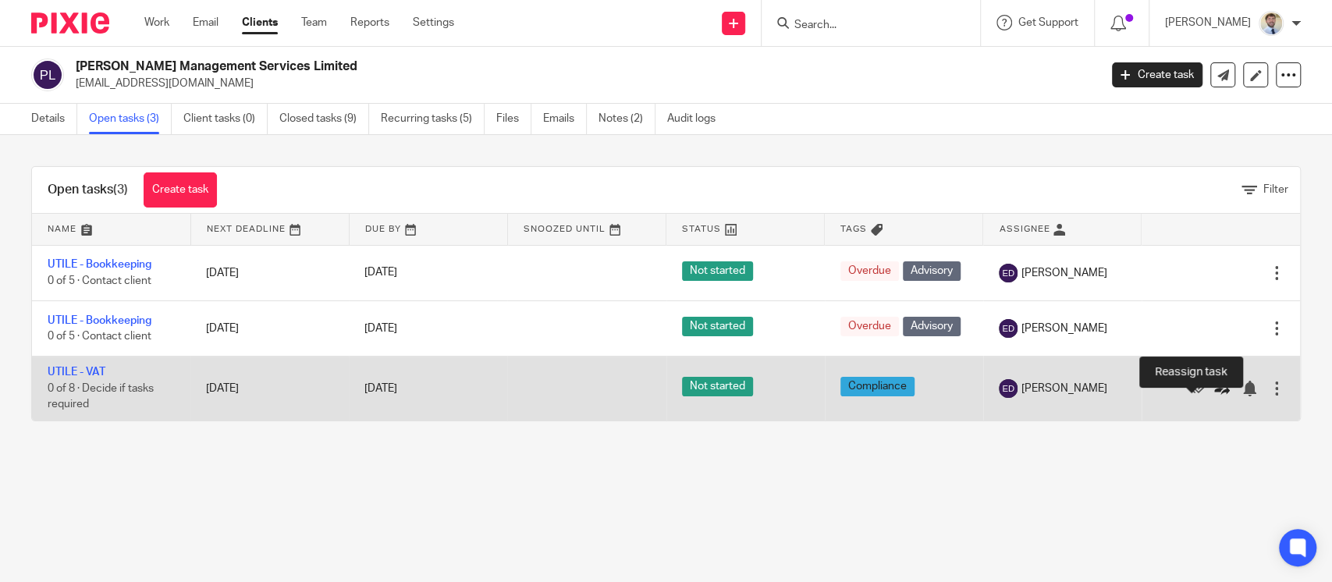
click at [1214, 396] on icon at bounding box center [1222, 389] width 16 height 16
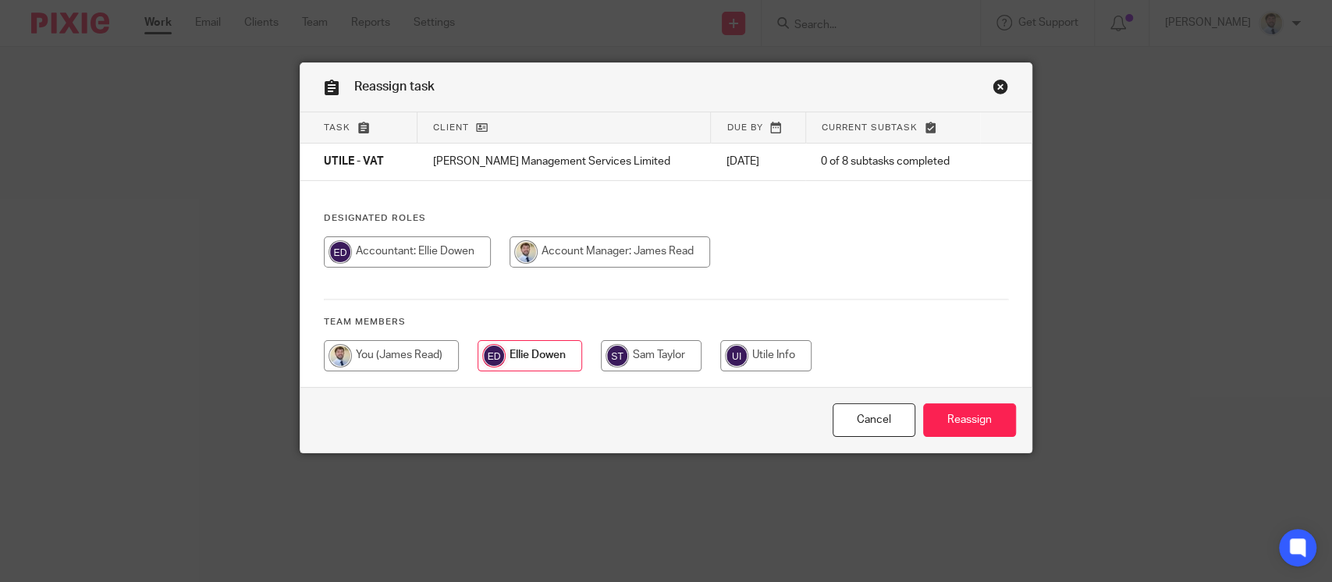
click at [404, 362] on input "radio" at bounding box center [391, 355] width 135 height 31
radio input "true"
click at [968, 410] on input "Reassign" at bounding box center [969, 420] width 93 height 34
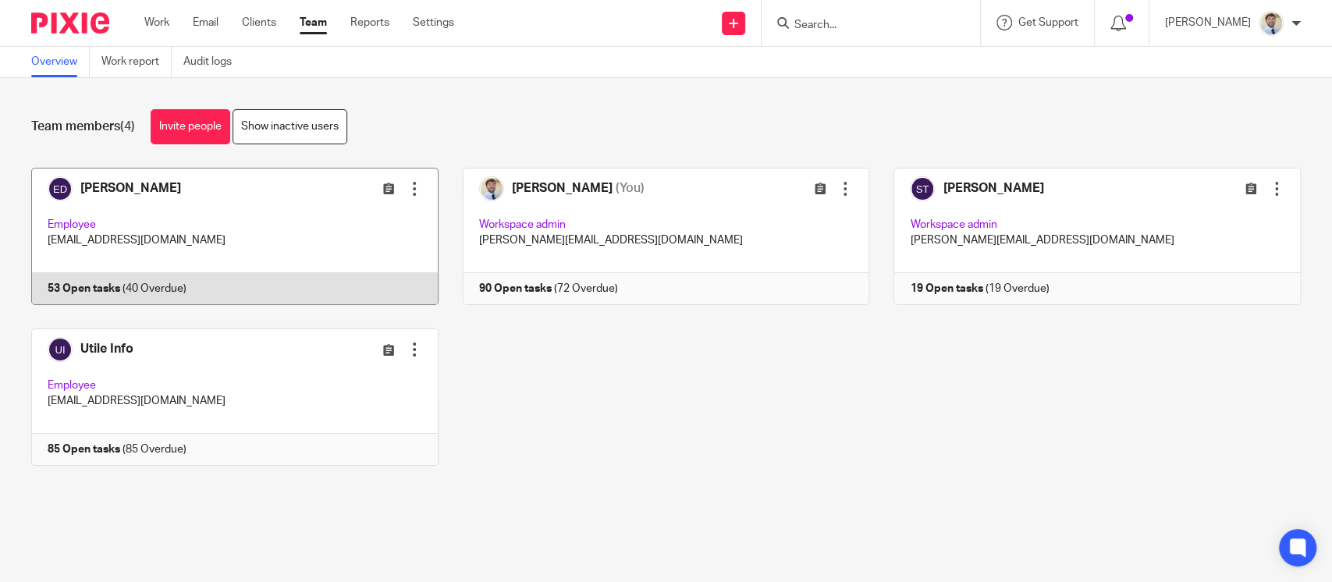
drag, startPoint x: 0, startPoint y: 0, endPoint x: 328, endPoint y: 278, distance: 429.6
click at [327, 278] on link at bounding box center [223, 236] width 432 height 137
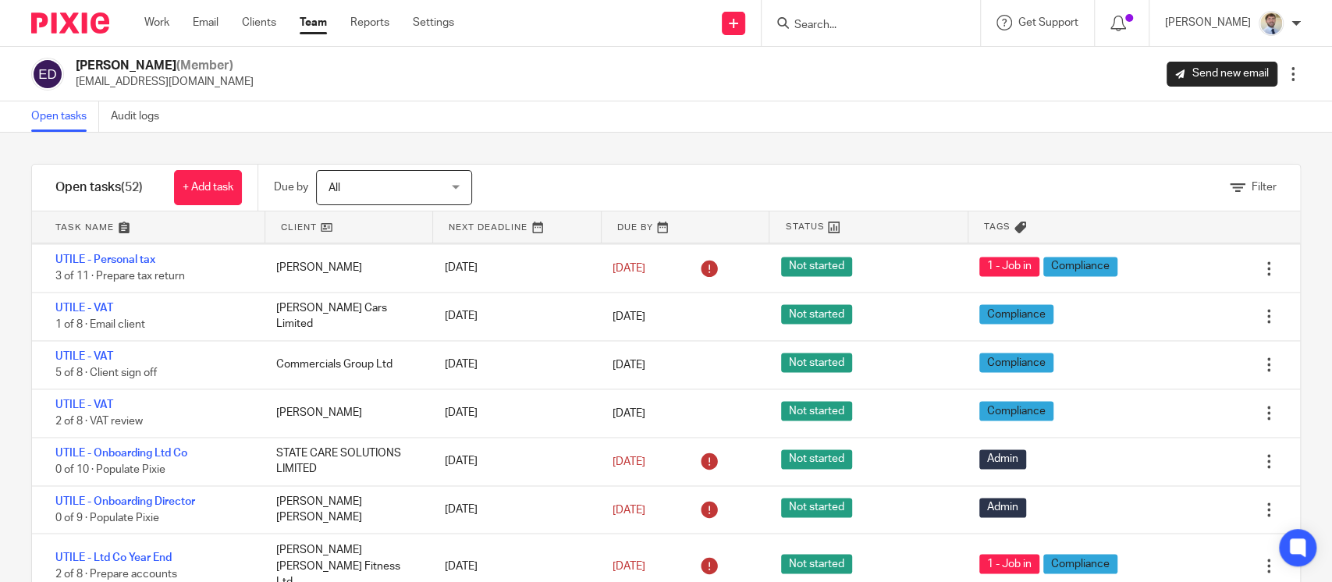
scroll to position [1703, 0]
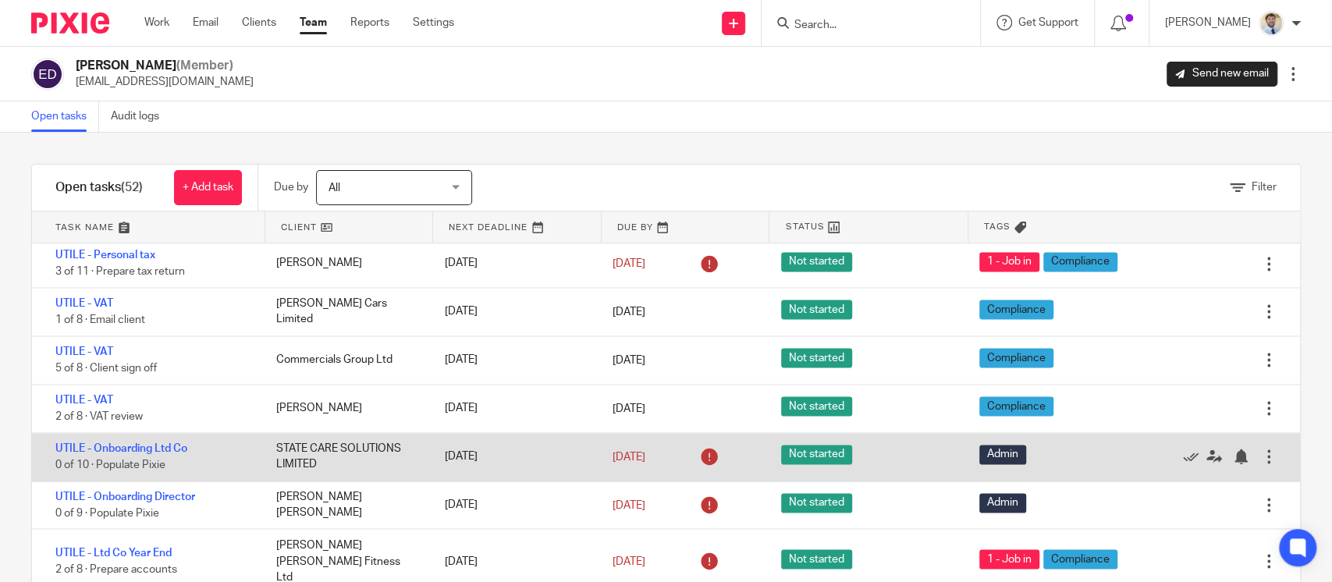
drag, startPoint x: 371, startPoint y: 508, endPoint x: 285, endPoint y: 440, distance: 110.0
click at [285, 440] on div "STATE CARE SOLUTIONS LIMITED" at bounding box center [345, 457] width 168 height 48
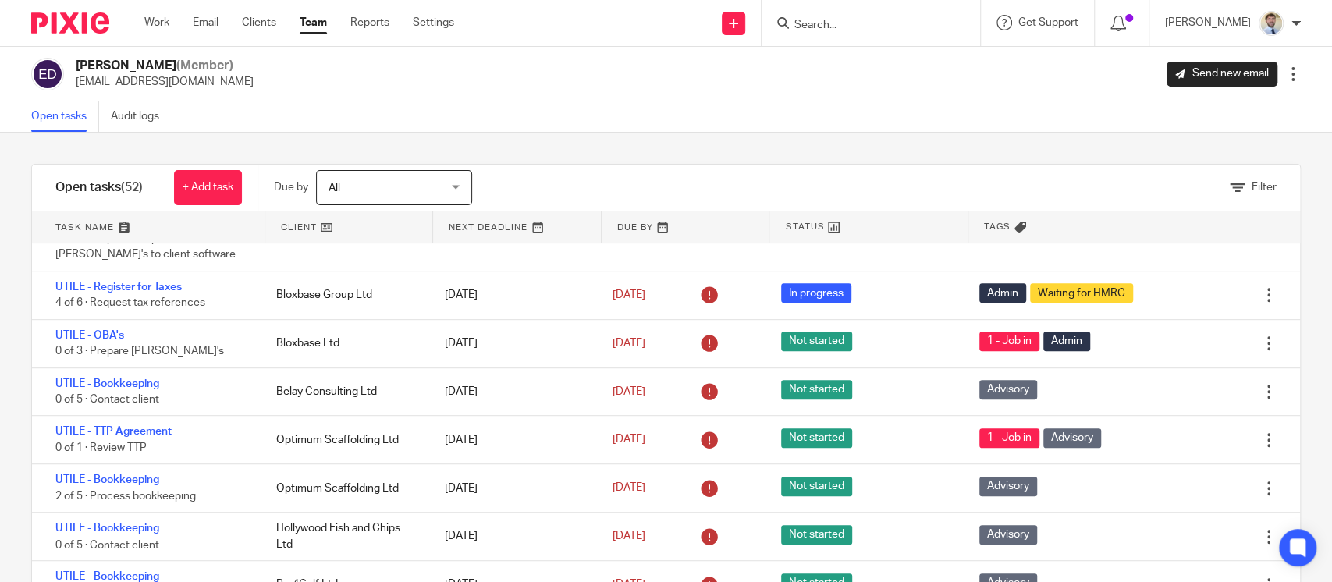
scroll to position [659, 0]
